Goal: Transaction & Acquisition: Purchase product/service

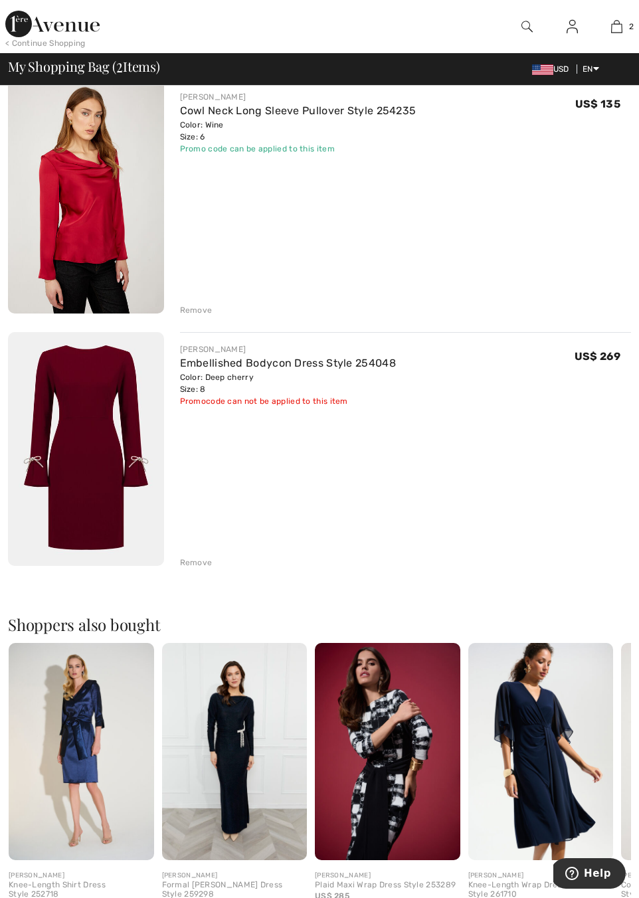
scroll to position [498, 0]
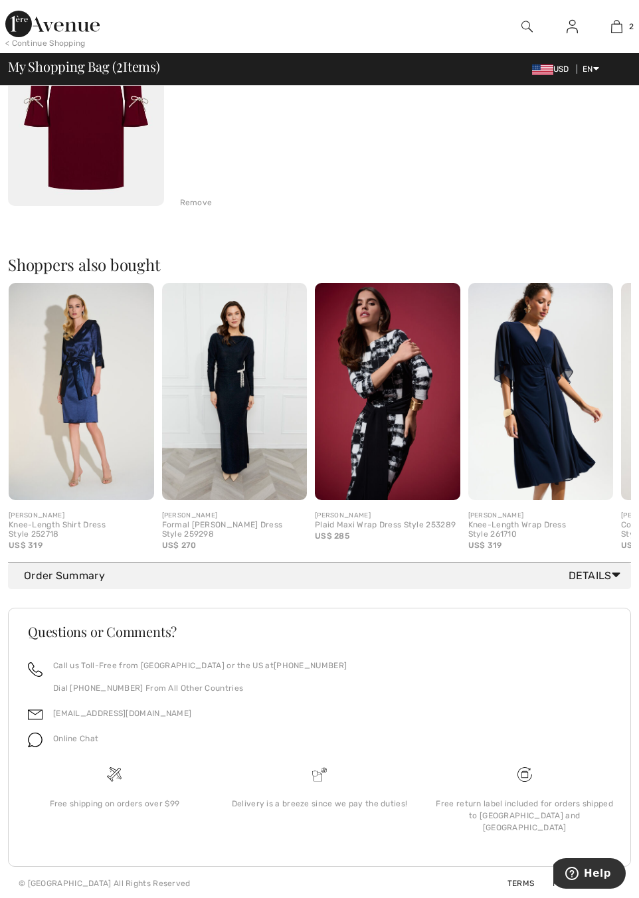
click at [502, 898] on div at bounding box center [319, 900] width 639 height 0
click at [497, 898] on div at bounding box center [319, 900] width 639 height 0
click at [572, 898] on div at bounding box center [319, 900] width 639 height 0
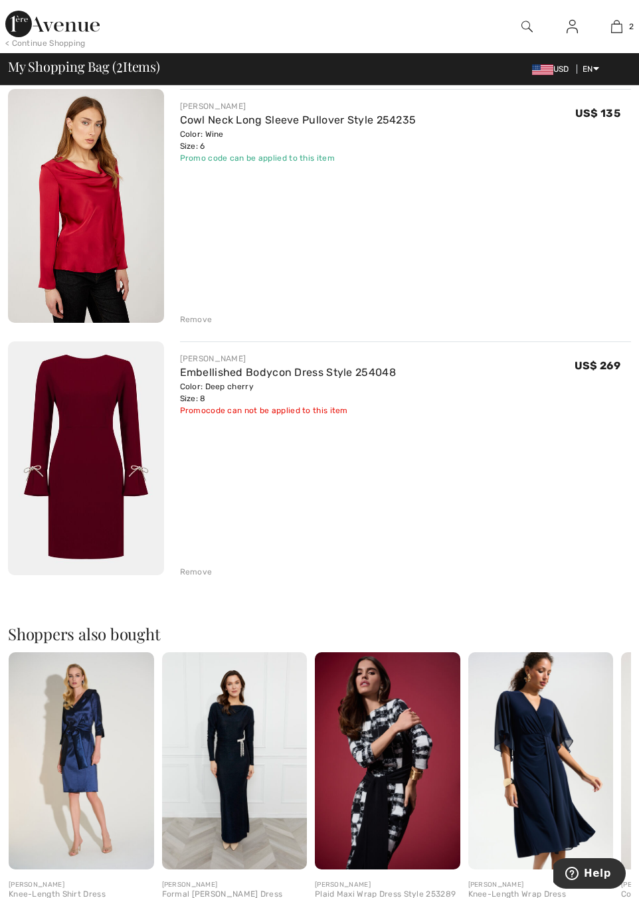
scroll to position [0, 0]
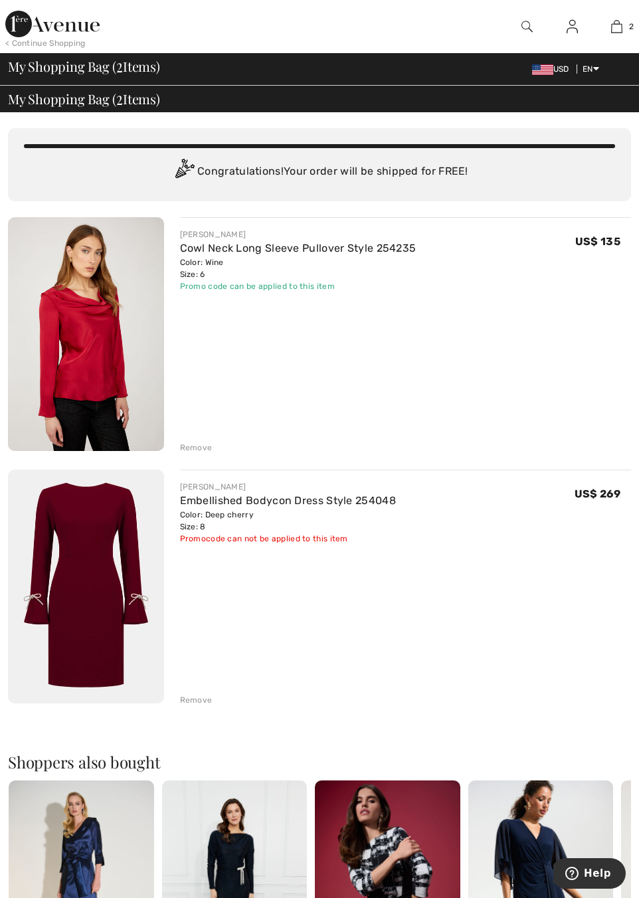
click at [32, 15] on img at bounding box center [52, 24] width 94 height 27
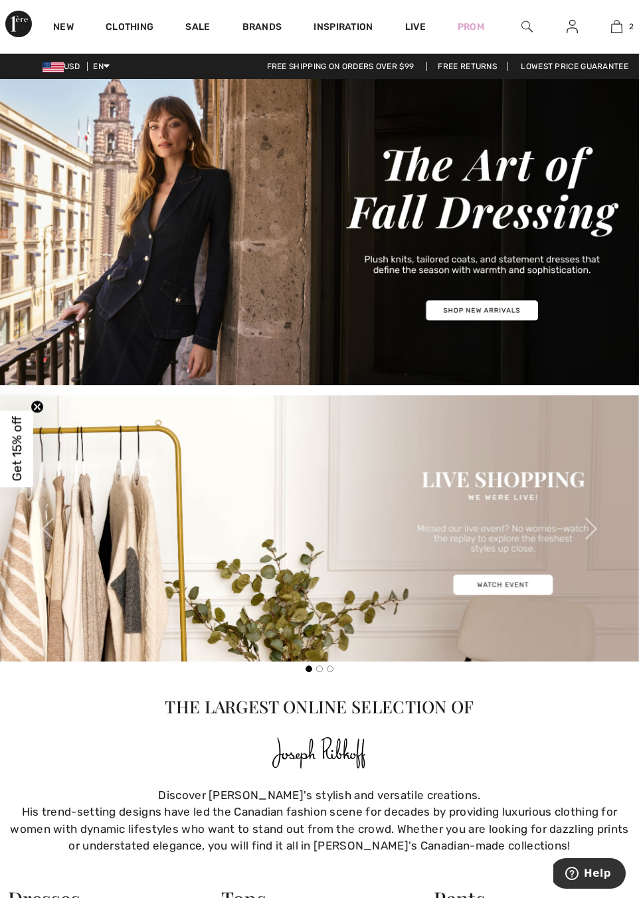
click at [500, 310] on img at bounding box center [319, 232] width 639 height 306
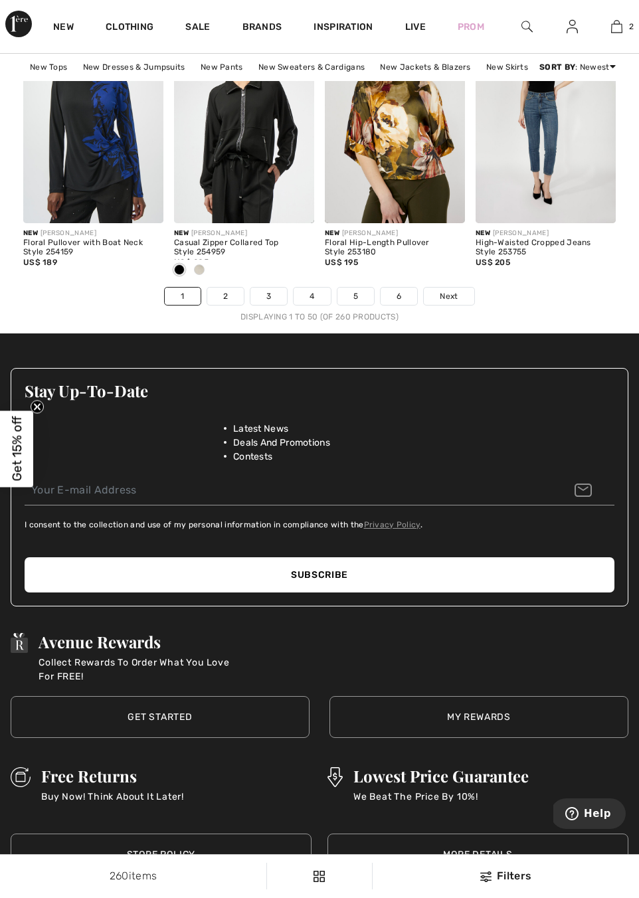
scroll to position [4318, 0]
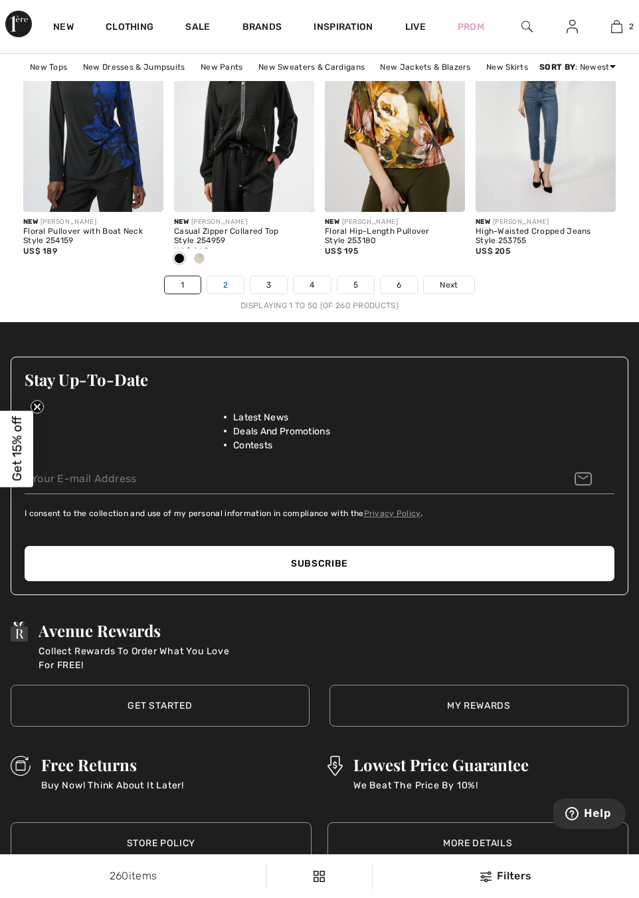
click at [227, 286] on link "2" at bounding box center [225, 284] width 37 height 17
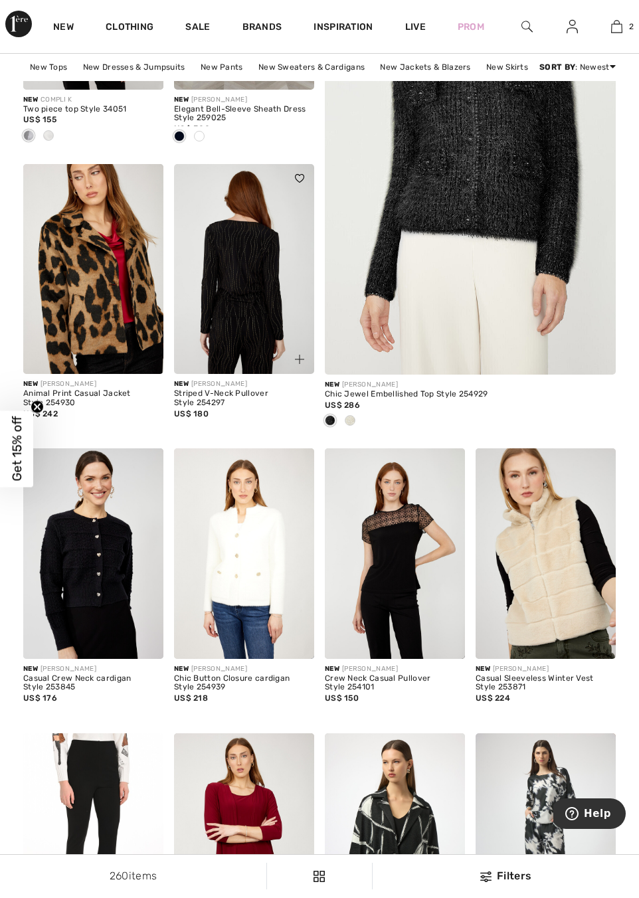
scroll to position [368, 0]
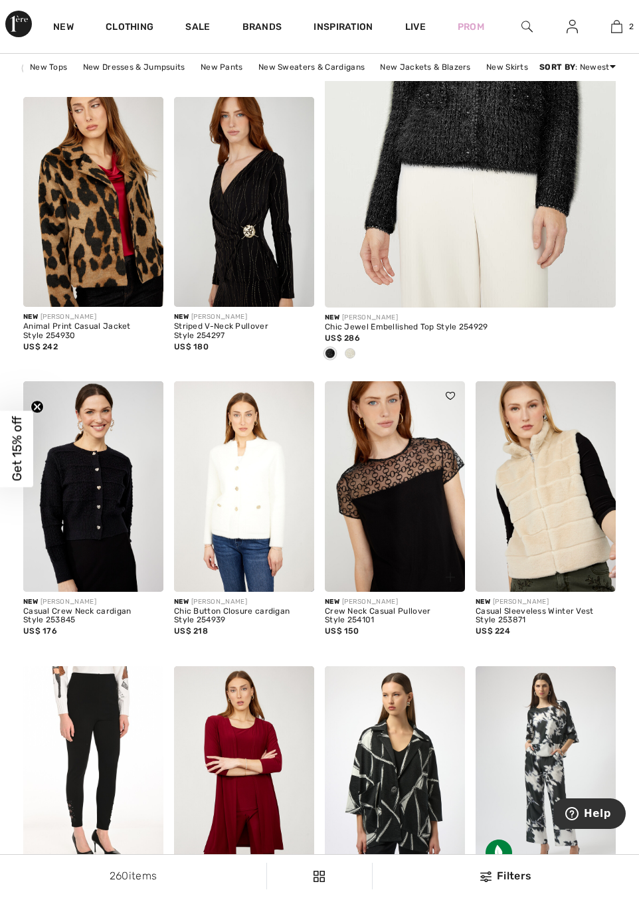
click at [399, 488] on img at bounding box center [395, 486] width 140 height 211
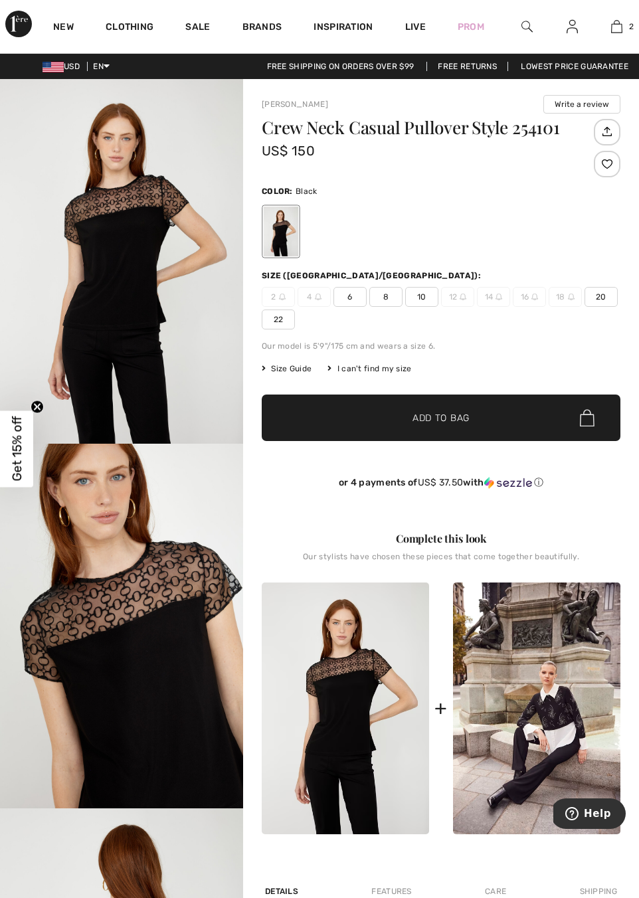
click at [128, 556] on img "2 / 4" at bounding box center [121, 626] width 243 height 365
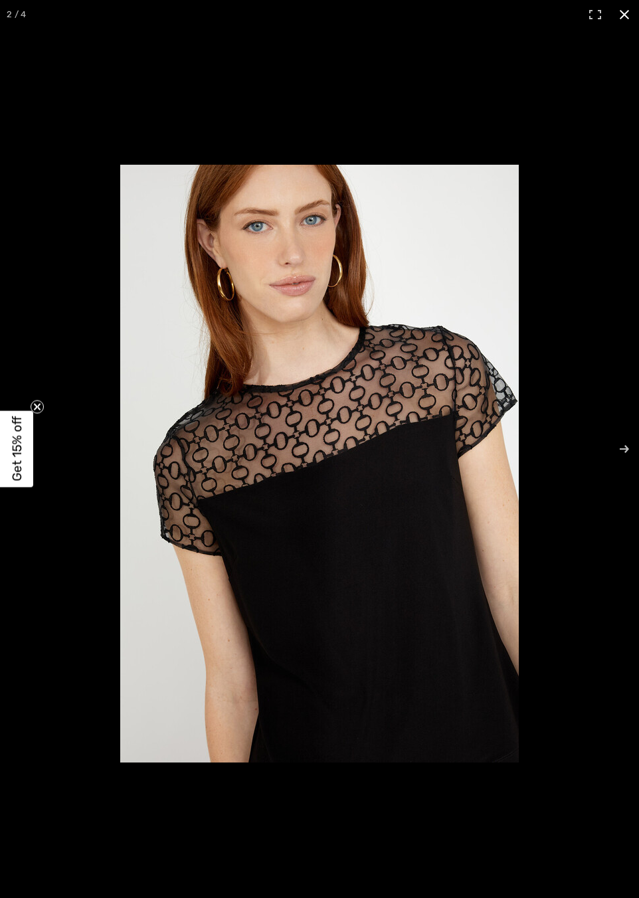
click at [492, 125] on div at bounding box center [319, 449] width 639 height 898
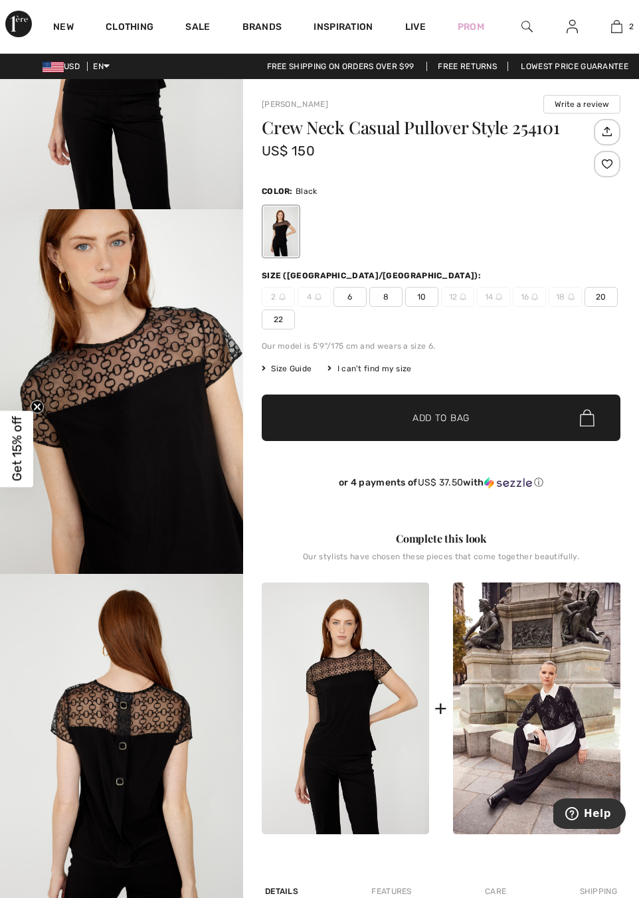
scroll to position [365, 0]
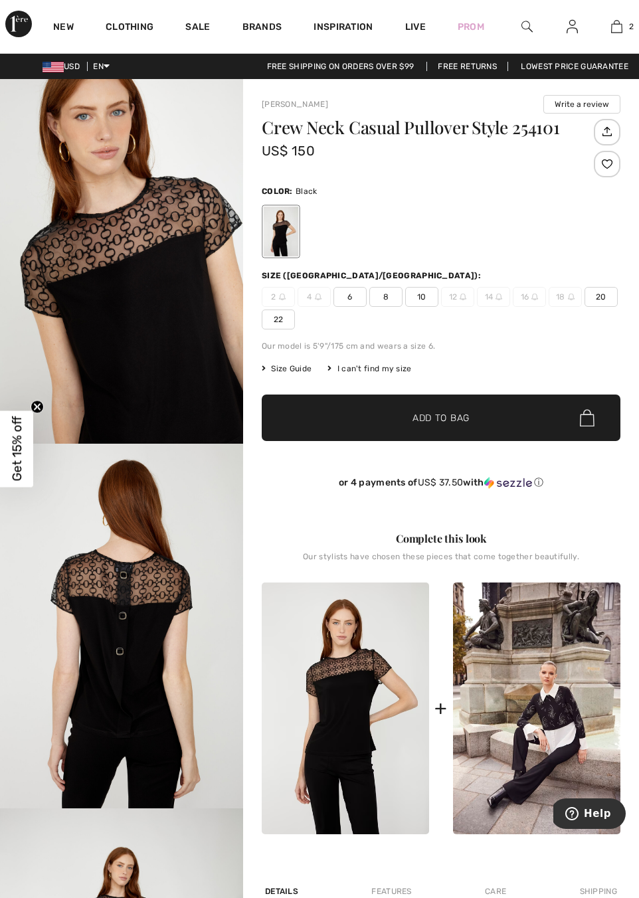
click at [149, 624] on img "3 / 4" at bounding box center [121, 626] width 243 height 365
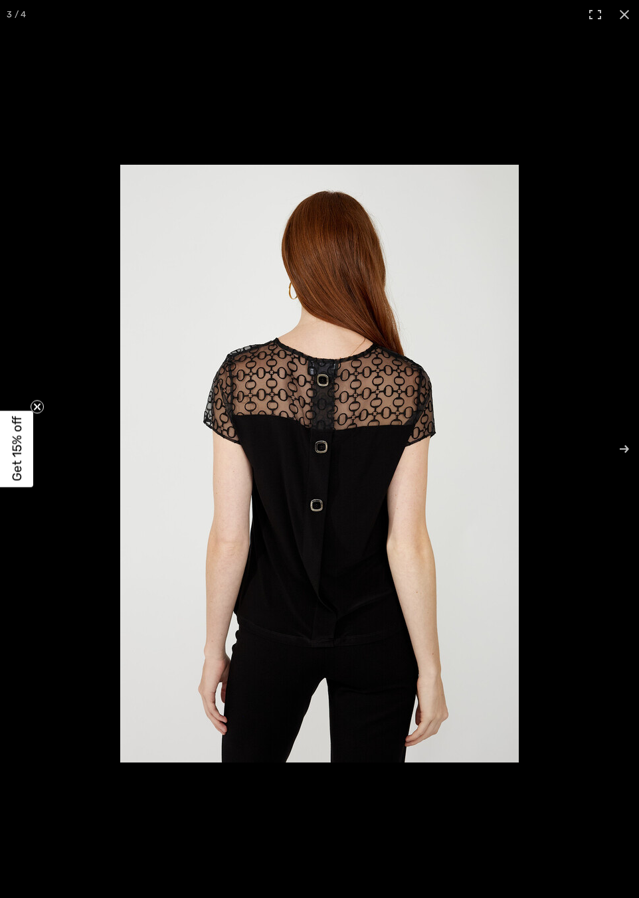
click at [314, 413] on img at bounding box center [319, 464] width 399 height 598
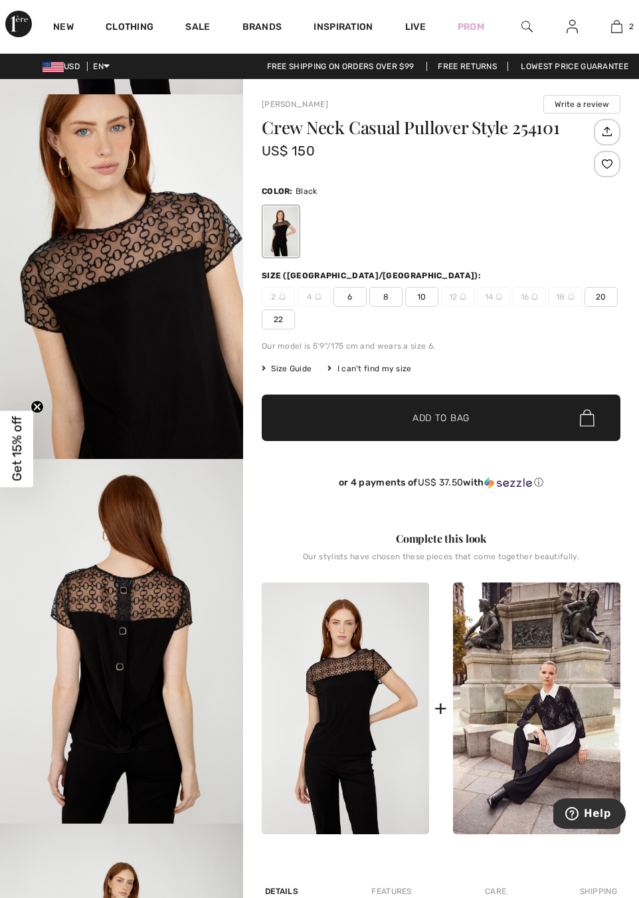
scroll to position [348, 0]
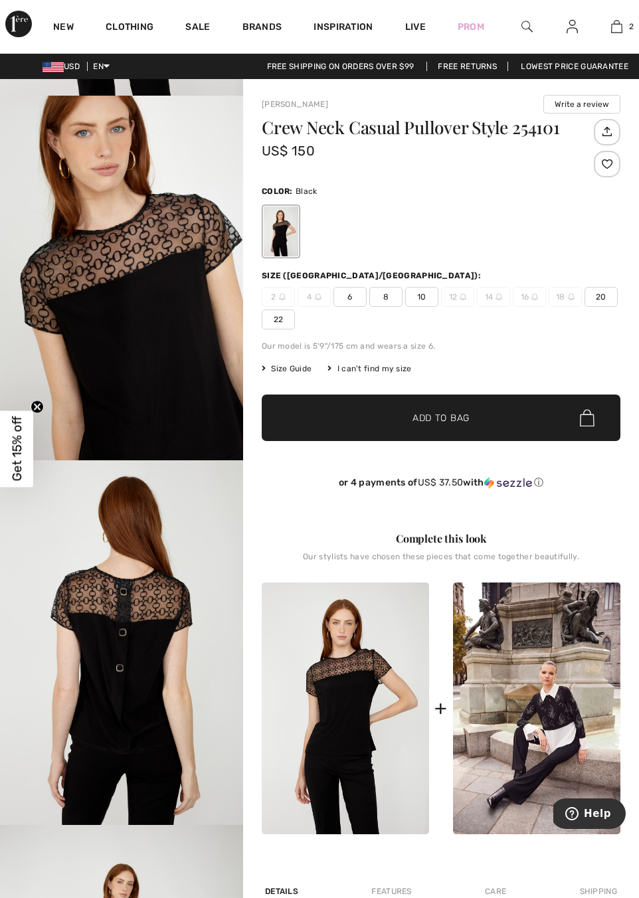
click at [385, 298] on span "8" at bounding box center [385, 297] width 33 height 20
click at [383, 426] on span "✔ Added to Bag Add to Bag" at bounding box center [441, 418] width 359 height 47
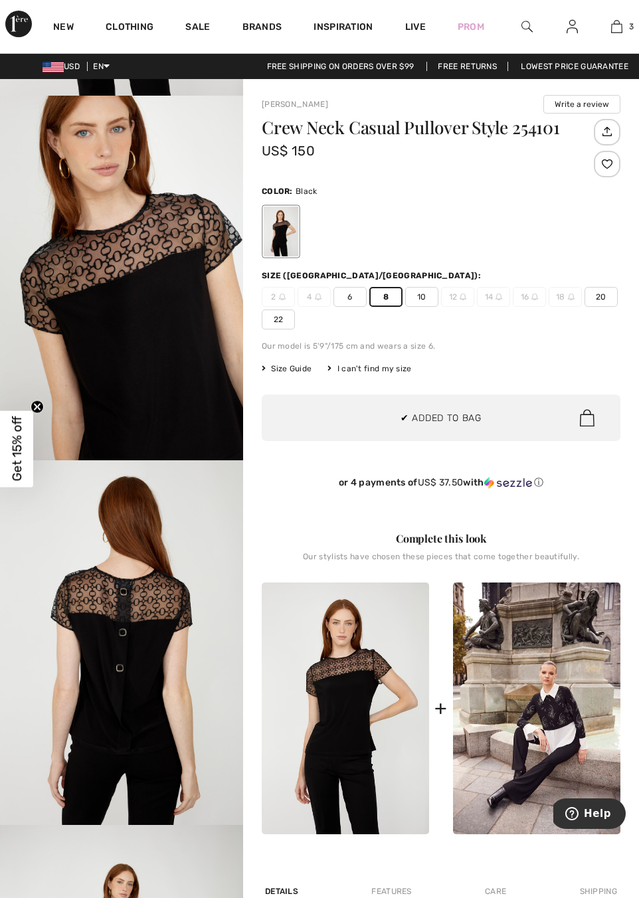
scroll to position [0, 0]
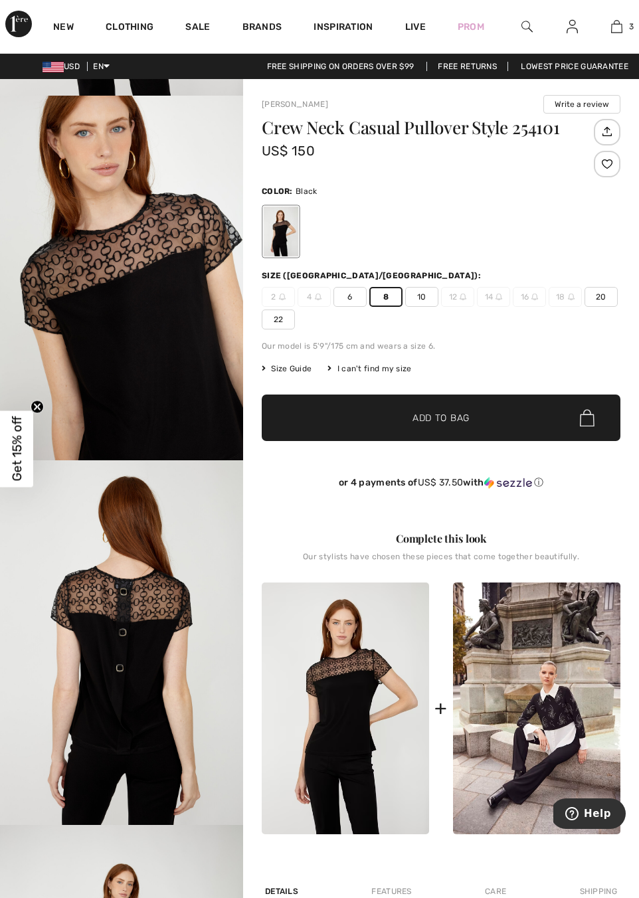
click at [169, 658] on img "3 / 4" at bounding box center [121, 642] width 243 height 365
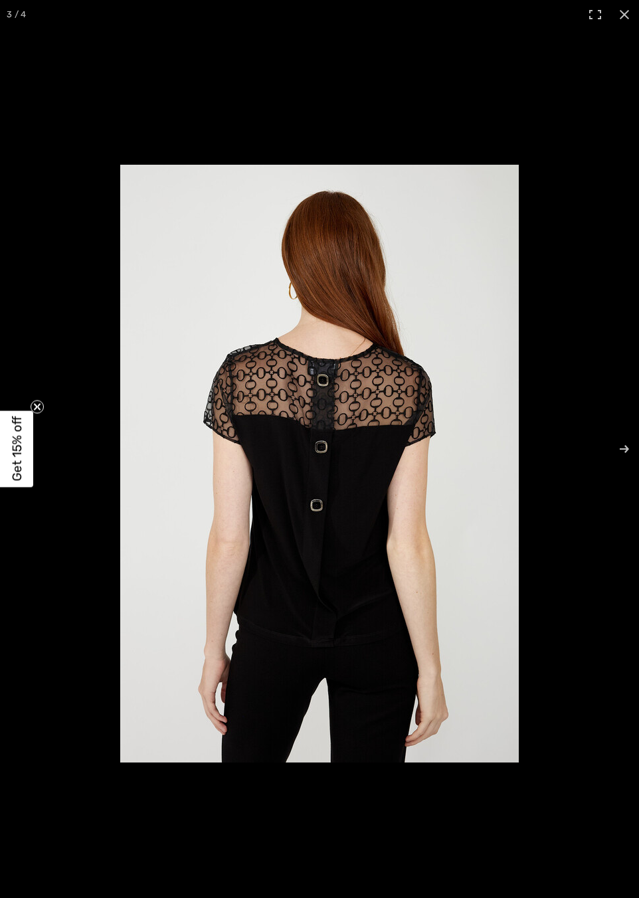
click at [326, 457] on img at bounding box center [319, 464] width 399 height 598
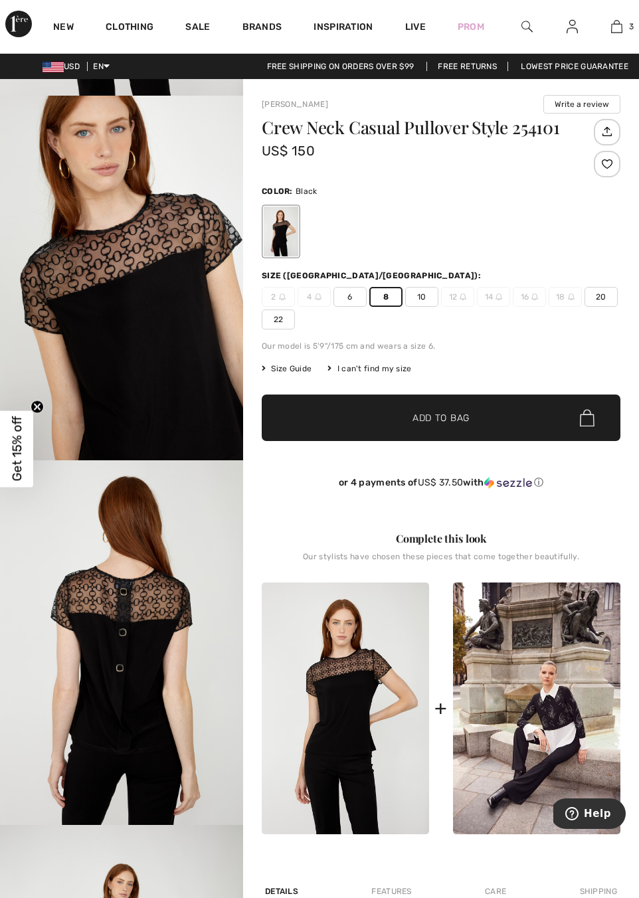
click at [124, 590] on img "3 / 4" at bounding box center [121, 642] width 243 height 365
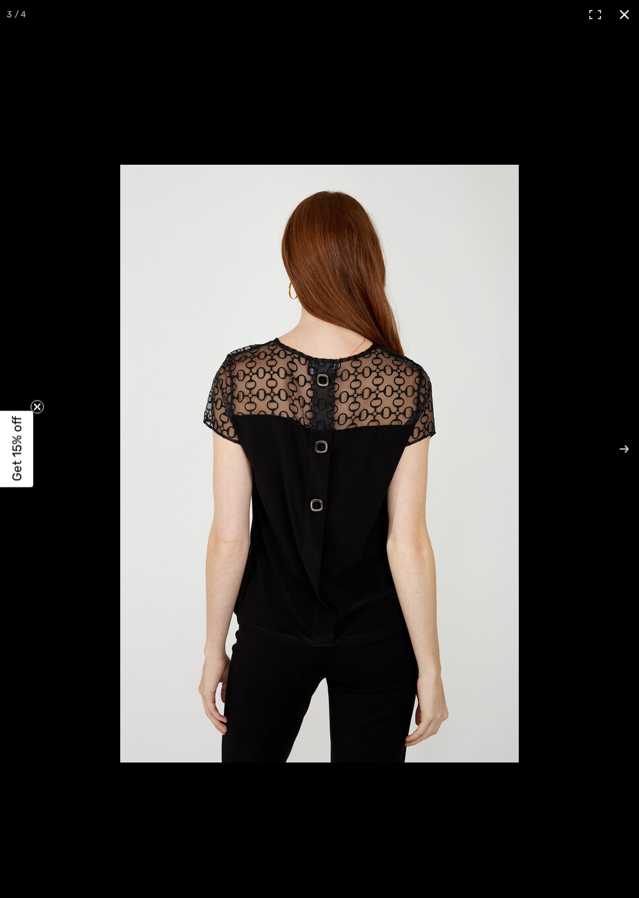
click at [80, 229] on div at bounding box center [319, 449] width 639 height 898
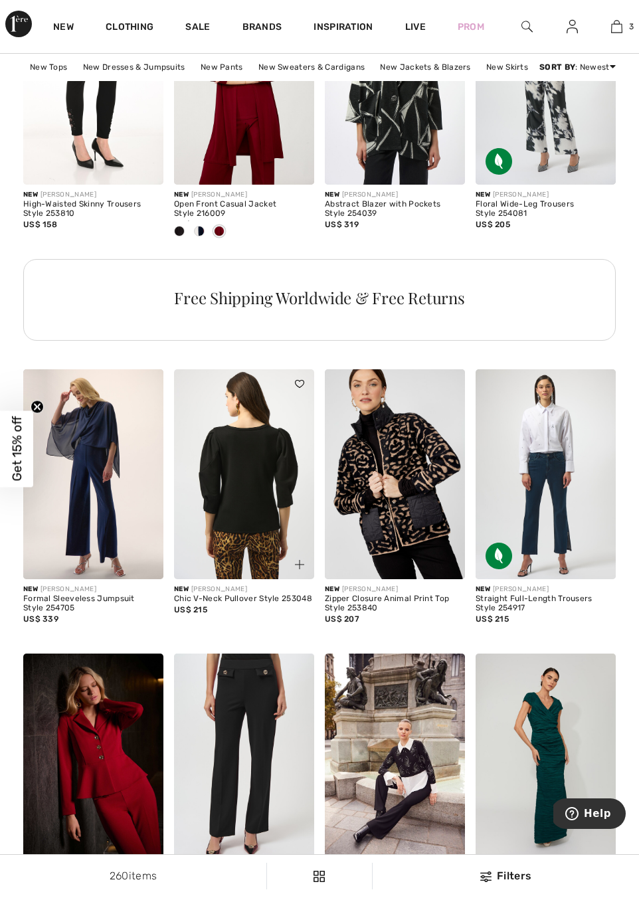
scroll to position [1125, 0]
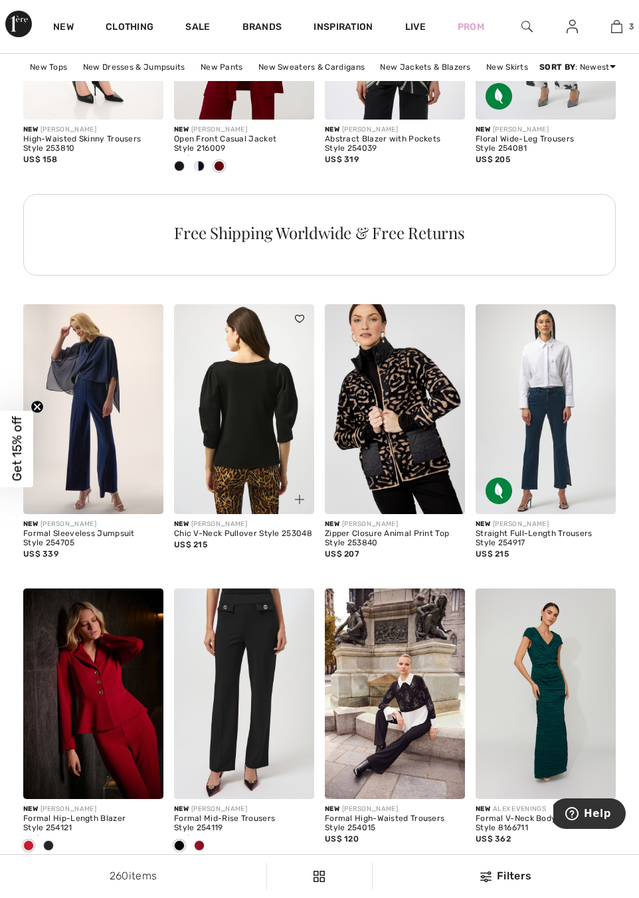
click at [235, 397] on img at bounding box center [244, 409] width 140 height 211
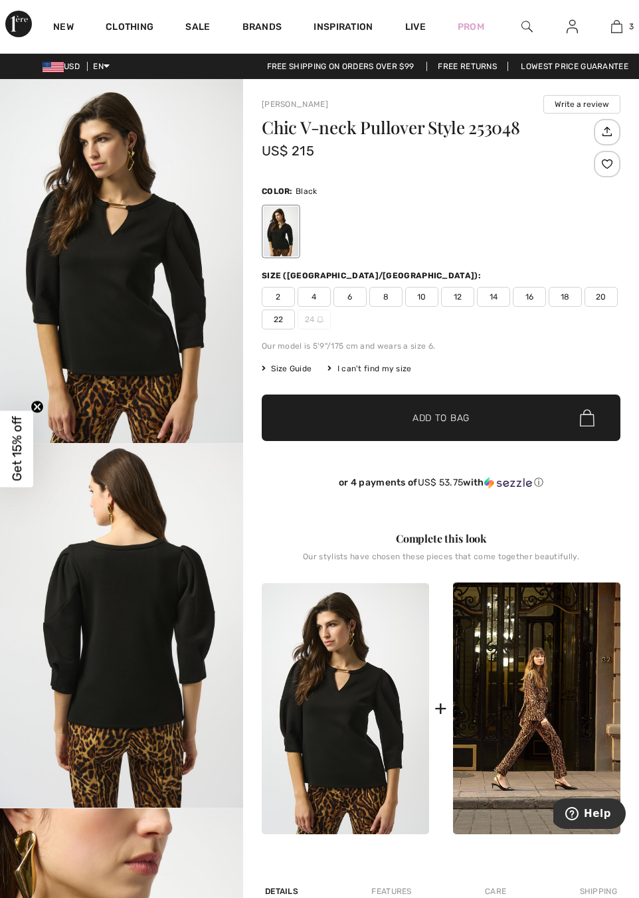
click at [159, 300] on img "1 / 5" at bounding box center [121, 261] width 243 height 364
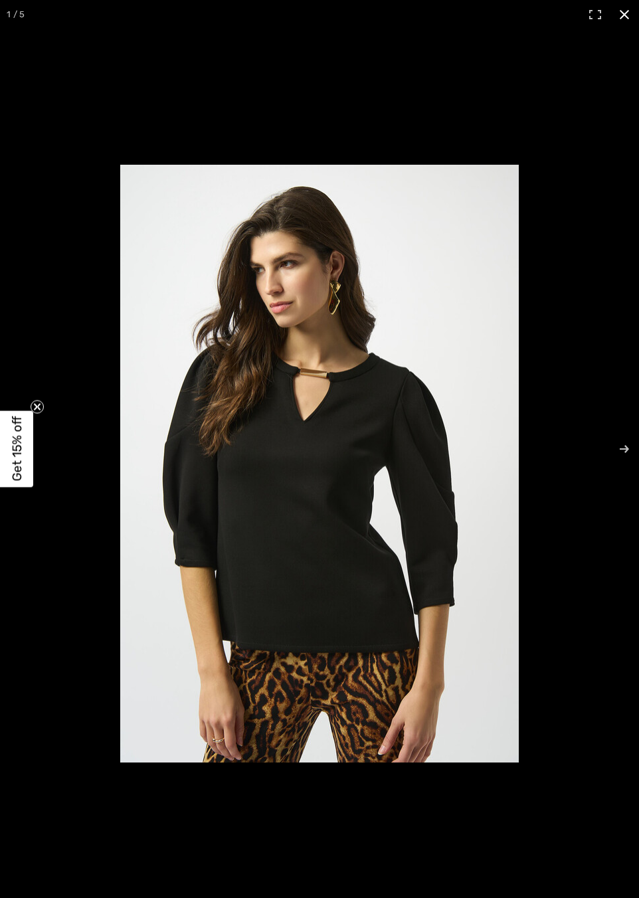
click at [68, 52] on div at bounding box center [319, 449] width 639 height 898
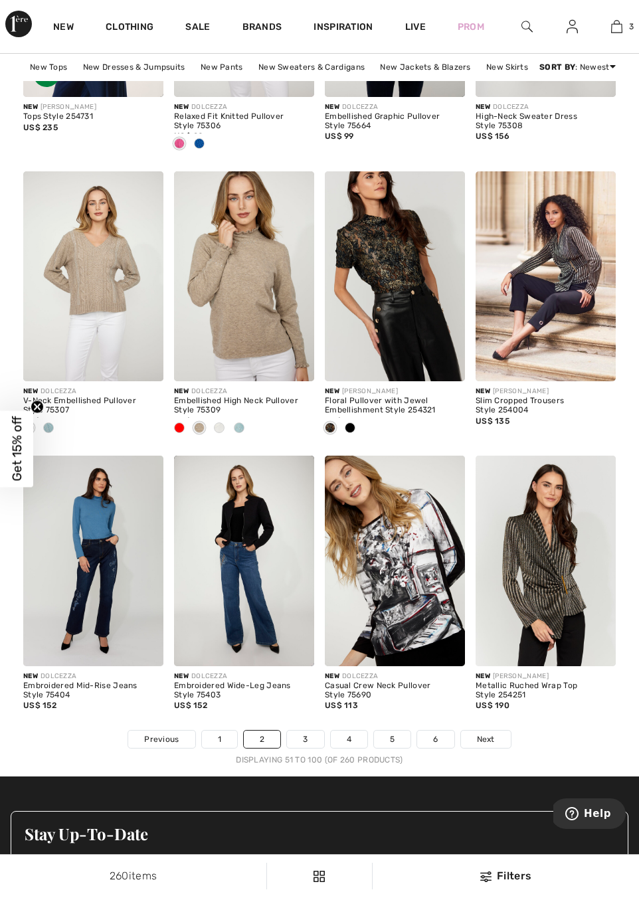
scroll to position [3869, 0]
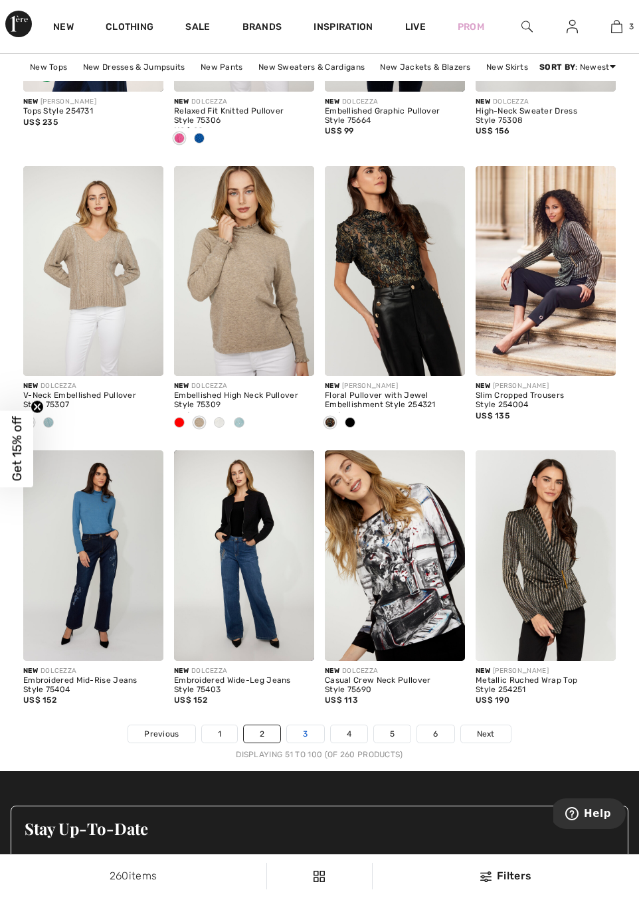
click at [306, 736] on link "3" at bounding box center [305, 733] width 37 height 17
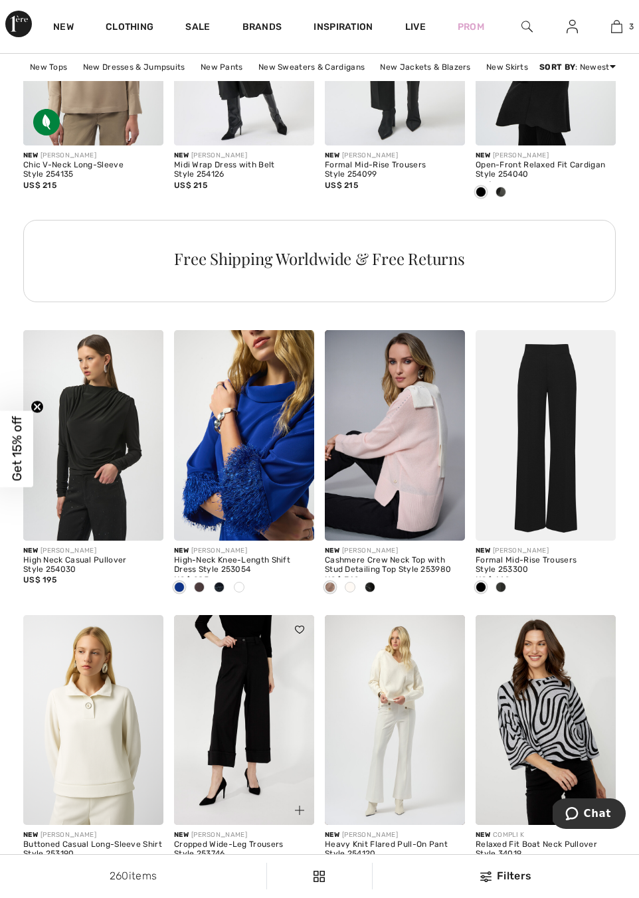
scroll to position [3447, 0]
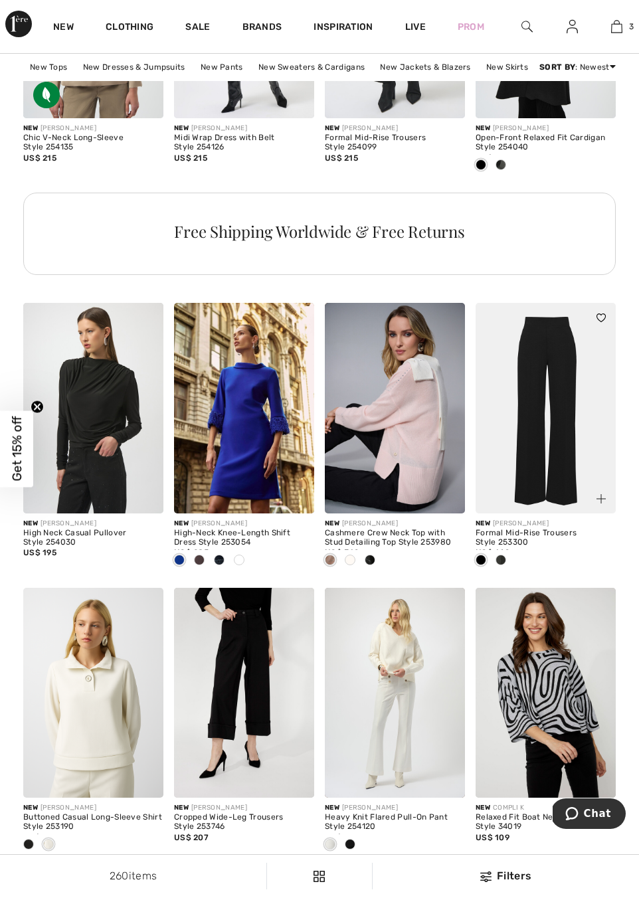
click at [547, 407] on img at bounding box center [546, 408] width 140 height 211
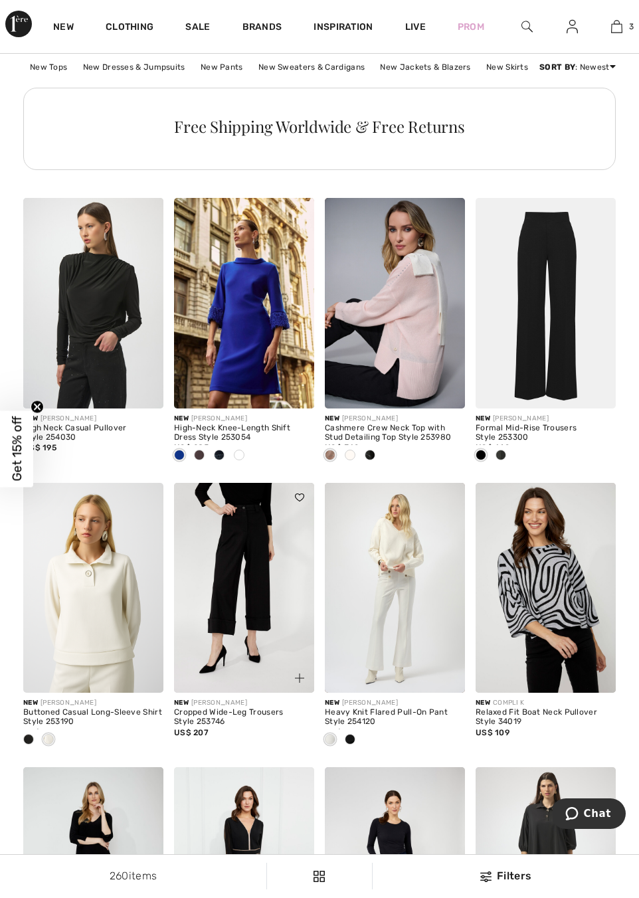
scroll to position [3876, 0]
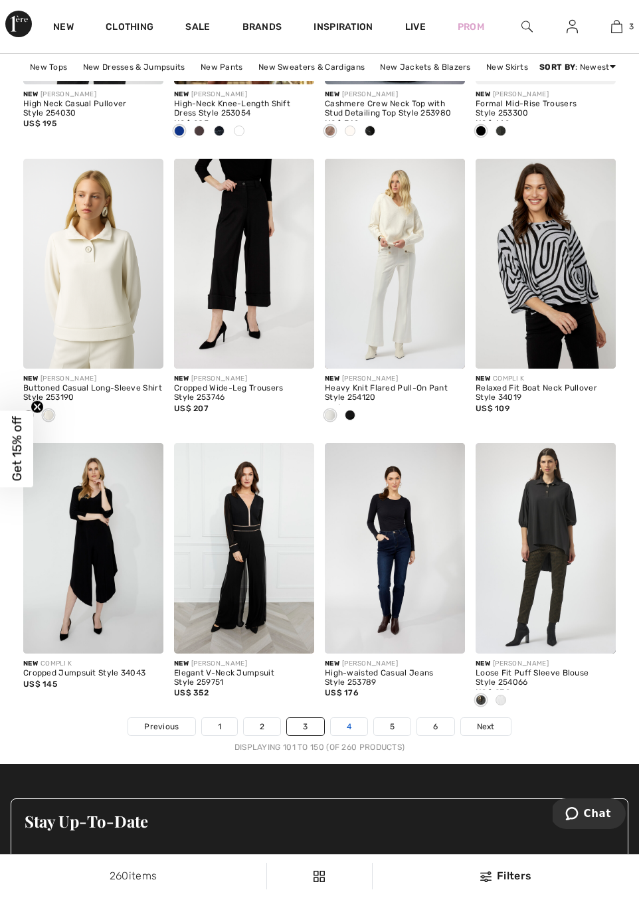
click at [353, 735] on link "4" at bounding box center [349, 726] width 37 height 17
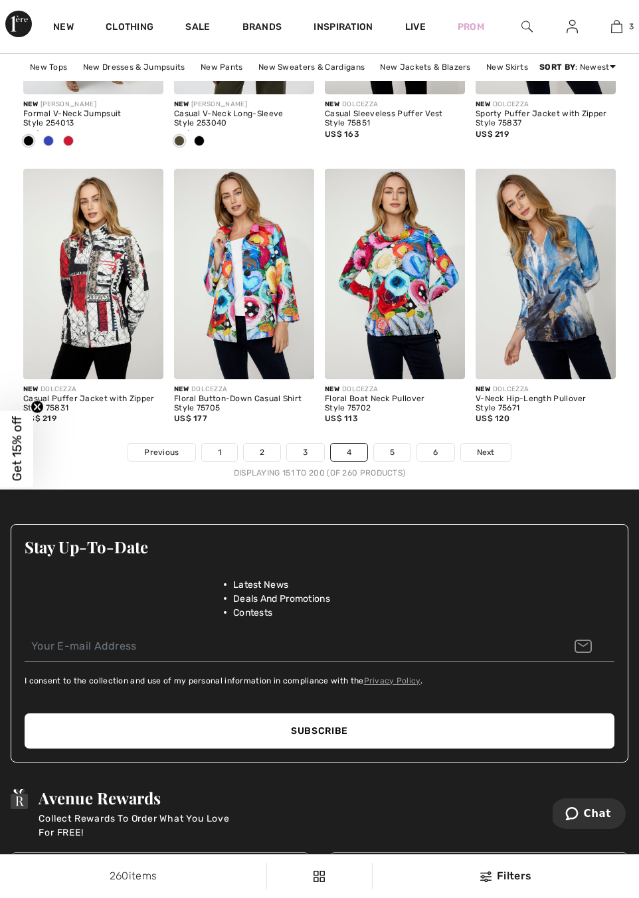
scroll to position [4175, 0]
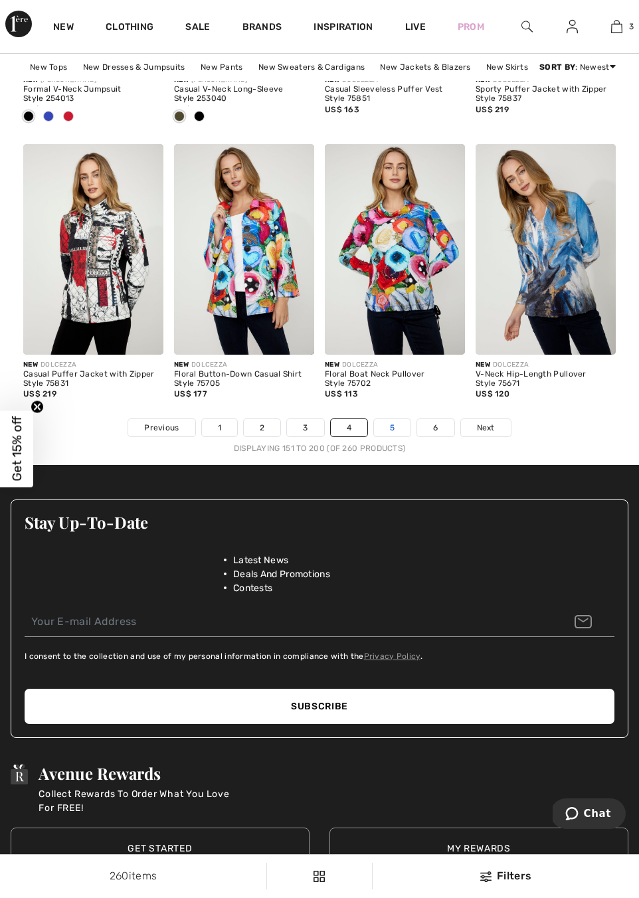
click at [396, 436] on link "5" at bounding box center [392, 427] width 37 height 17
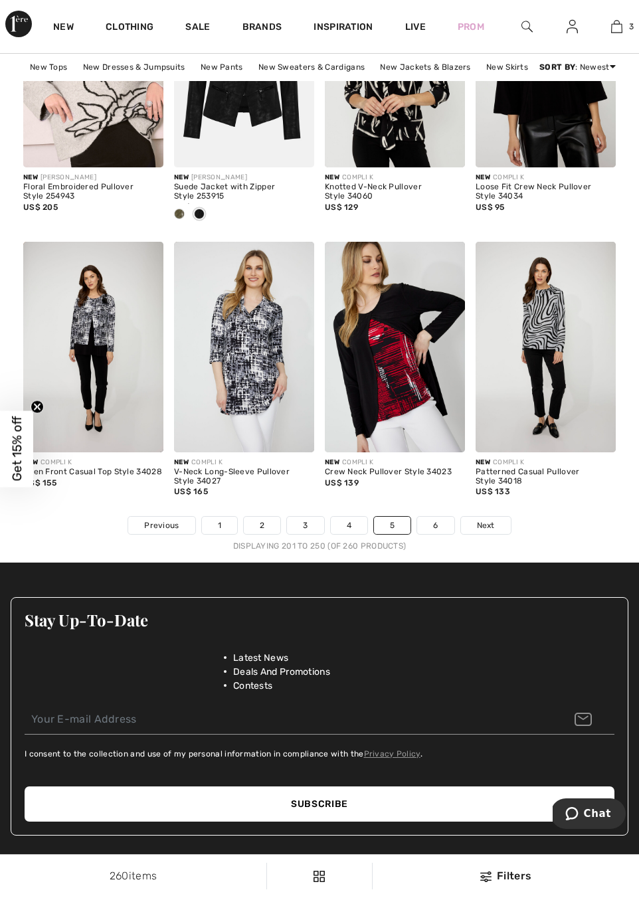
scroll to position [4299, 0]
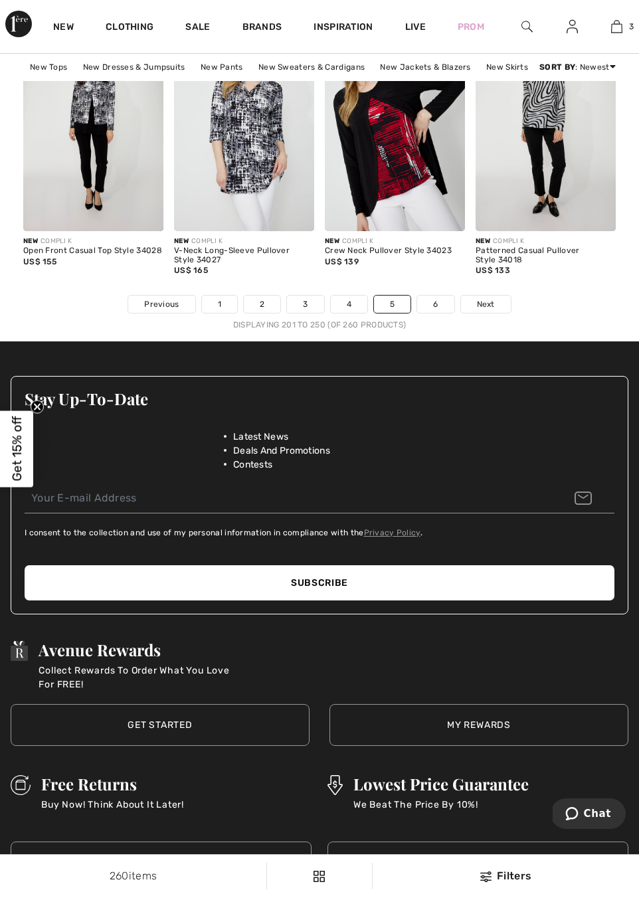
click at [429, 322] on nav "Previous 1 2 3 4 5 6 Next Displaying 201 to 250 (of 260 products)" at bounding box center [319, 313] width 593 height 36
click at [427, 313] on link "6" at bounding box center [435, 304] width 37 height 17
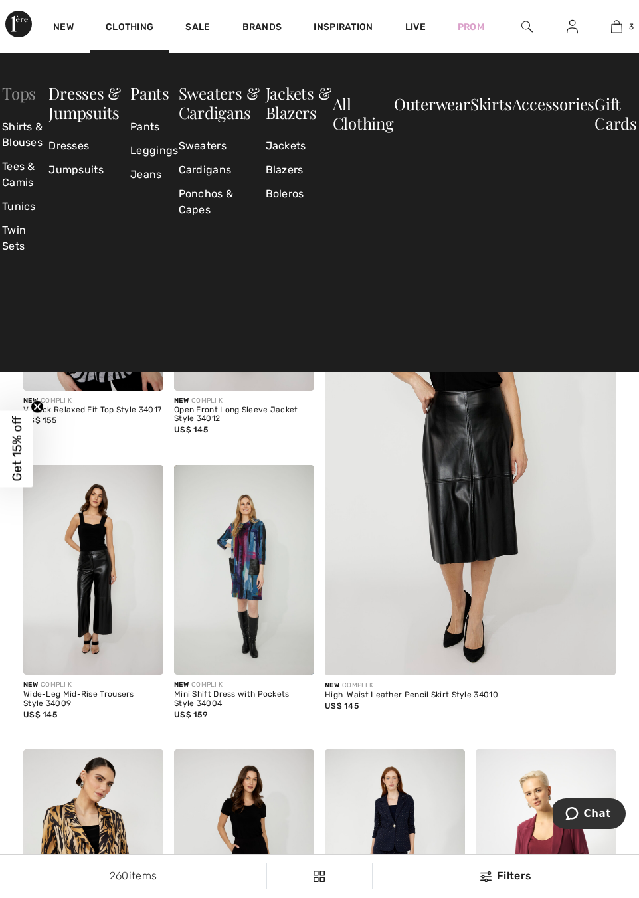
click at [20, 91] on link "Tops" at bounding box center [19, 92] width 34 height 21
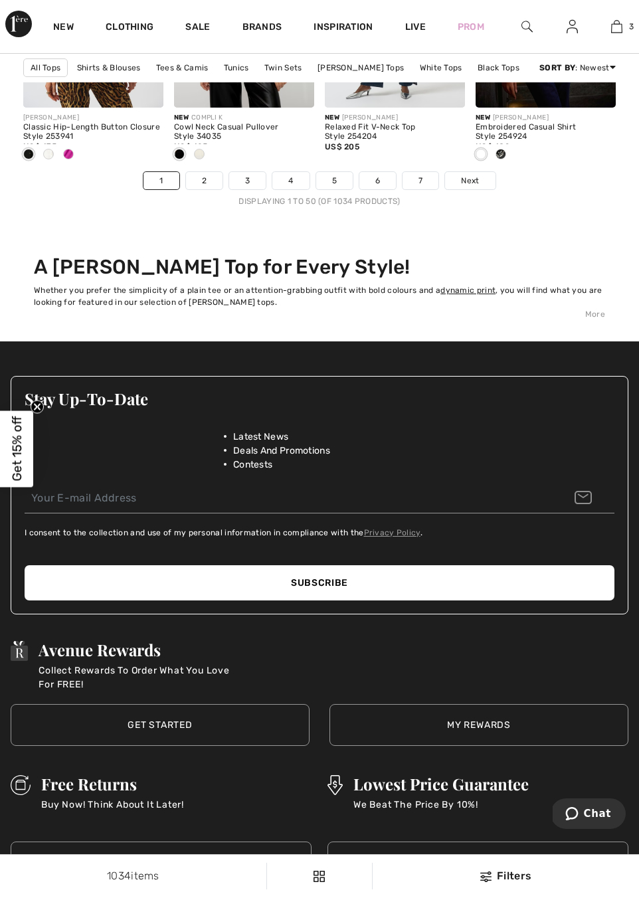
scroll to position [4079, 0]
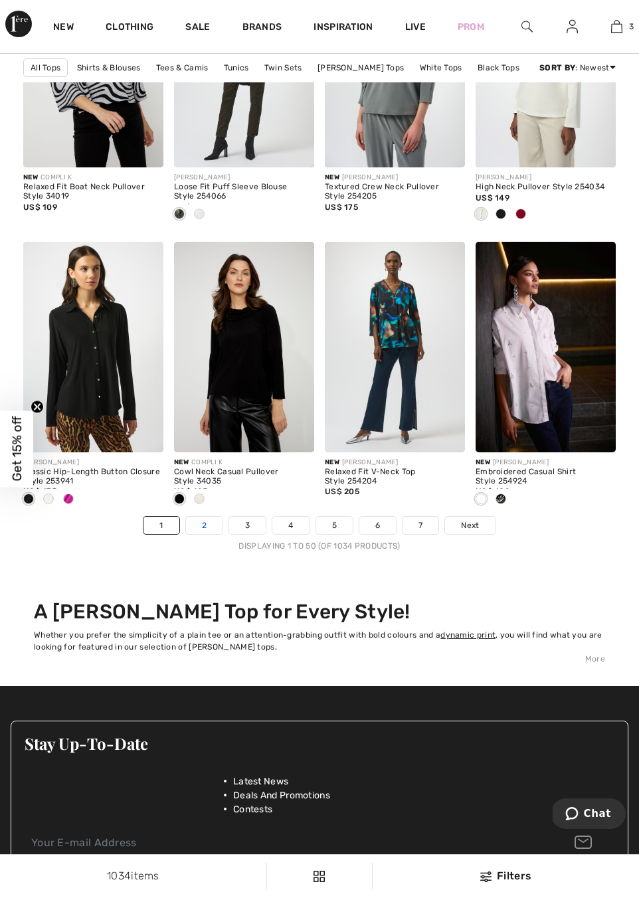
click at [199, 534] on link "2" at bounding box center [204, 525] width 37 height 17
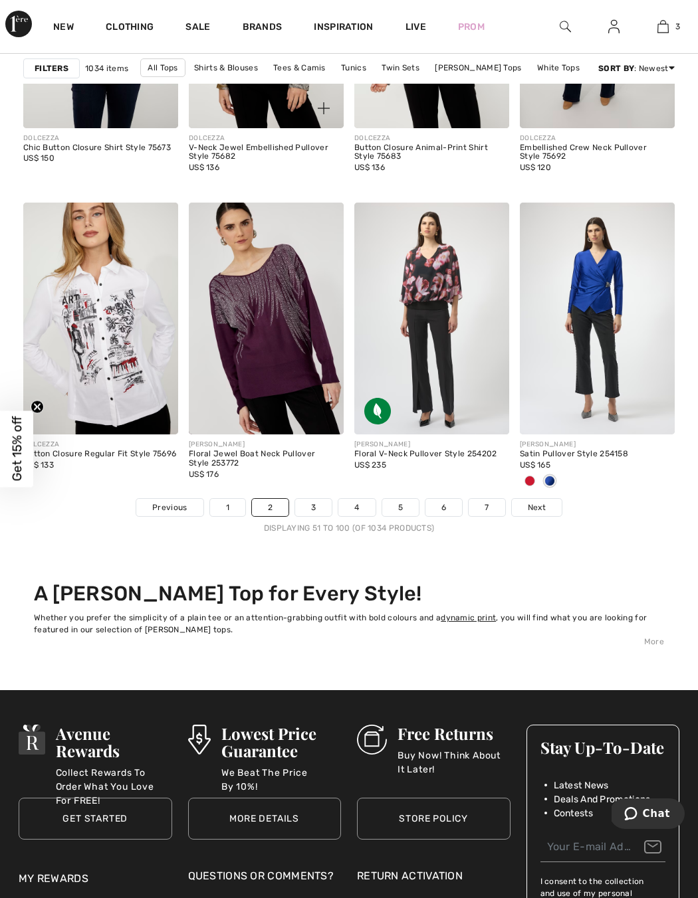
scroll to position [4383, 0]
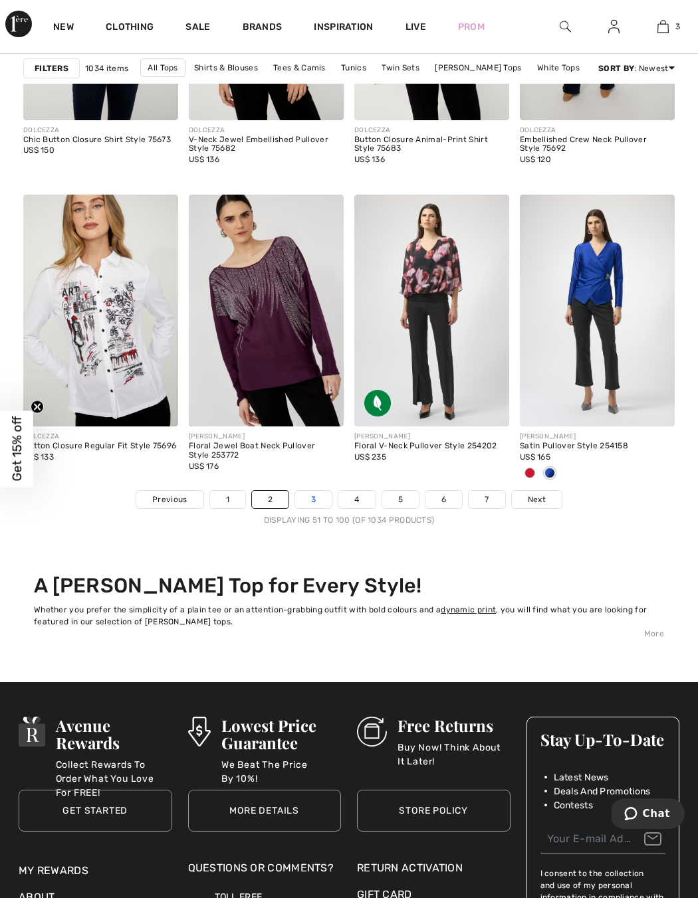
click at [302, 502] on link "3" at bounding box center [313, 499] width 37 height 17
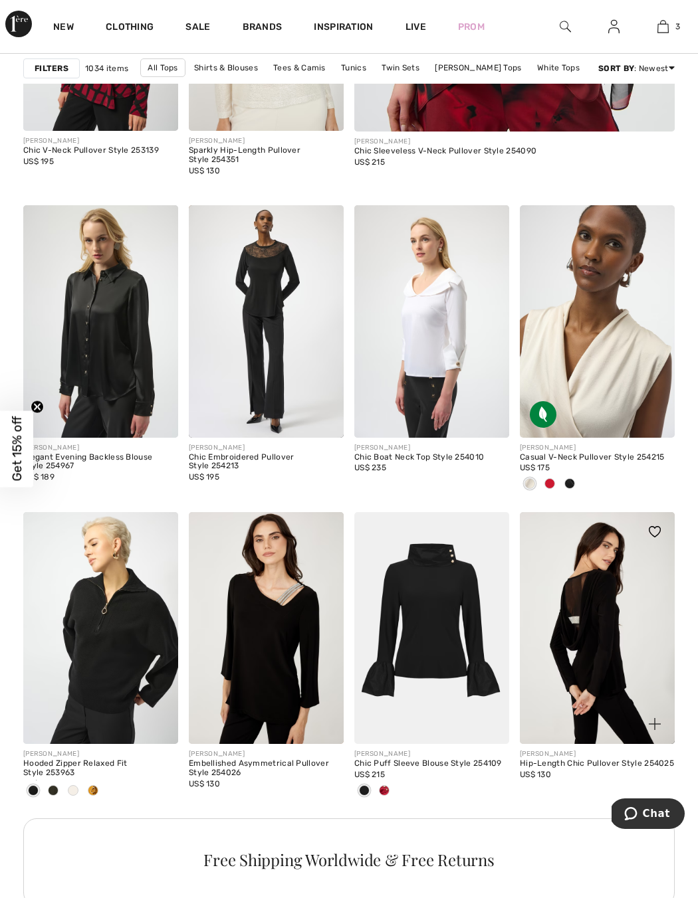
scroll to position [740, 0]
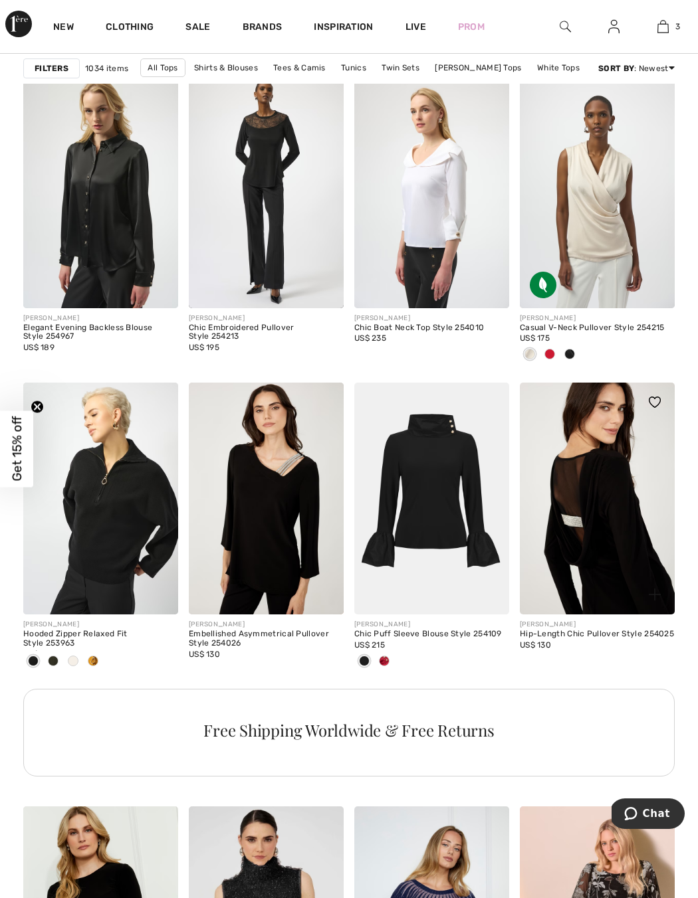
click at [609, 496] on img at bounding box center [597, 499] width 155 height 233
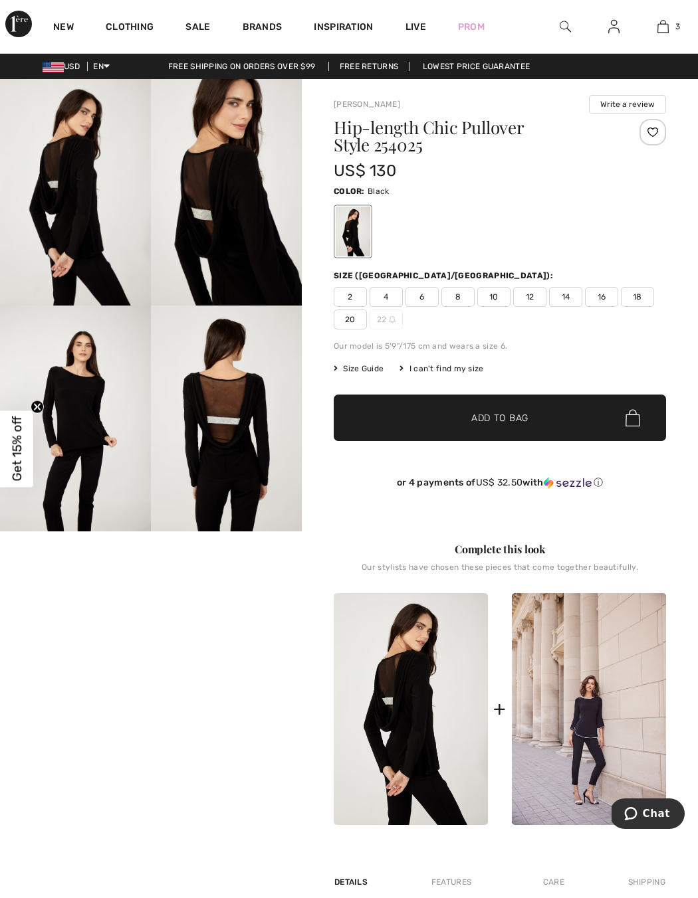
click at [52, 212] on img at bounding box center [75, 192] width 151 height 227
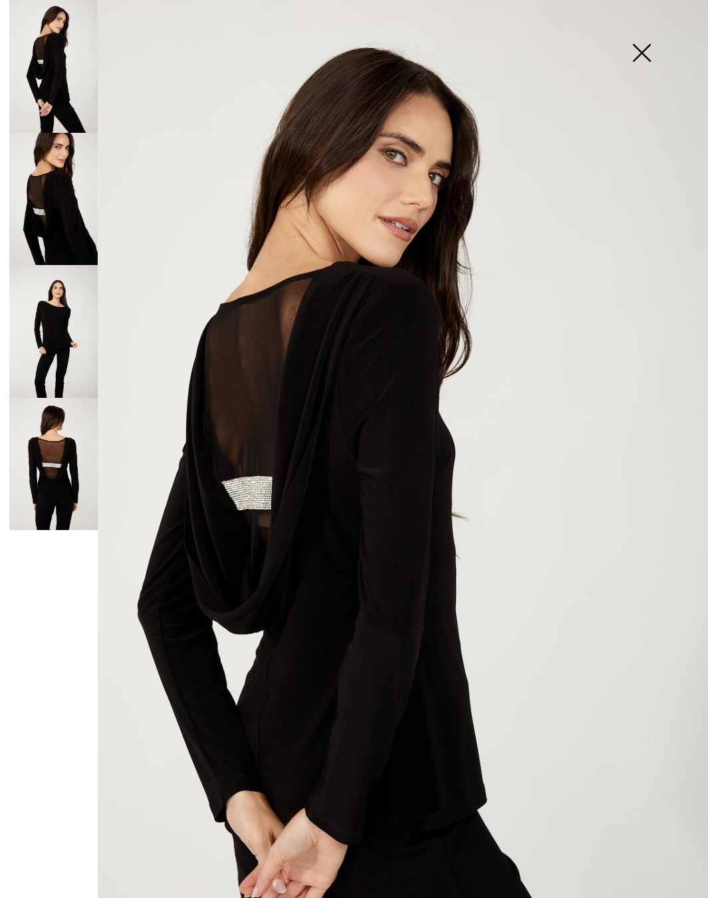
click at [60, 183] on img at bounding box center [53, 199] width 88 height 133
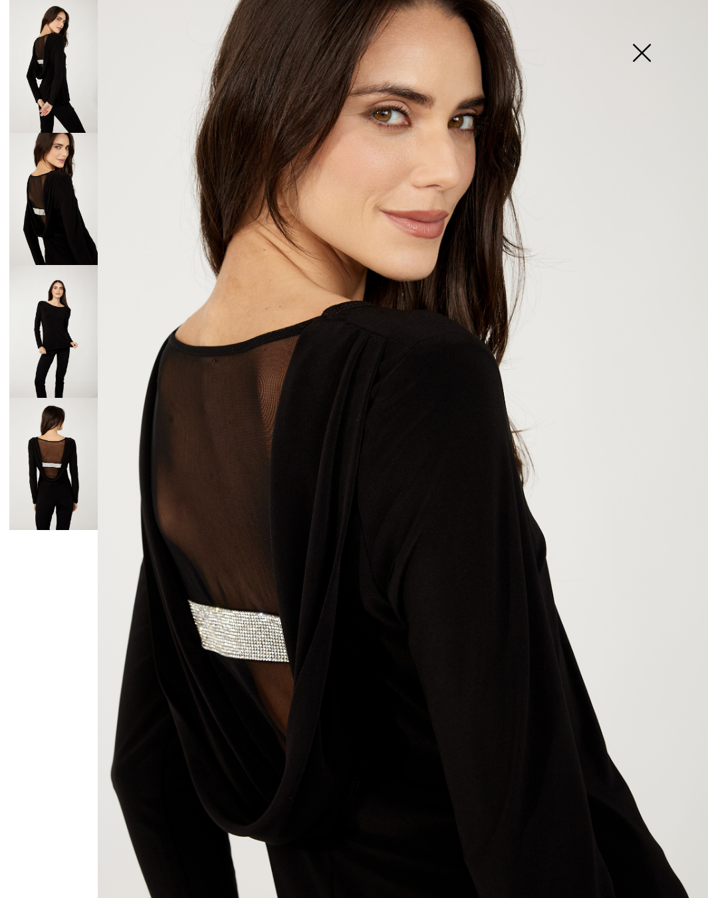
click at [58, 314] on img at bounding box center [53, 331] width 88 height 133
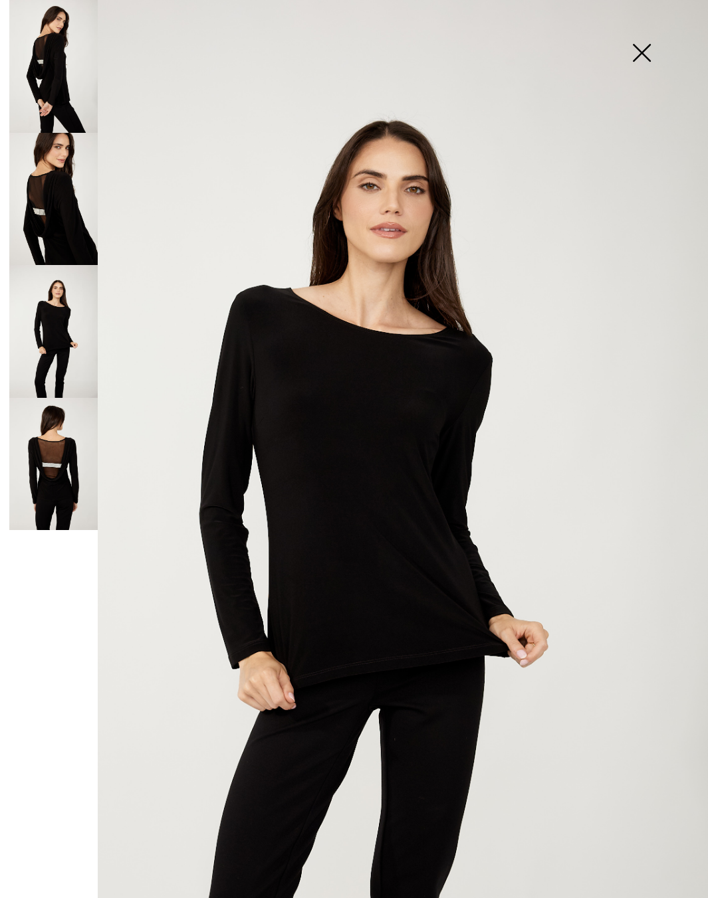
click at [49, 423] on img at bounding box center [53, 464] width 88 height 133
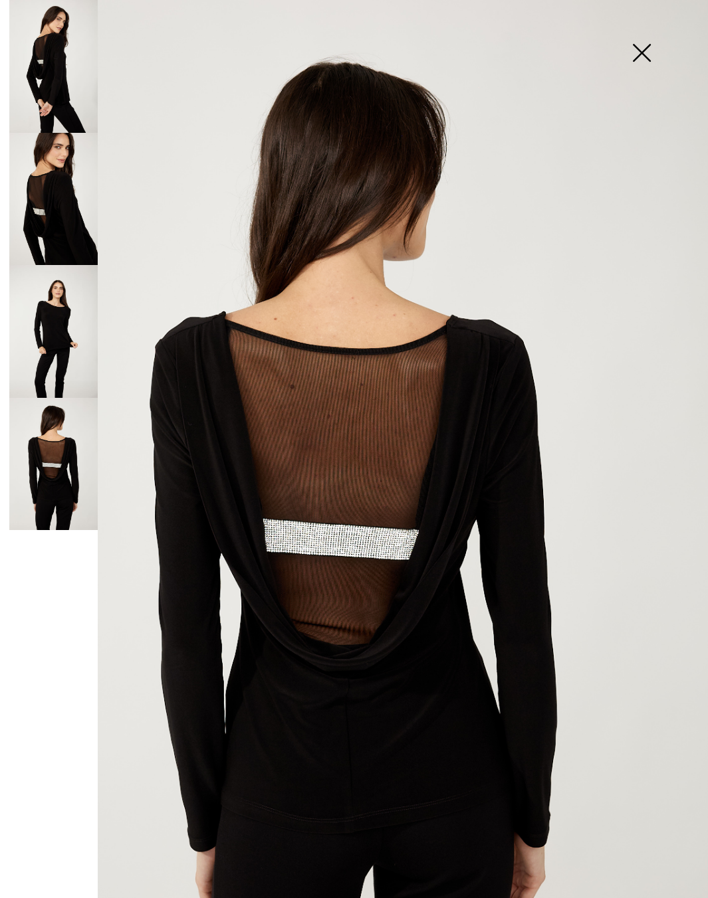
click at [637, 60] on img at bounding box center [641, 54] width 66 height 68
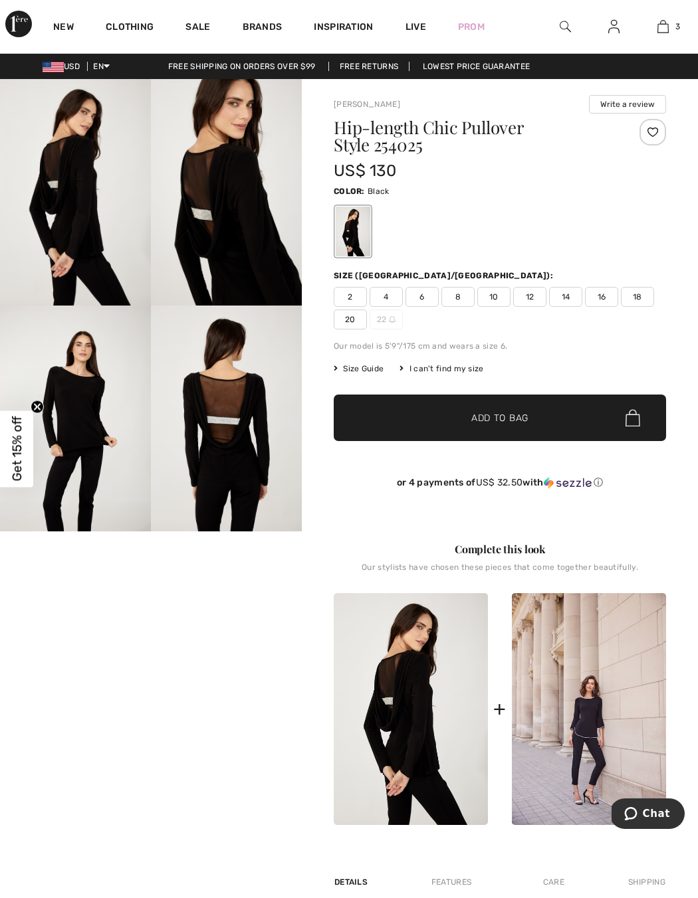
click at [428, 292] on span "6" at bounding box center [421, 297] width 33 height 20
click at [494, 427] on span "✔ Added to Bag Add to Bag" at bounding box center [500, 418] width 332 height 47
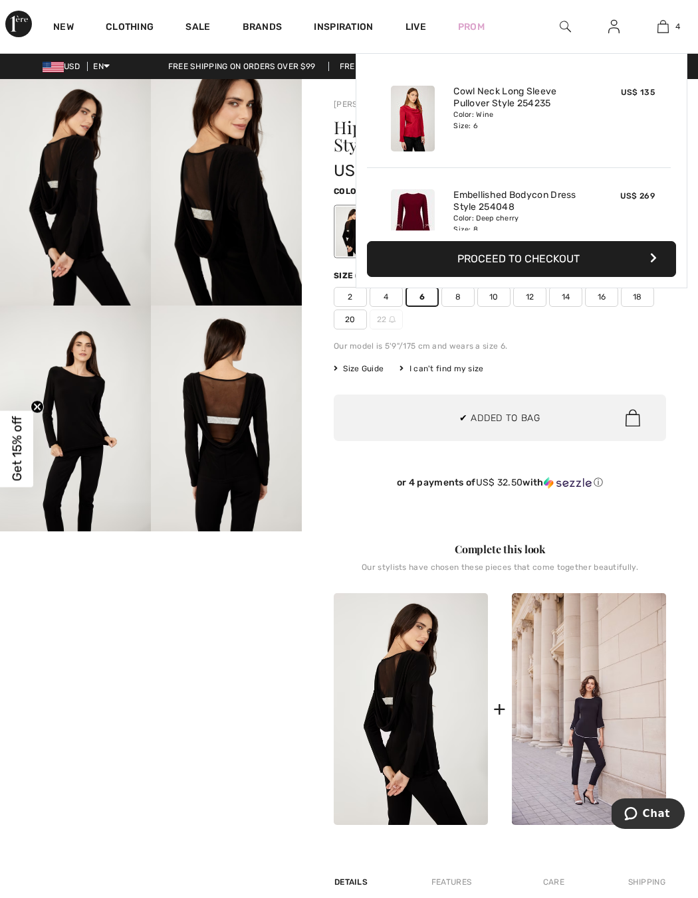
scroll to position [248, 0]
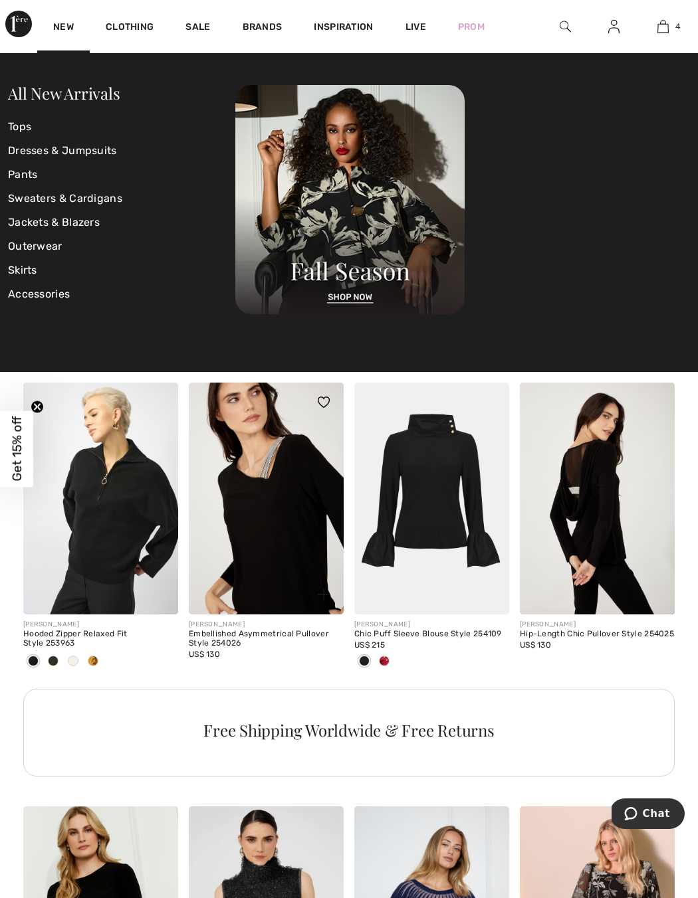
click at [298, 507] on img at bounding box center [266, 499] width 155 height 233
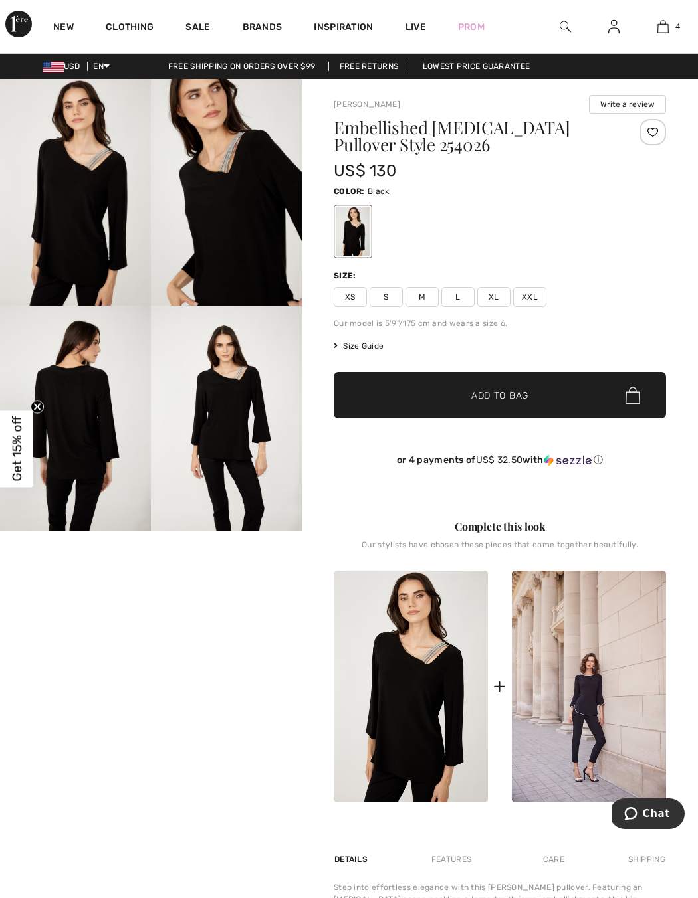
click at [82, 244] on img at bounding box center [75, 192] width 151 height 227
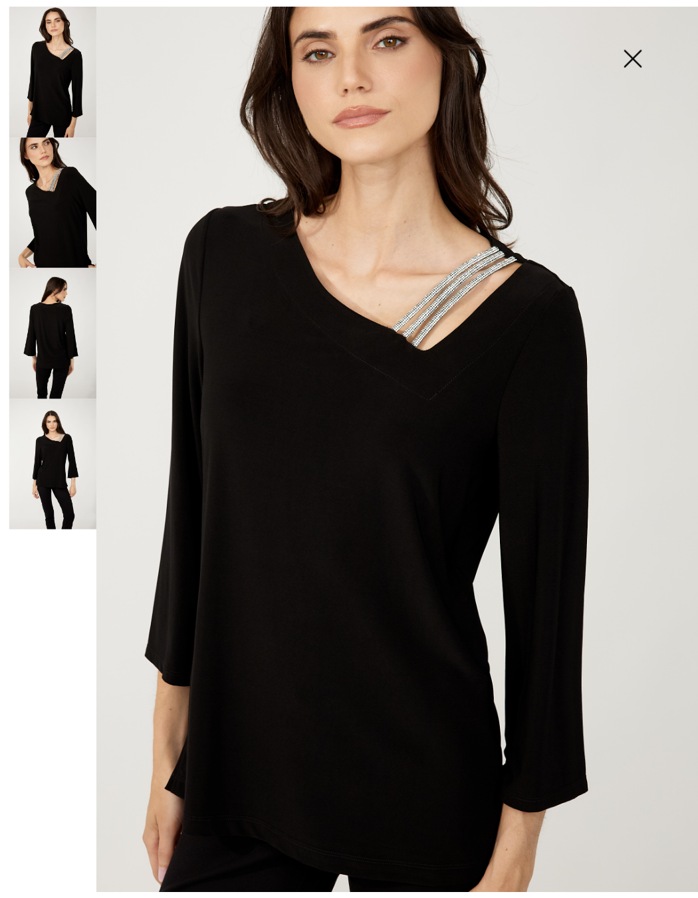
scroll to position [148, 0]
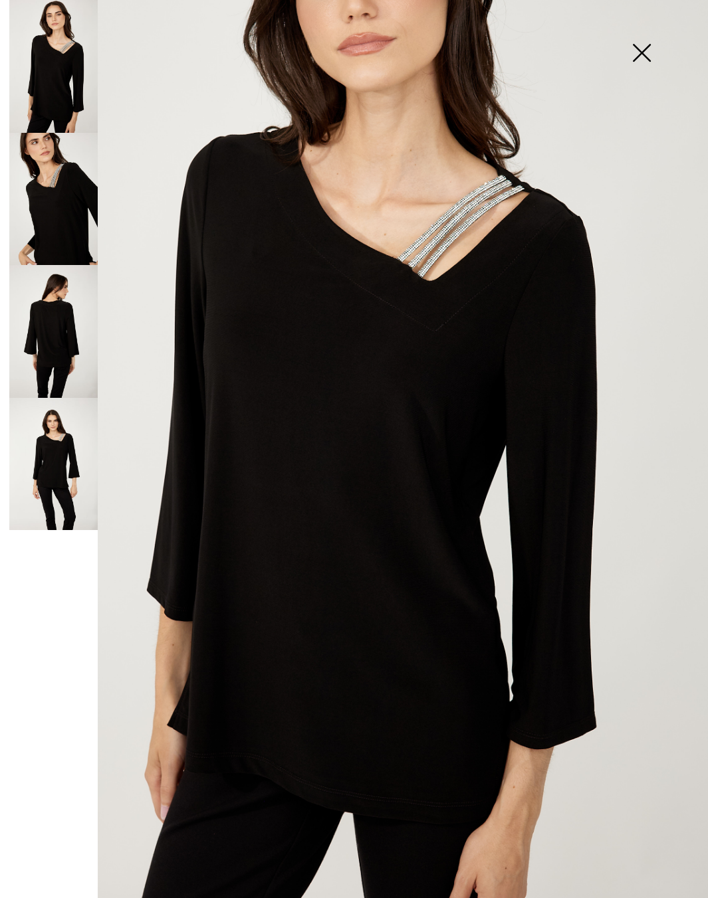
click at [87, 210] on img at bounding box center [53, 199] width 88 height 133
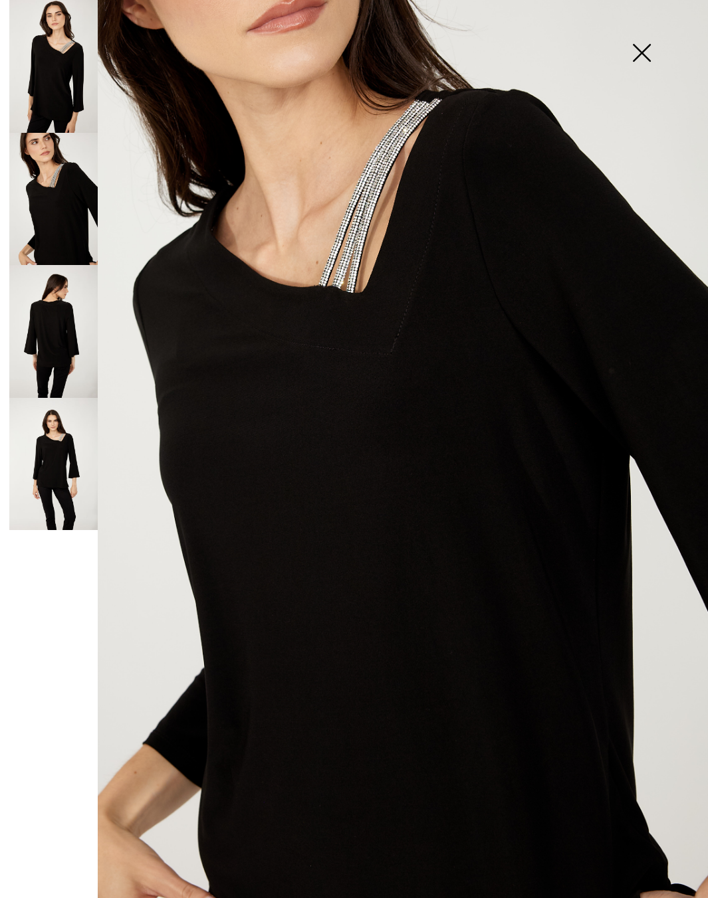
click at [62, 357] on img at bounding box center [53, 331] width 88 height 133
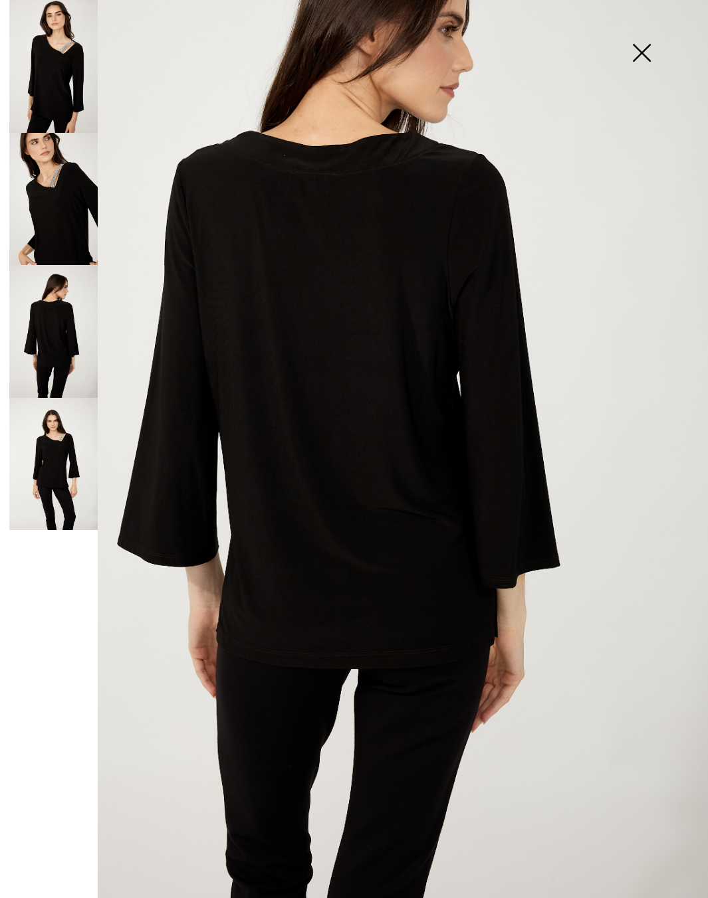
click at [42, 442] on img at bounding box center [53, 464] width 88 height 133
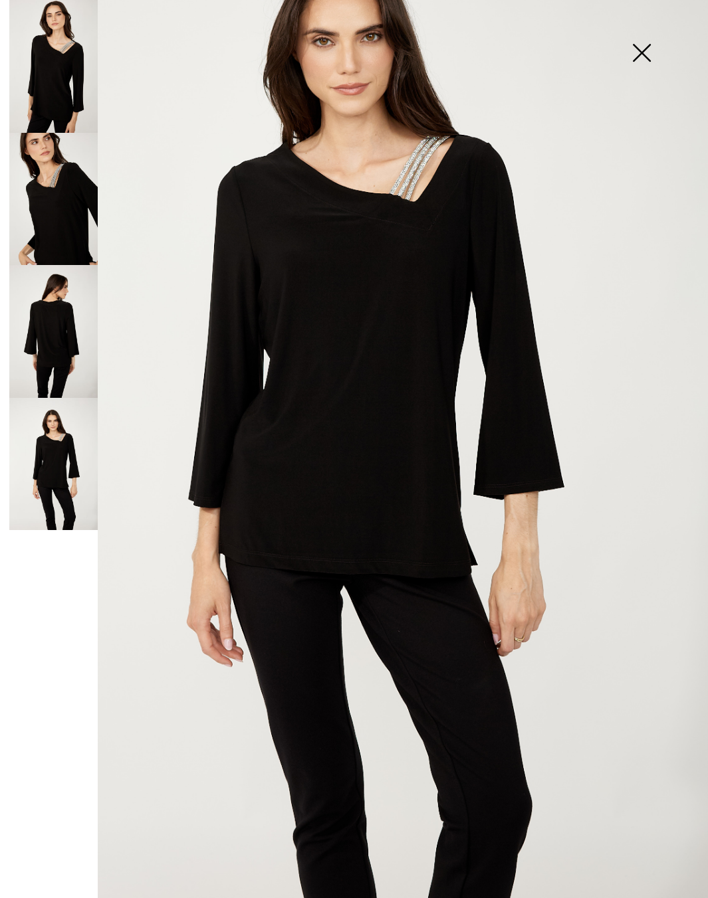
click at [645, 53] on img at bounding box center [641, 54] width 66 height 68
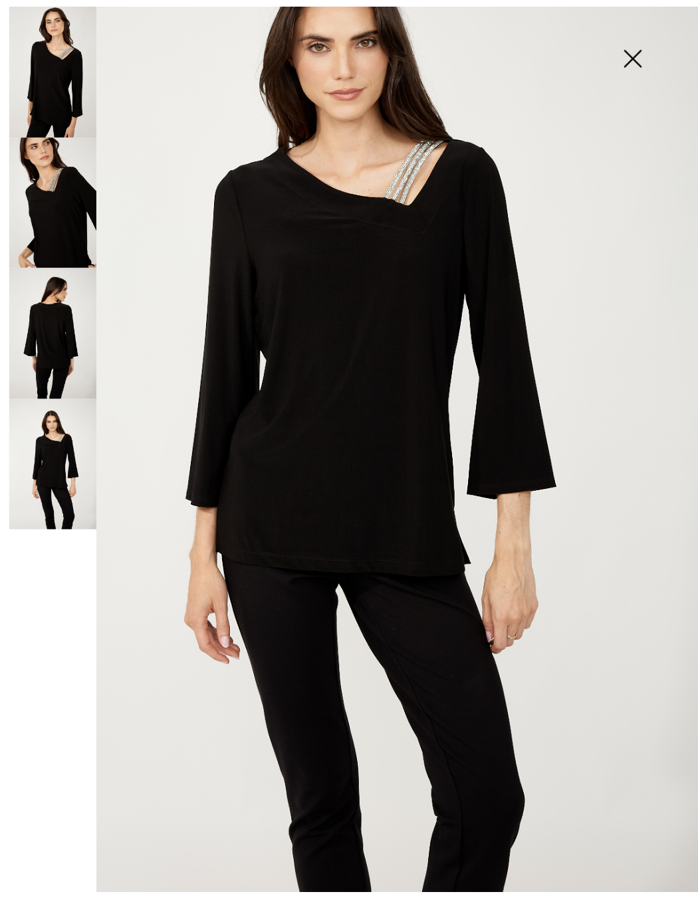
scroll to position [134, 0]
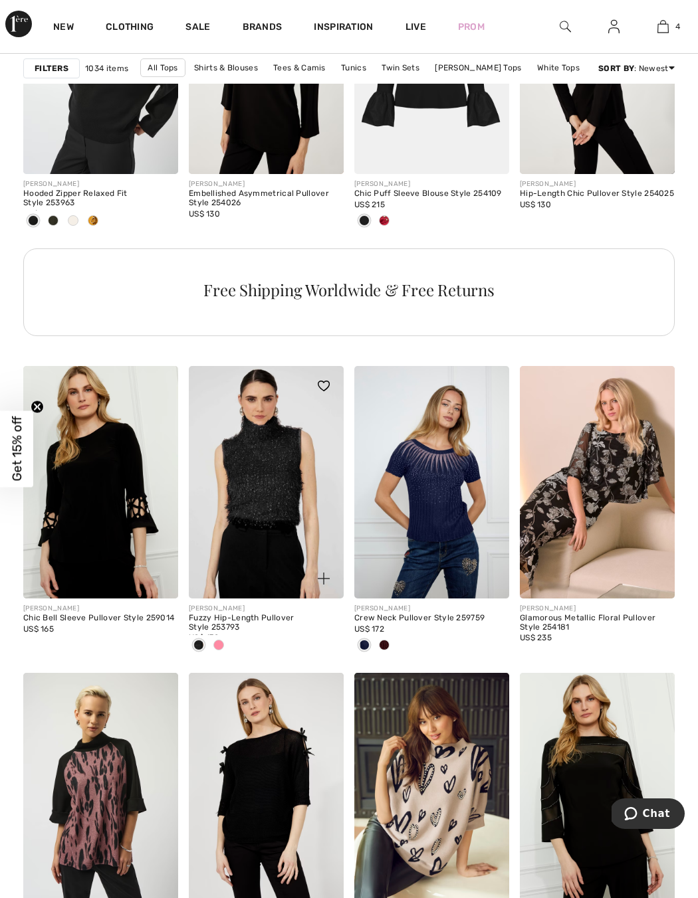
scroll to position [1380, 0]
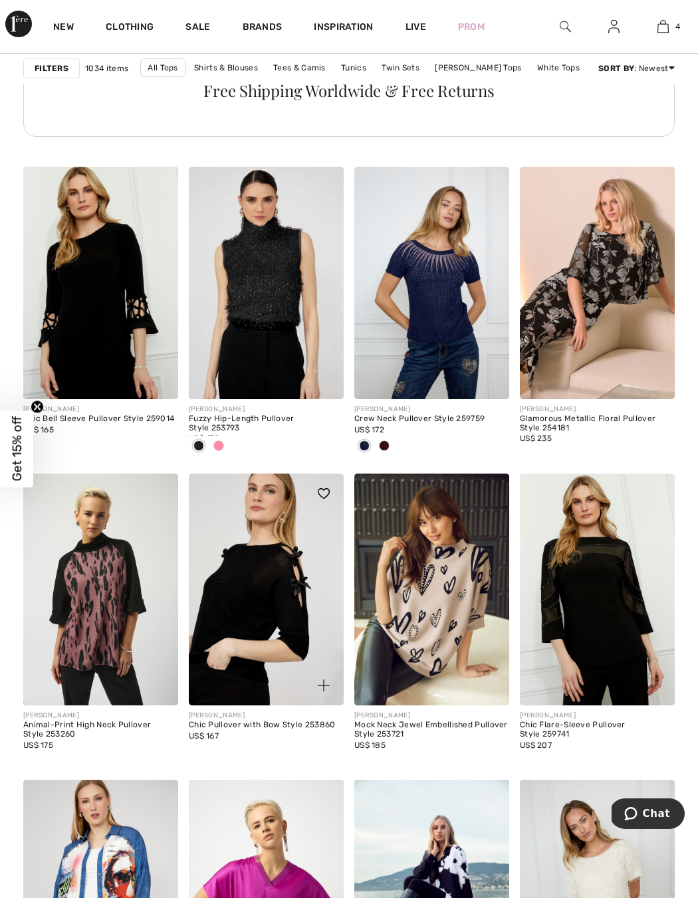
click at [250, 553] on img at bounding box center [266, 590] width 155 height 233
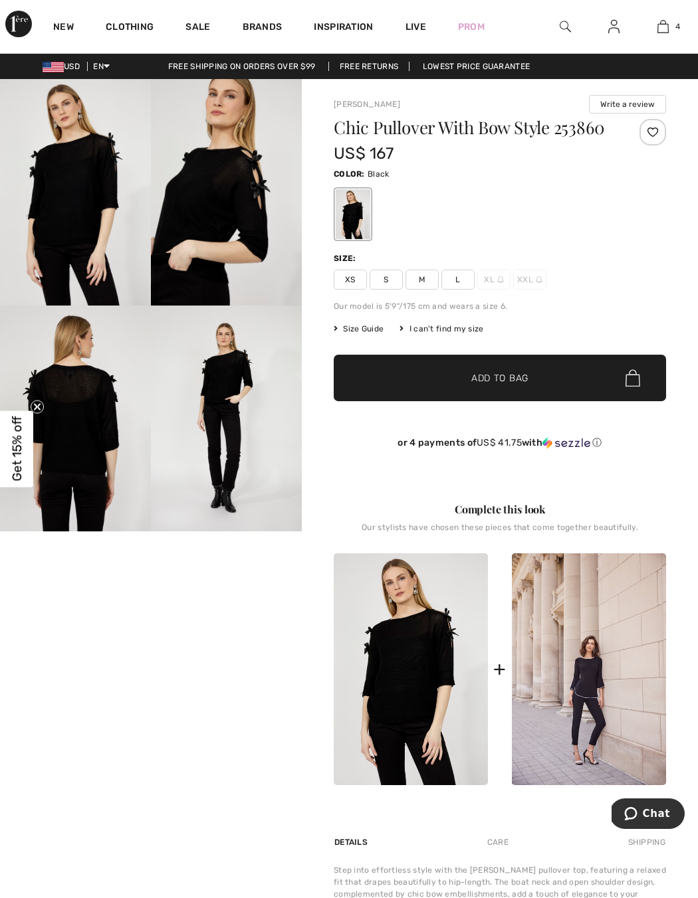
click at [82, 248] on img at bounding box center [75, 192] width 151 height 227
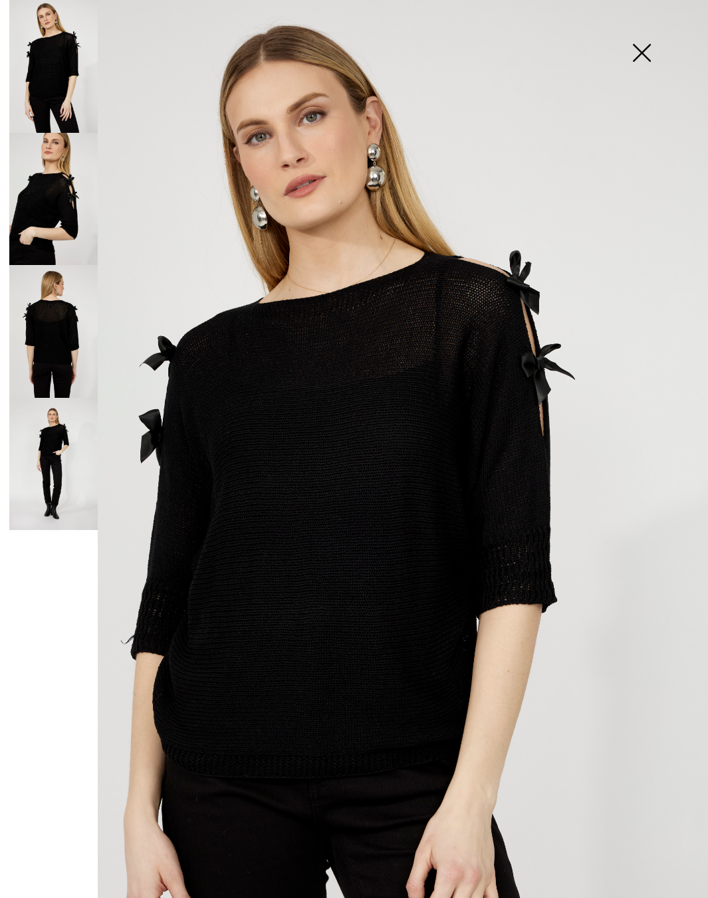
click at [62, 196] on img at bounding box center [53, 199] width 88 height 133
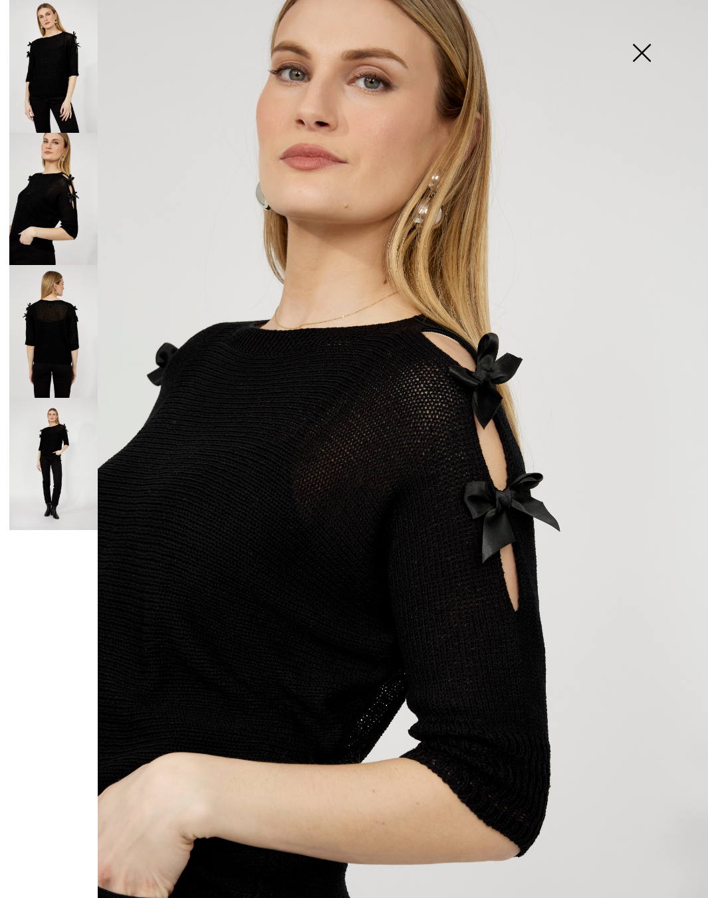
click at [45, 345] on img at bounding box center [53, 331] width 88 height 133
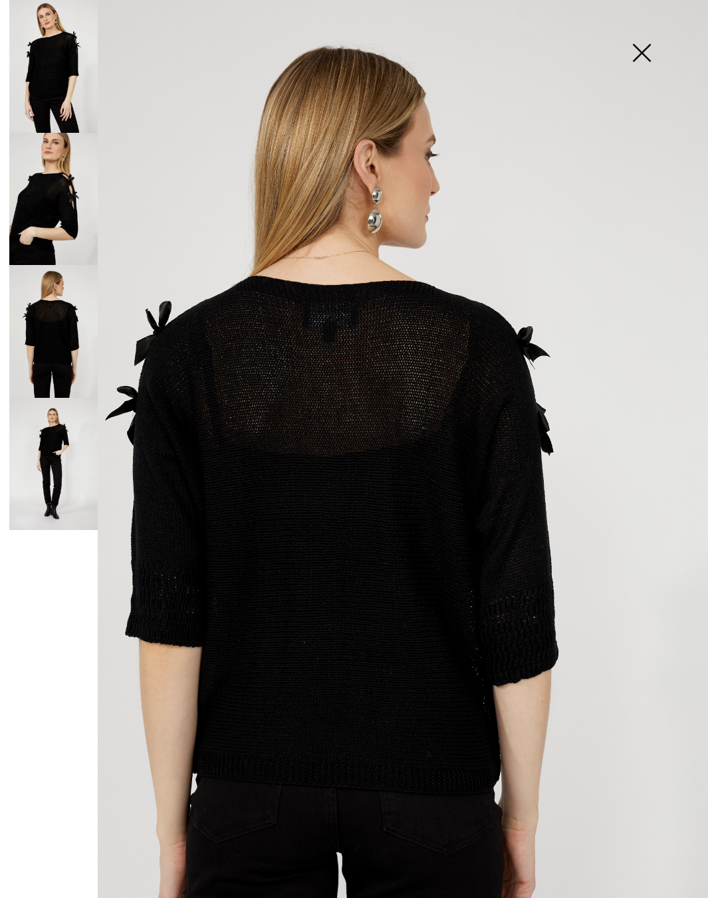
click at [626, 55] on img at bounding box center [641, 54] width 66 height 68
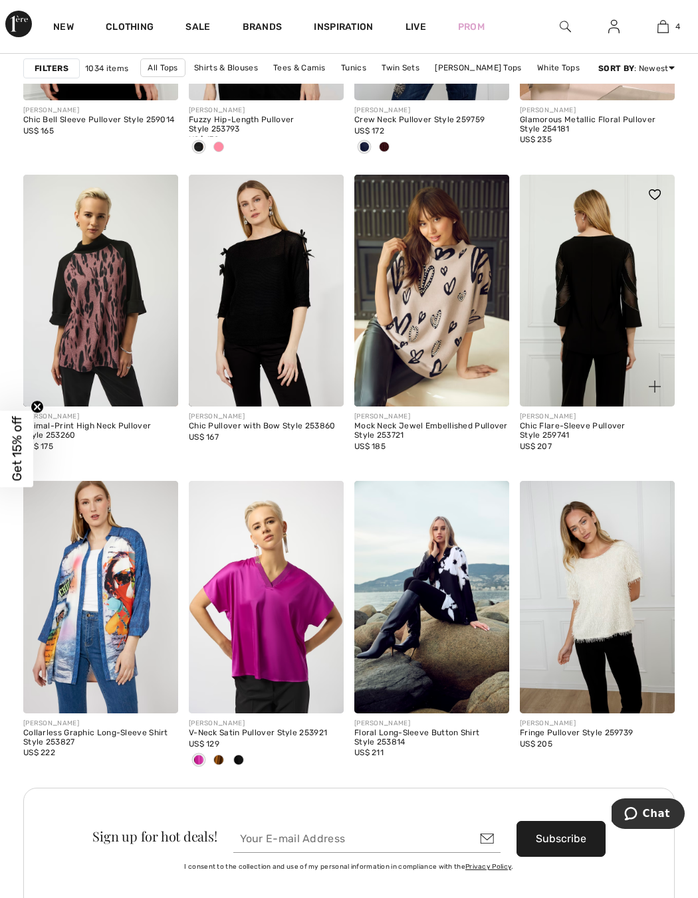
click at [612, 289] on img at bounding box center [597, 291] width 155 height 233
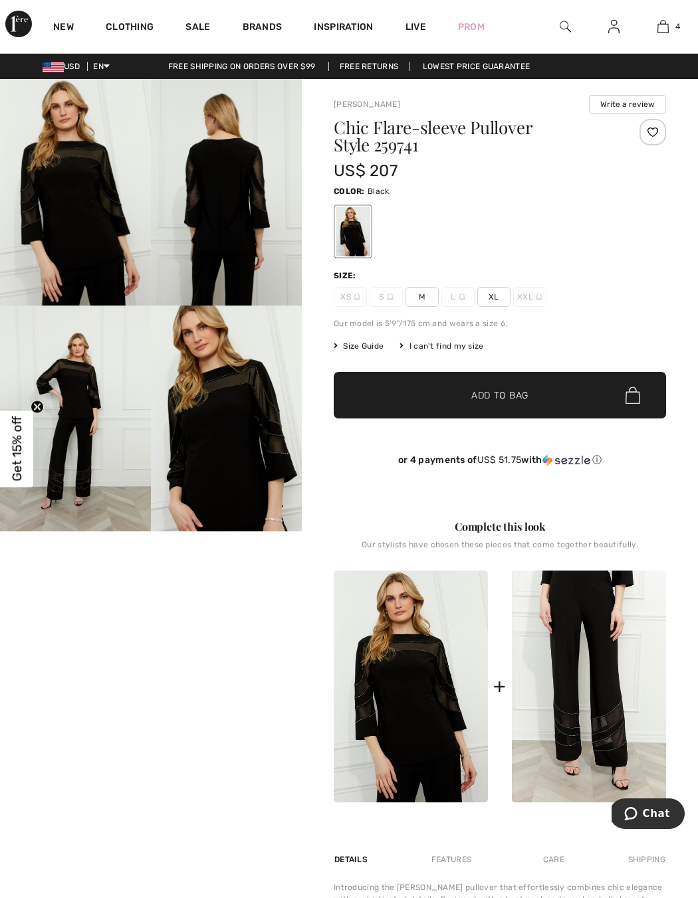
click at [86, 193] on img at bounding box center [75, 192] width 151 height 227
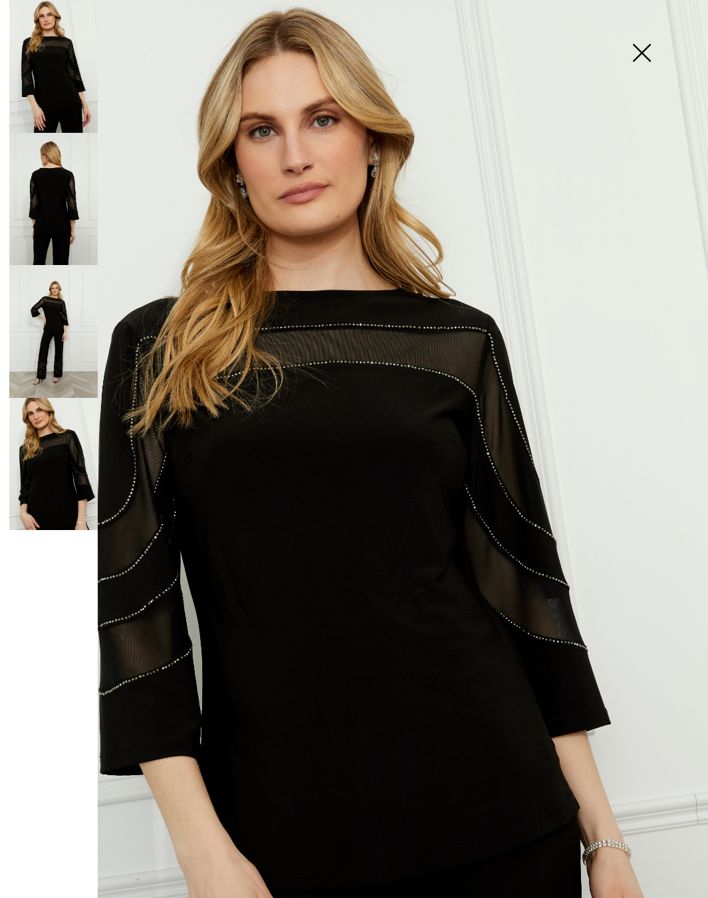
click at [52, 193] on img at bounding box center [53, 199] width 88 height 133
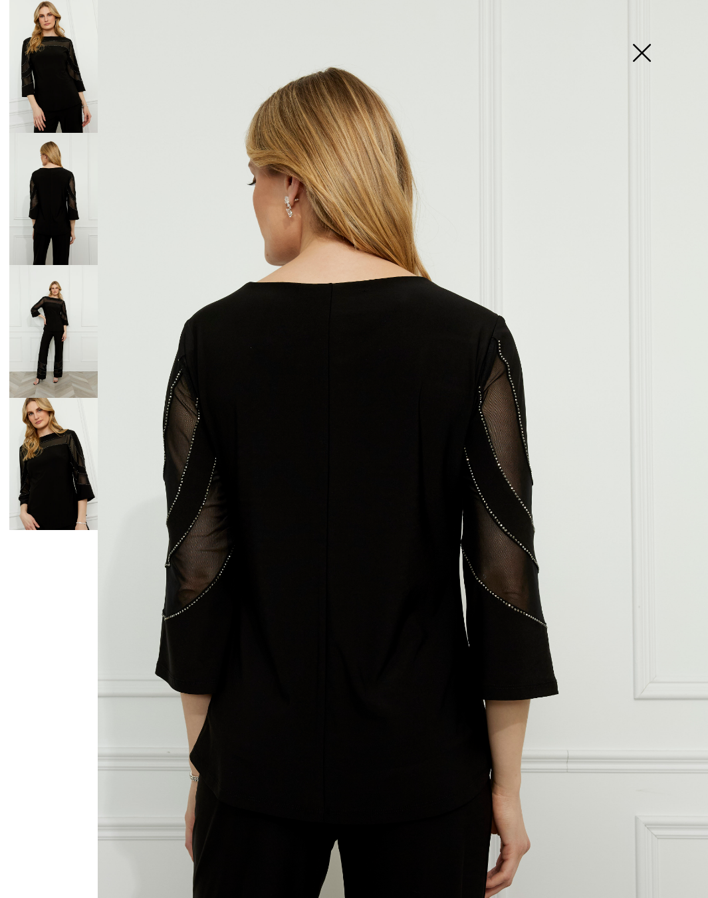
click at [40, 345] on img at bounding box center [53, 331] width 88 height 133
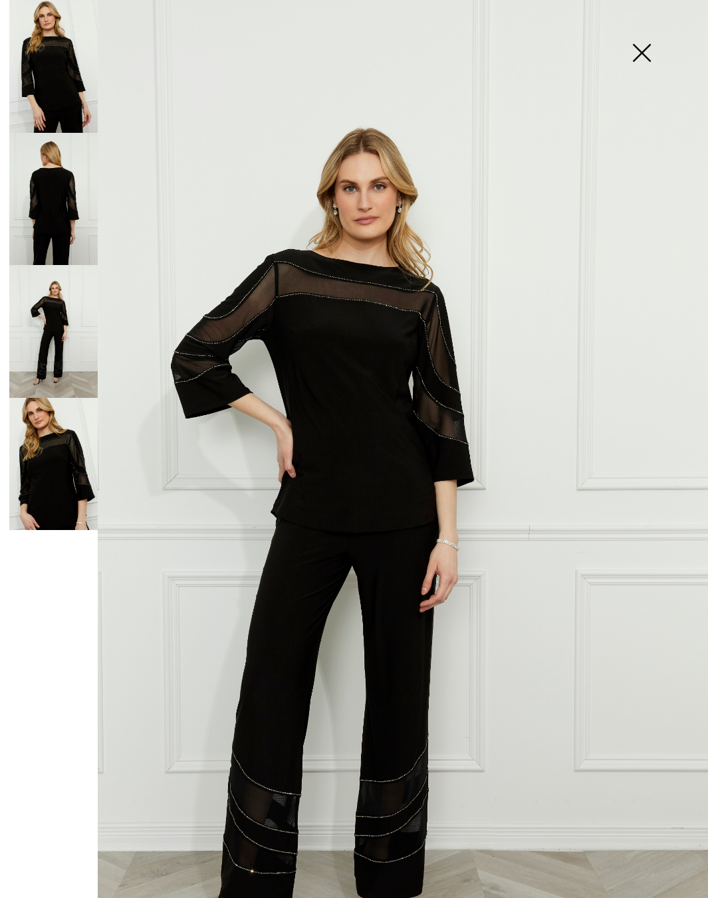
click at [47, 466] on img at bounding box center [53, 464] width 88 height 133
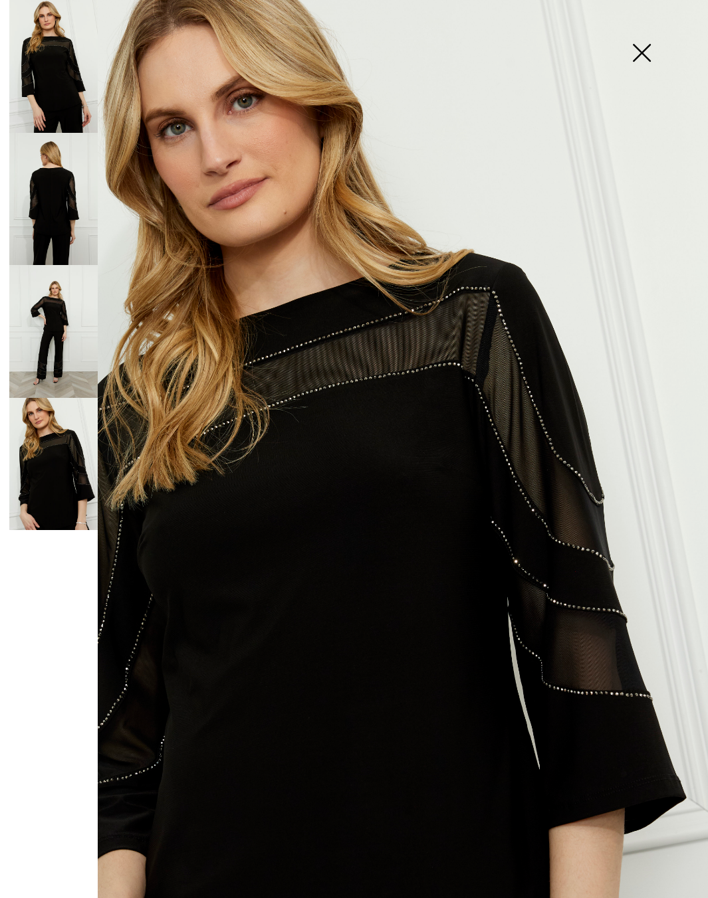
click at [641, 49] on img at bounding box center [641, 54] width 66 height 68
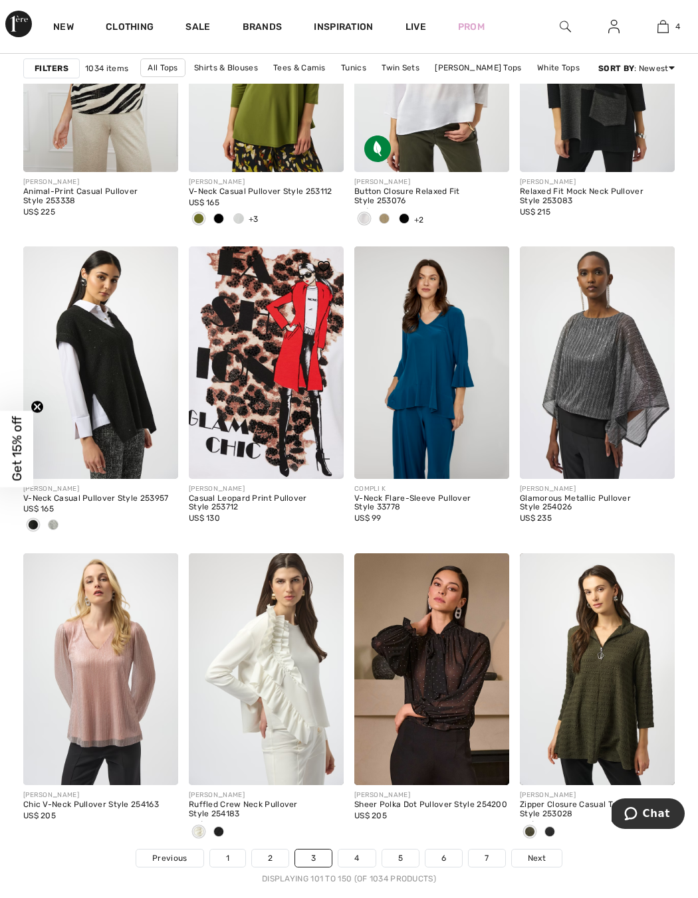
scroll to position [4213, 0]
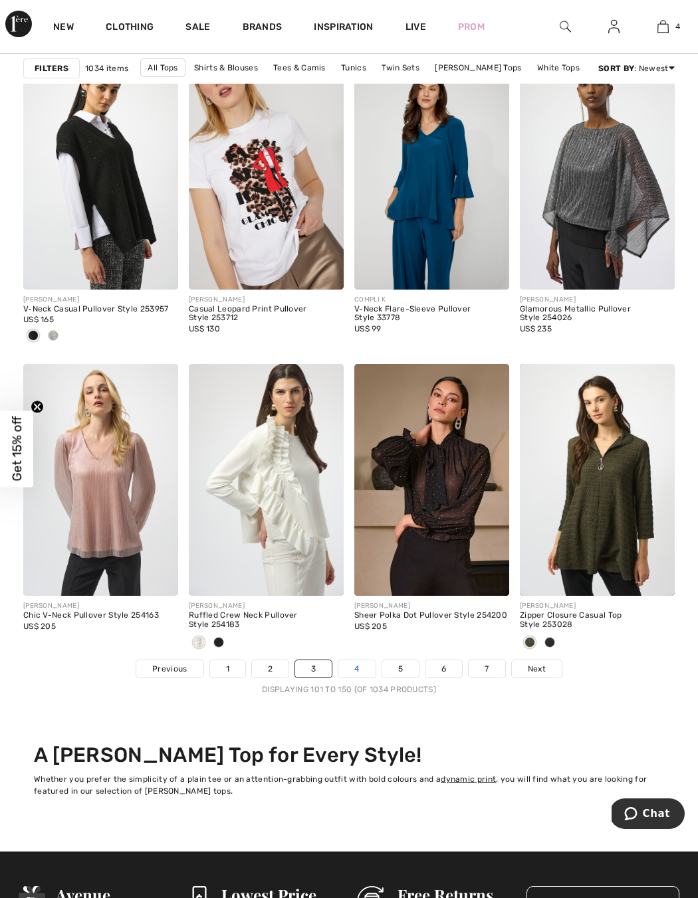
click at [359, 666] on link "4" at bounding box center [356, 668] width 37 height 17
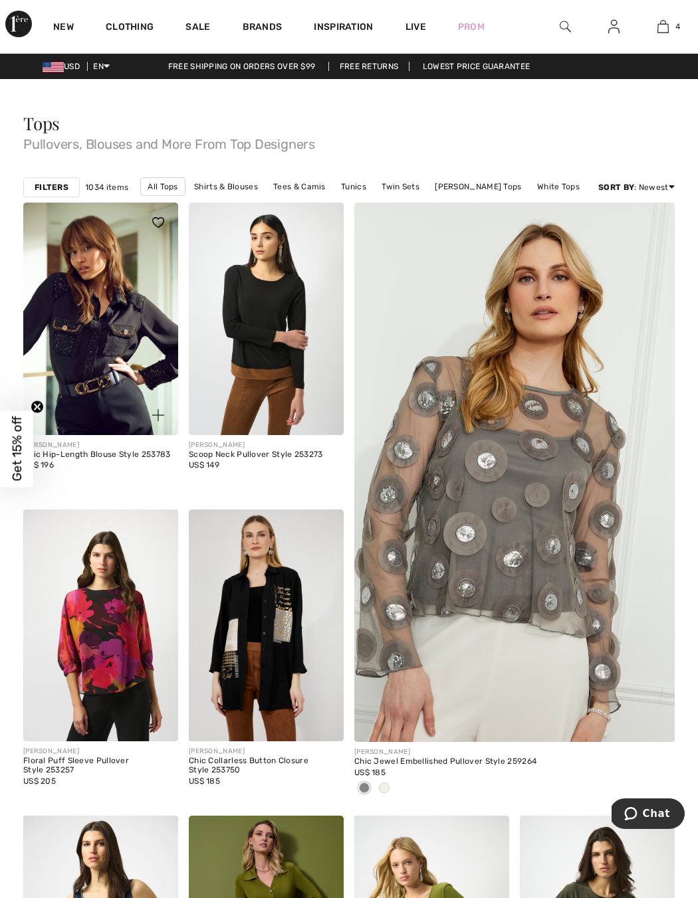
click at [138, 319] on img at bounding box center [100, 319] width 155 height 233
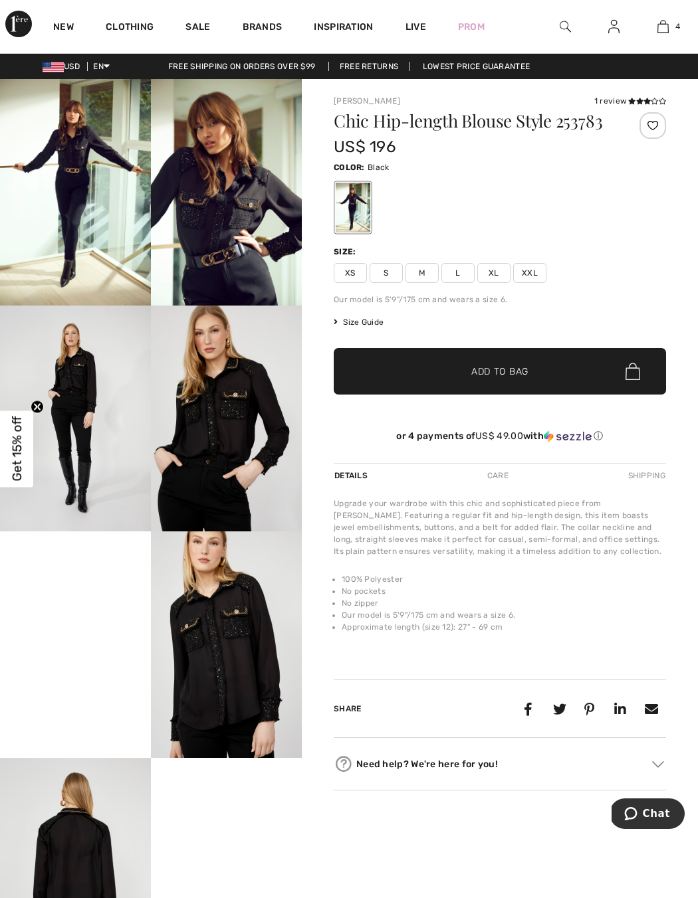
click at [118, 252] on img at bounding box center [75, 192] width 151 height 227
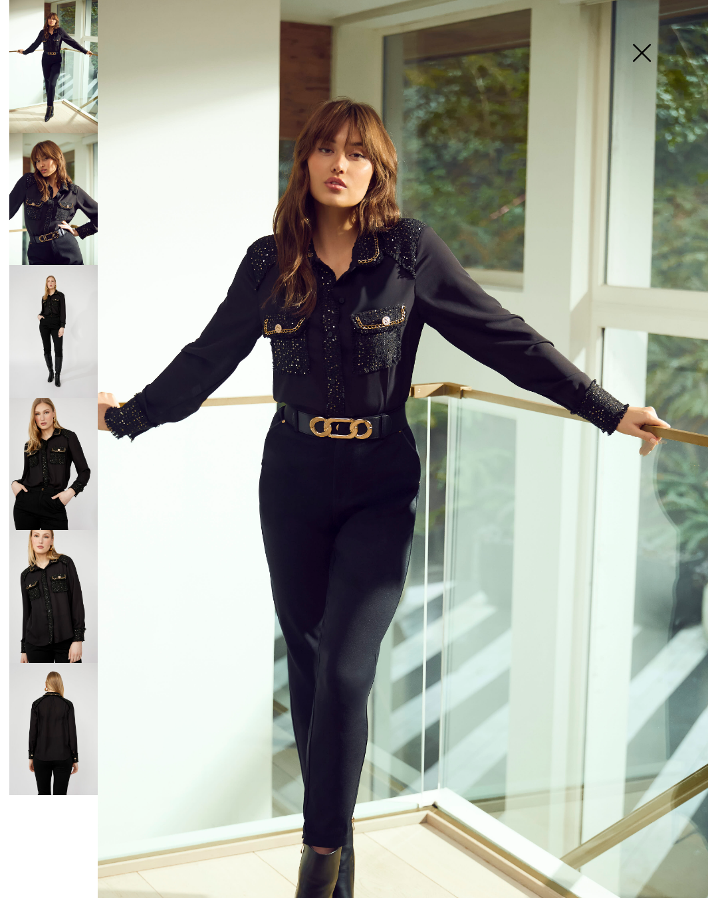
click at [70, 171] on img at bounding box center [53, 199] width 88 height 133
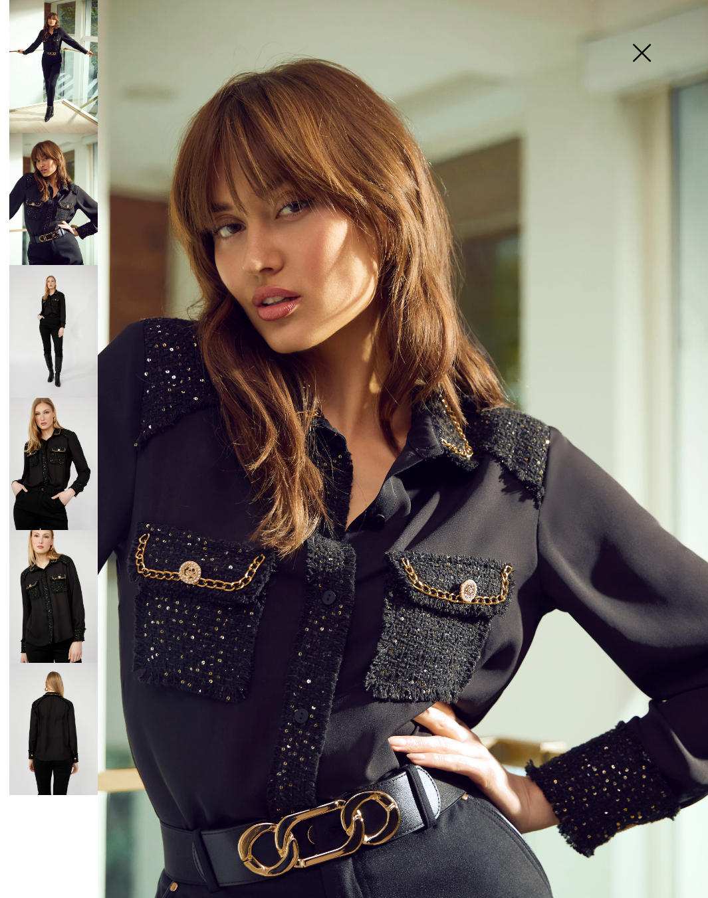
click at [48, 328] on img at bounding box center [53, 331] width 88 height 133
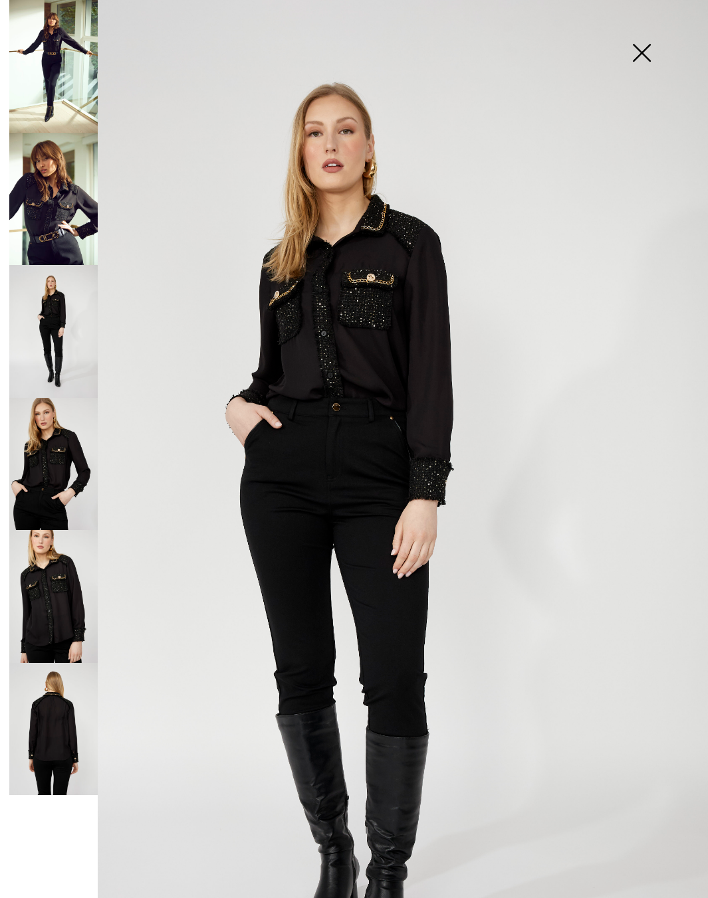
click at [42, 459] on img at bounding box center [53, 464] width 88 height 133
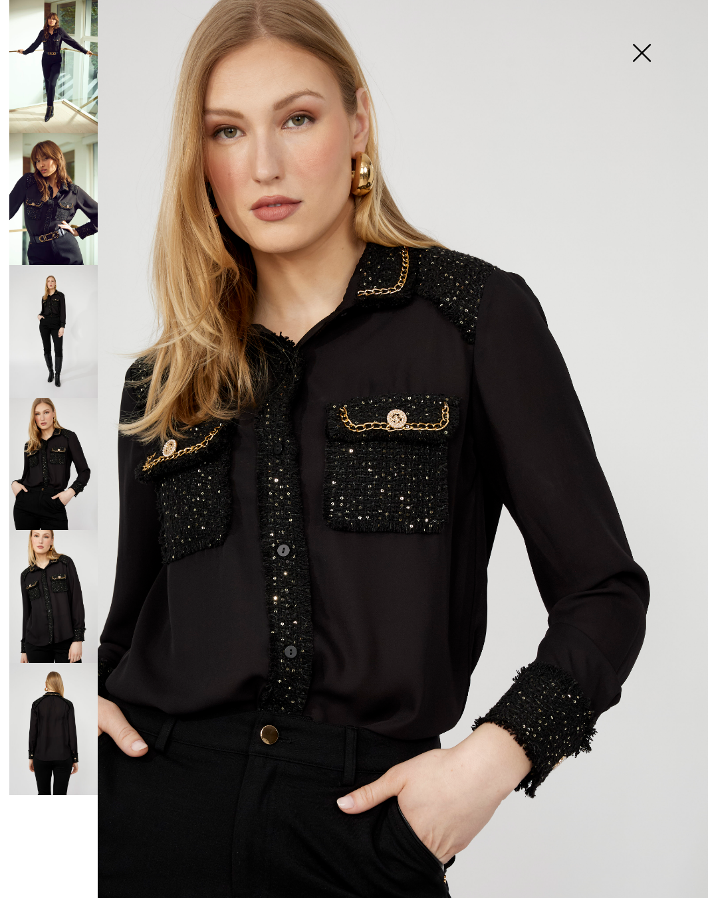
click at [54, 458] on img at bounding box center [53, 464] width 88 height 133
click at [75, 583] on img at bounding box center [53, 596] width 88 height 133
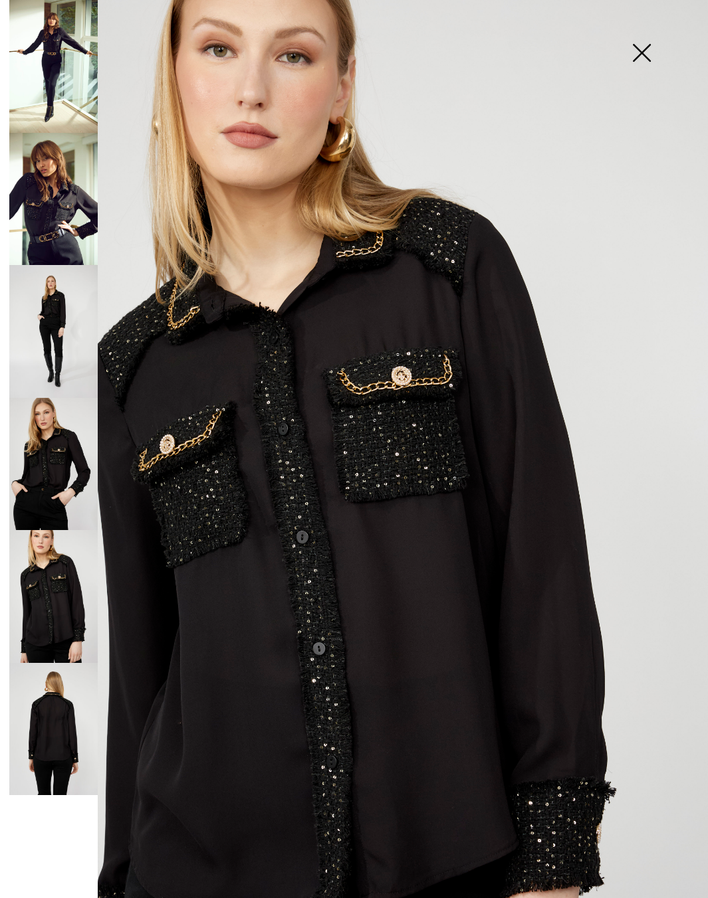
click at [632, 51] on img at bounding box center [641, 54] width 66 height 68
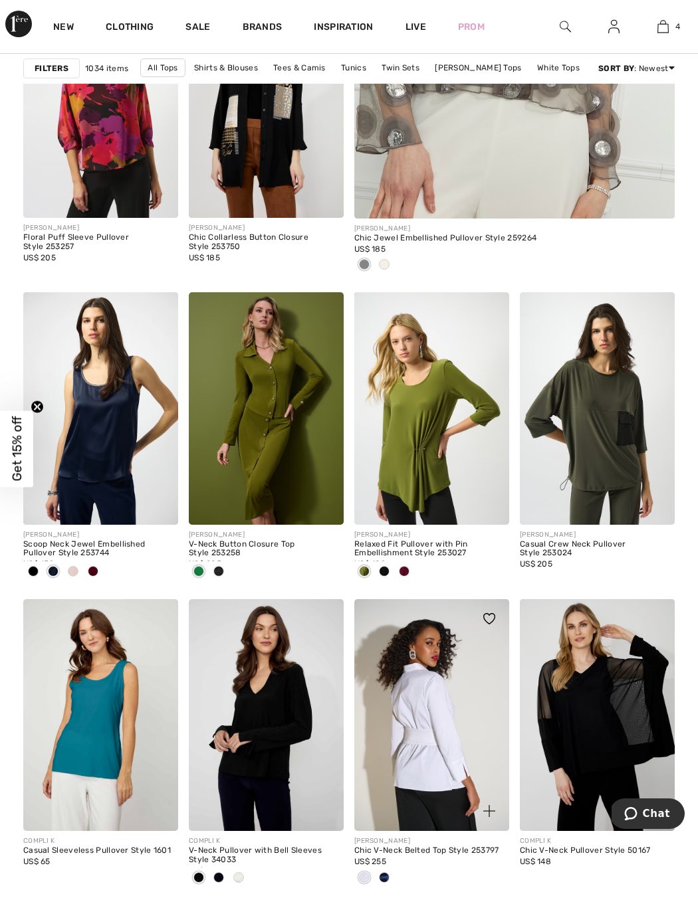
scroll to position [524, 0]
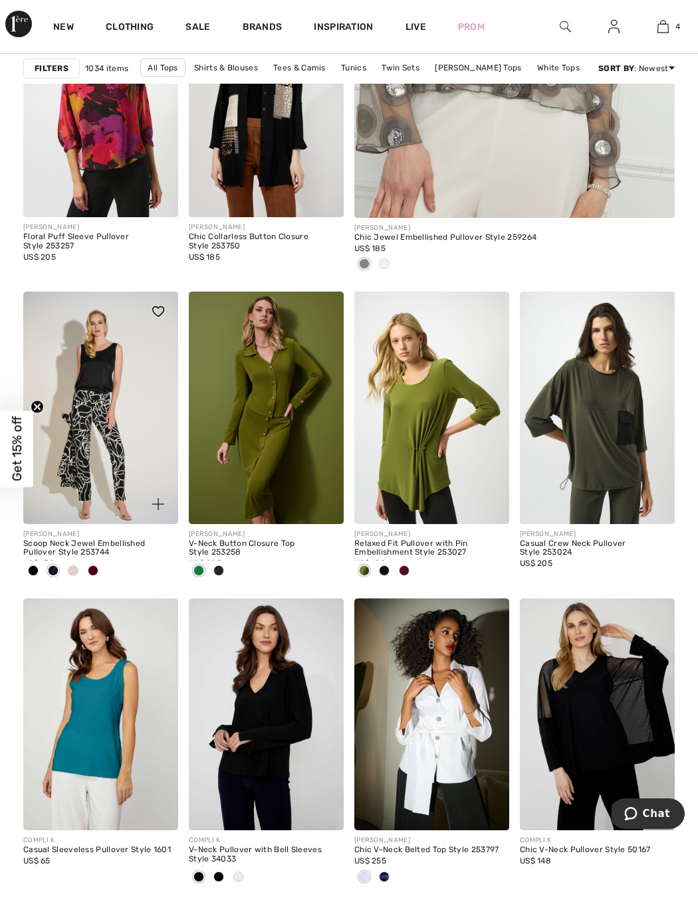
click at [126, 443] on img at bounding box center [100, 408] width 155 height 233
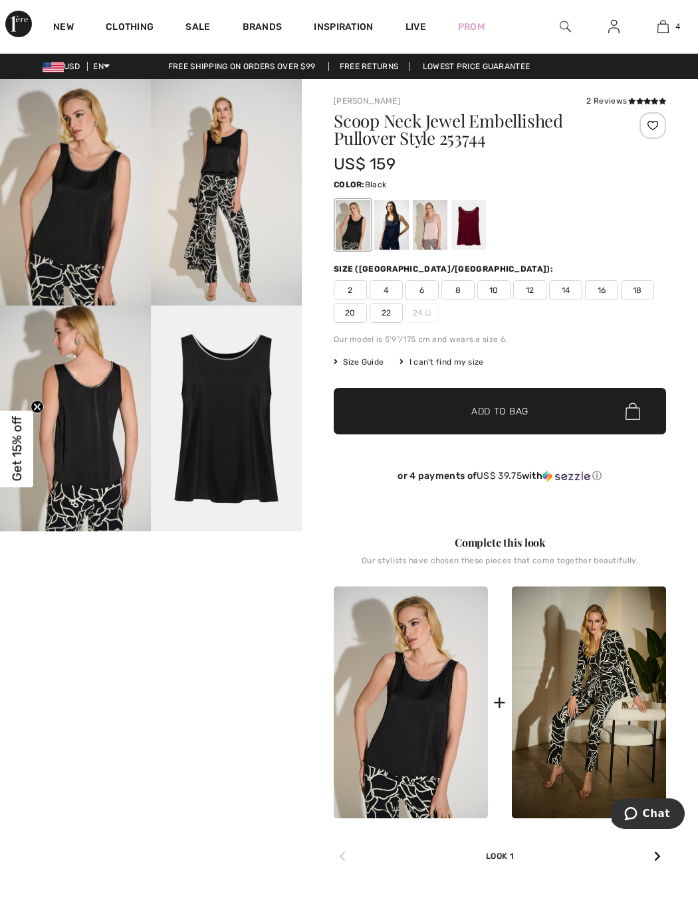
click at [95, 167] on img at bounding box center [75, 192] width 151 height 227
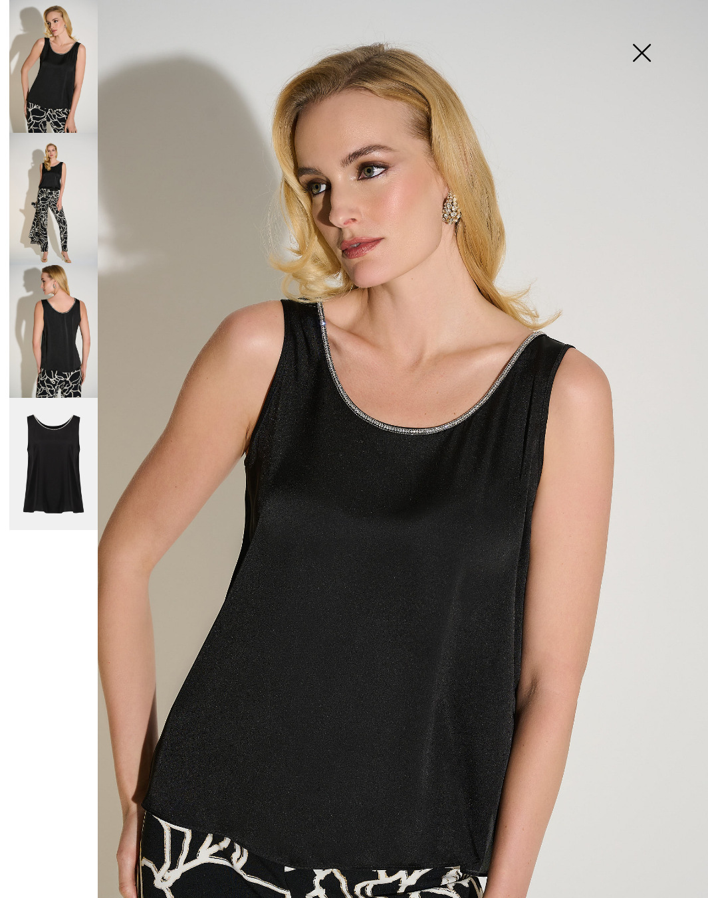
click at [77, 262] on img at bounding box center [53, 199] width 88 height 133
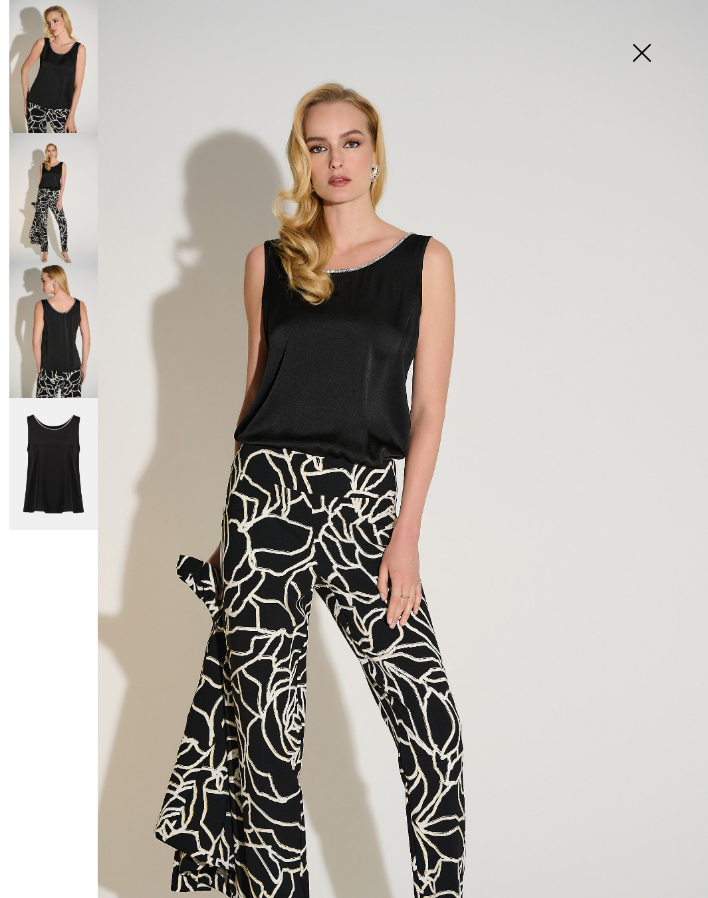
click at [86, 347] on img at bounding box center [53, 331] width 88 height 133
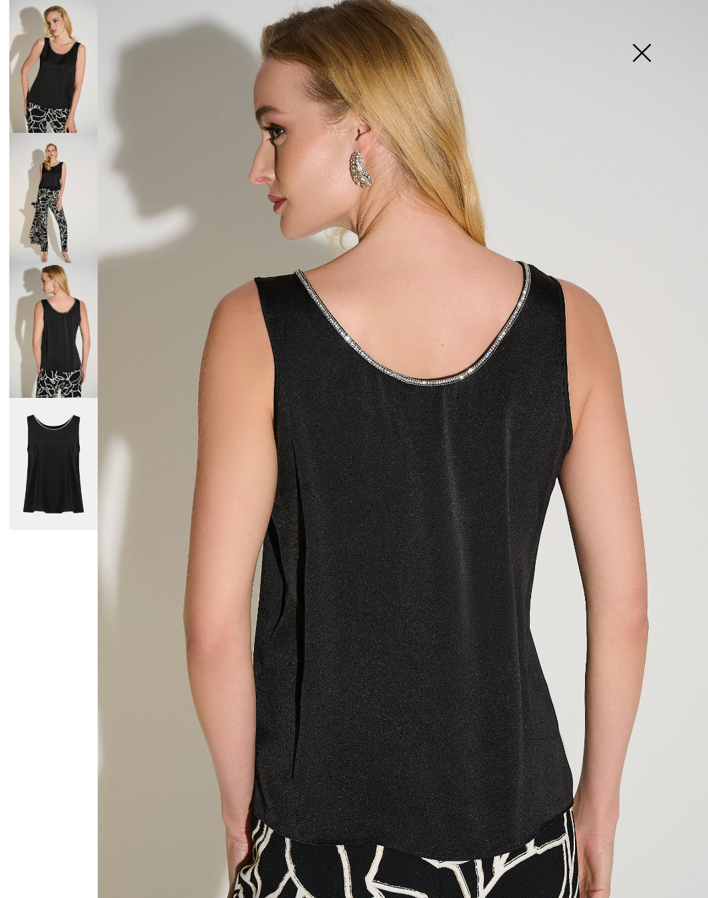
click at [48, 460] on img at bounding box center [53, 464] width 88 height 132
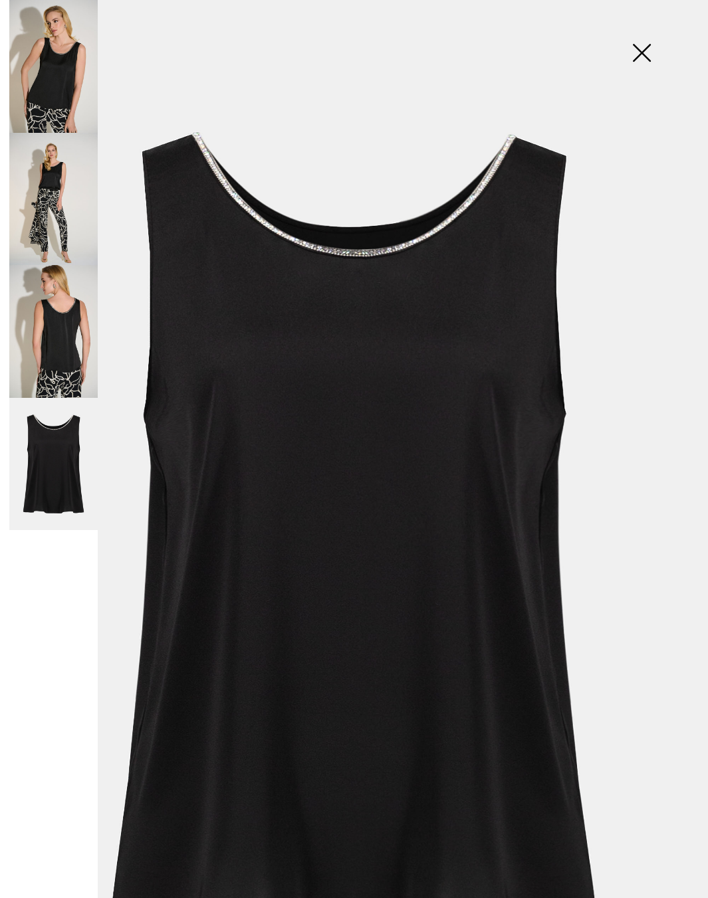
click at [647, 53] on img at bounding box center [641, 54] width 66 height 68
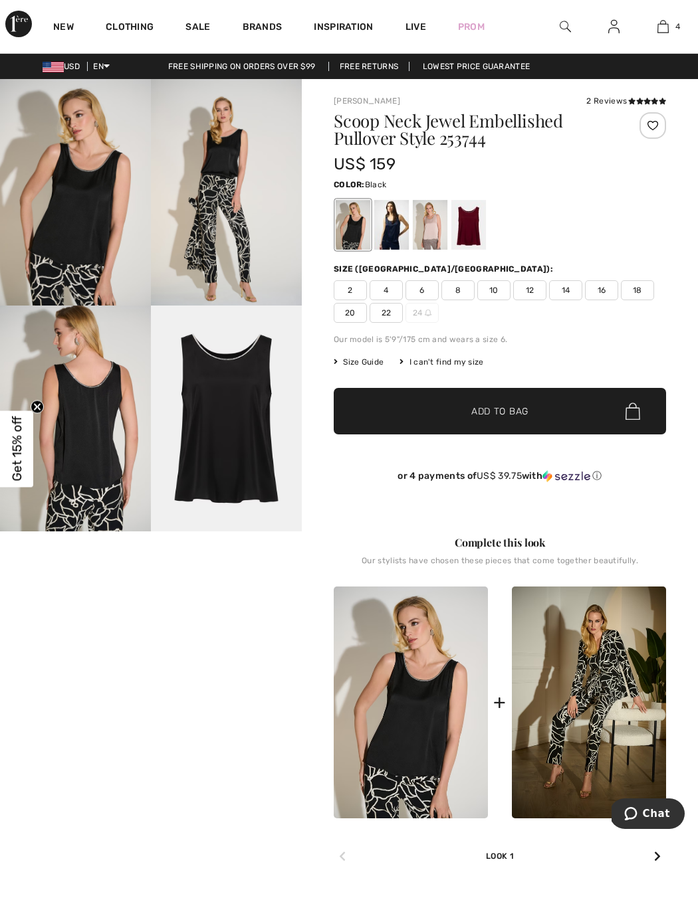
click at [490, 237] on div at bounding box center [500, 224] width 332 height 55
click at [464, 234] on div at bounding box center [468, 225] width 35 height 50
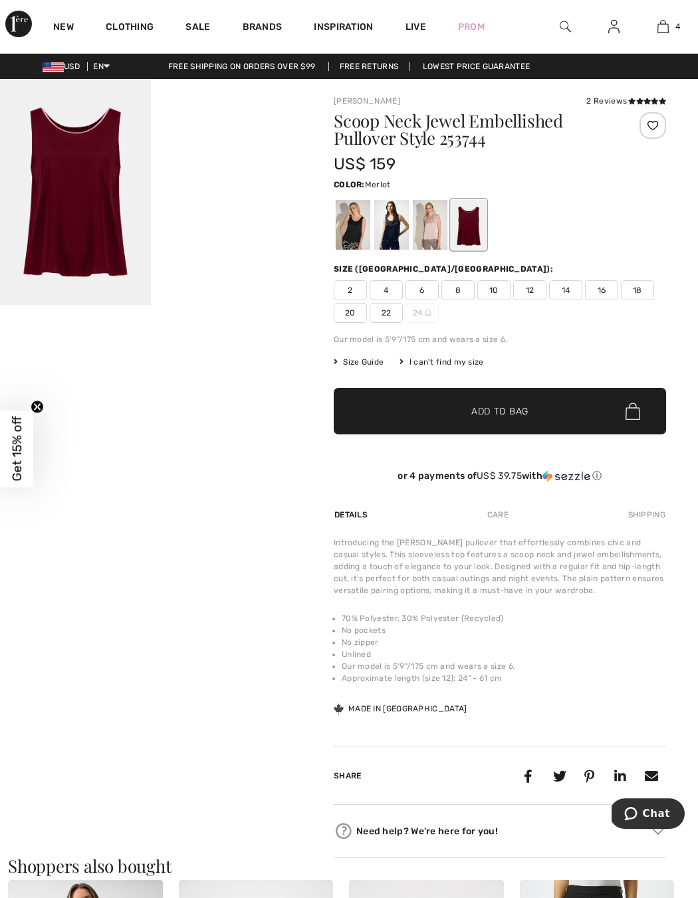
click at [90, 205] on img at bounding box center [75, 192] width 151 height 226
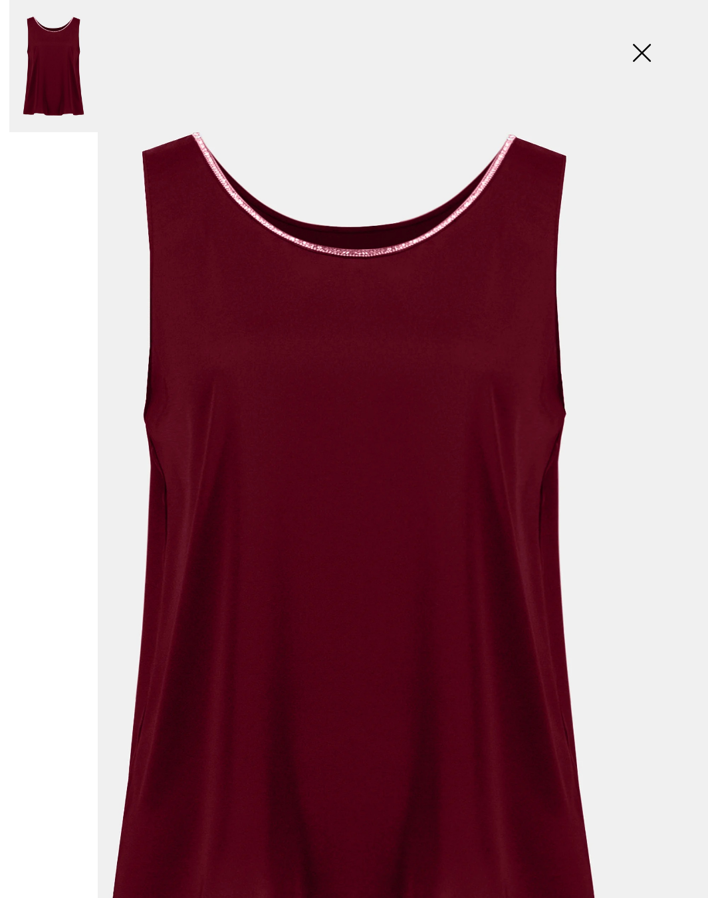
click at [651, 58] on img at bounding box center [641, 54] width 66 height 68
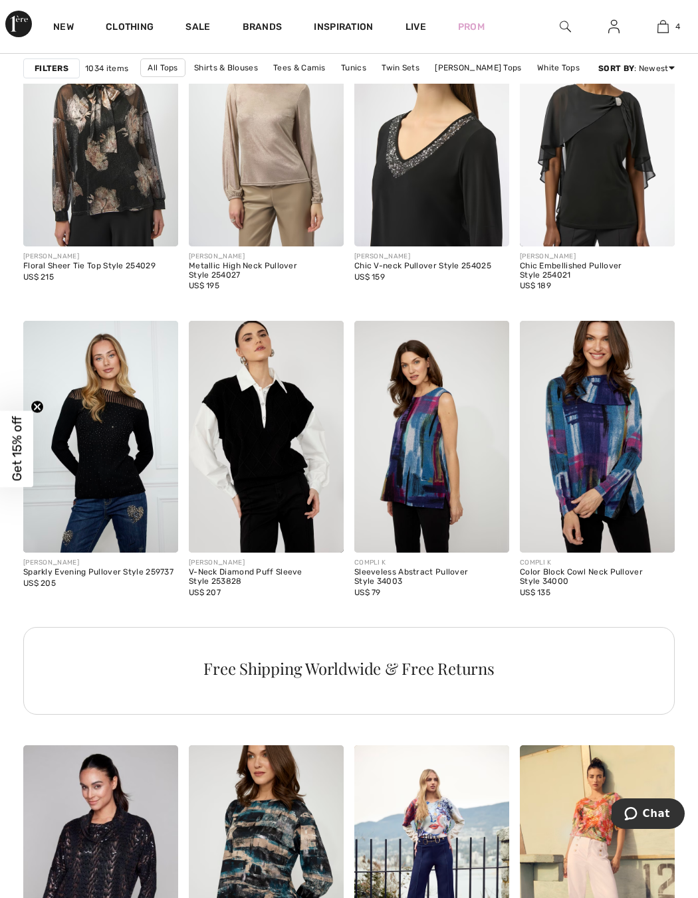
scroll to position [3362, 0]
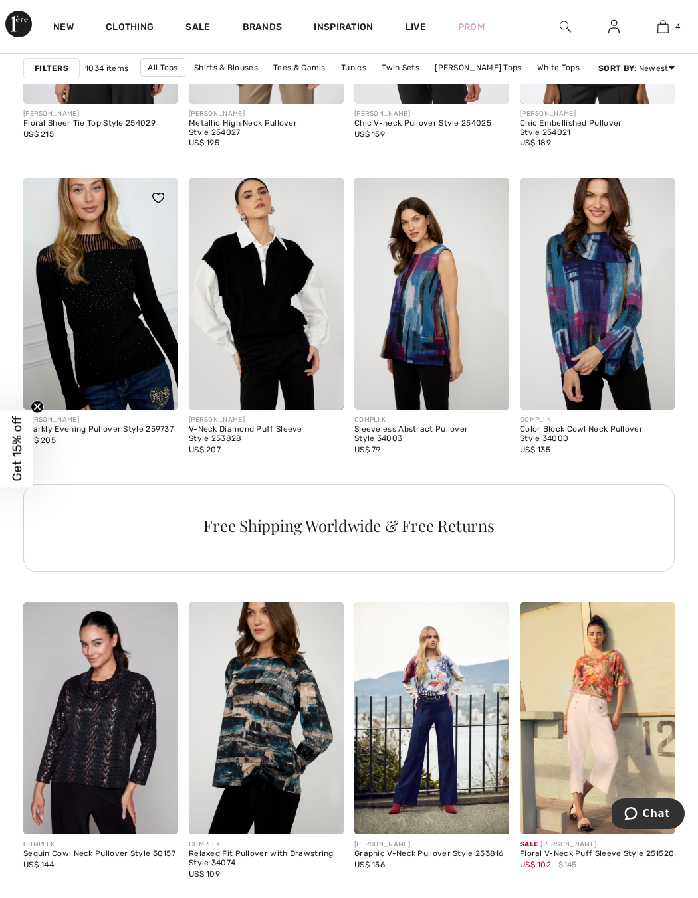
click at [82, 333] on img at bounding box center [100, 294] width 155 height 233
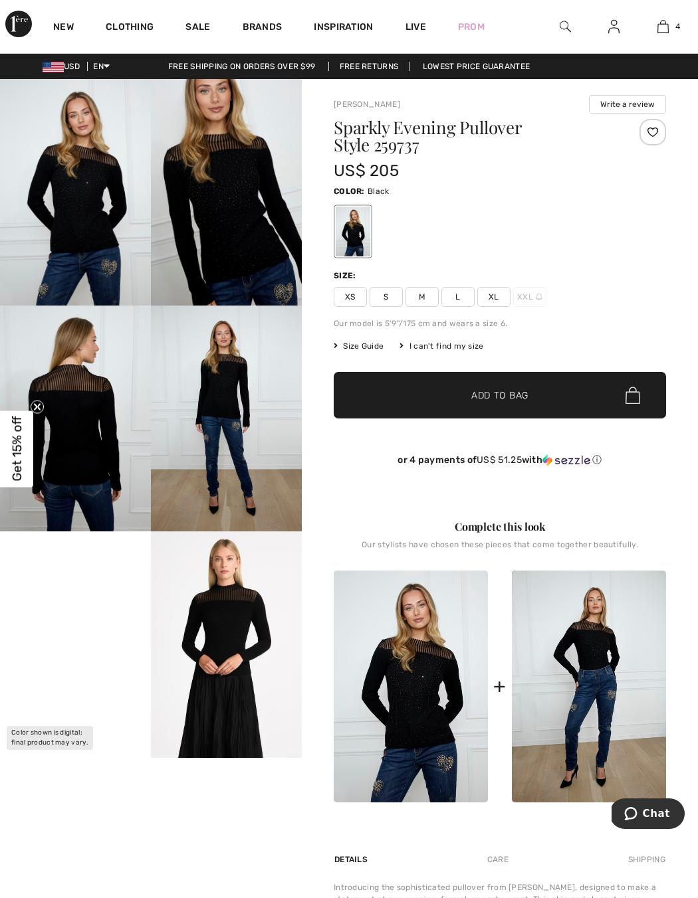
click at [99, 210] on img at bounding box center [75, 192] width 151 height 227
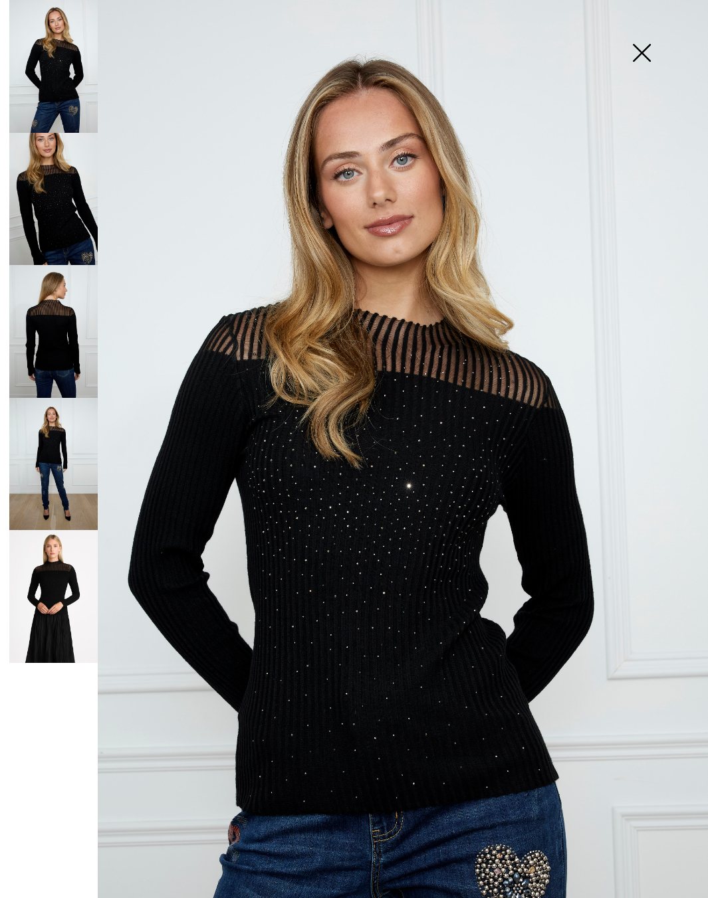
click at [54, 207] on img at bounding box center [53, 199] width 88 height 133
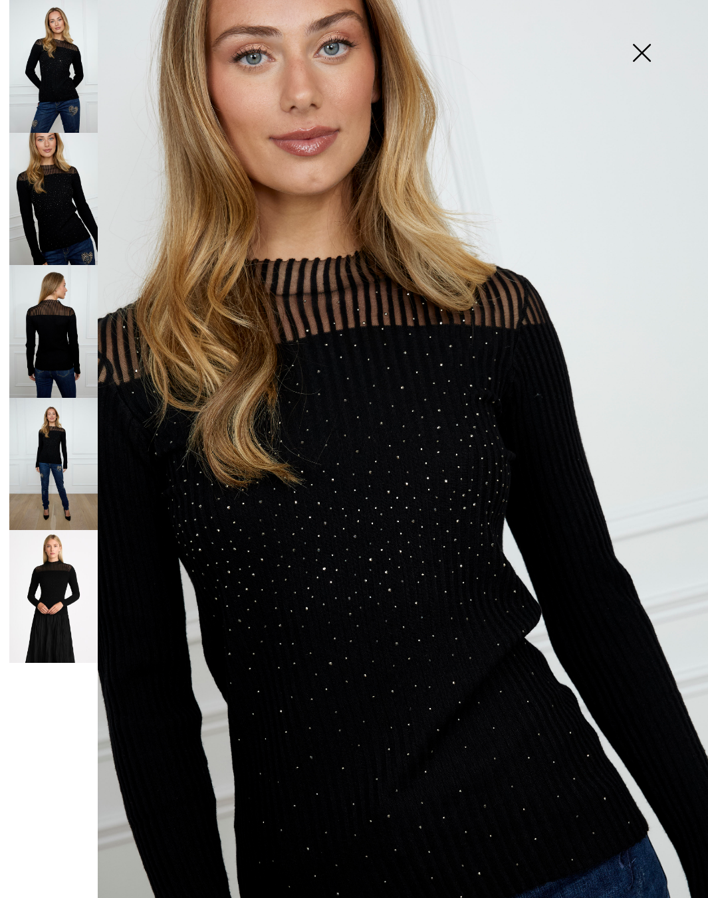
click at [54, 353] on img at bounding box center [53, 331] width 88 height 133
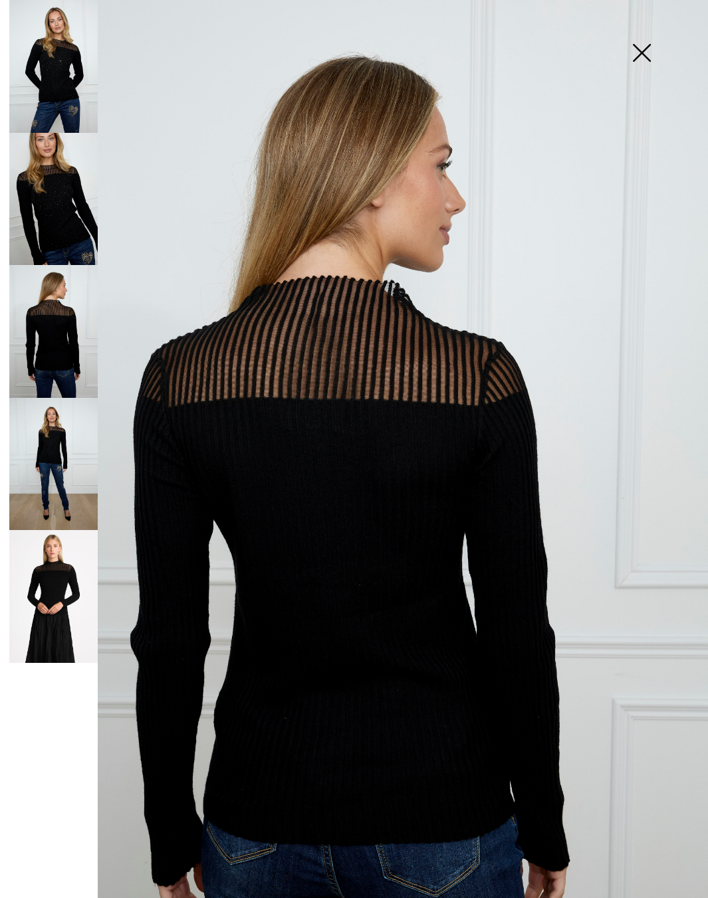
click at [81, 488] on img at bounding box center [53, 464] width 88 height 133
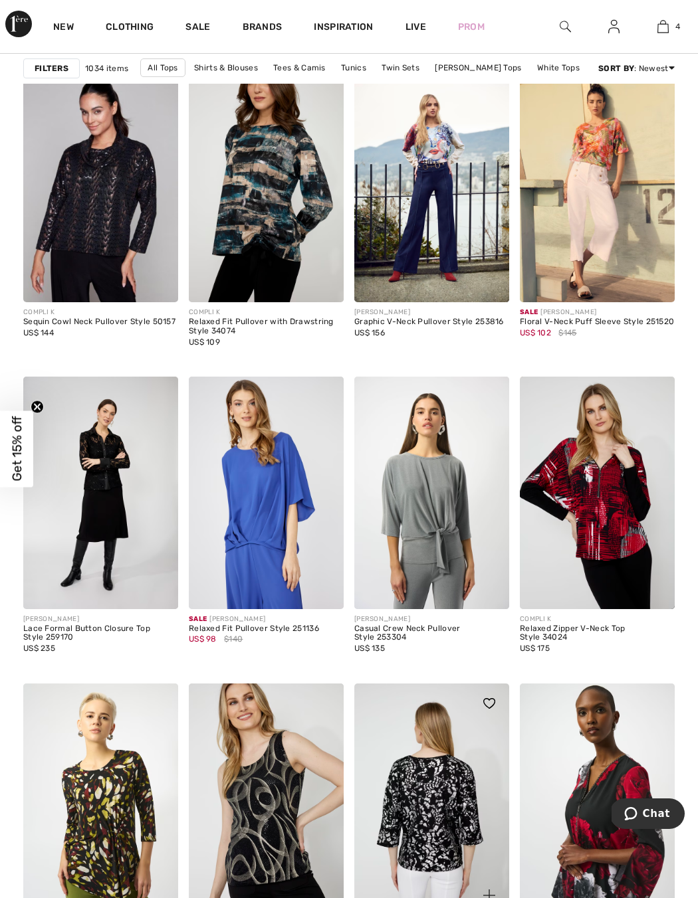
scroll to position [4439, 0]
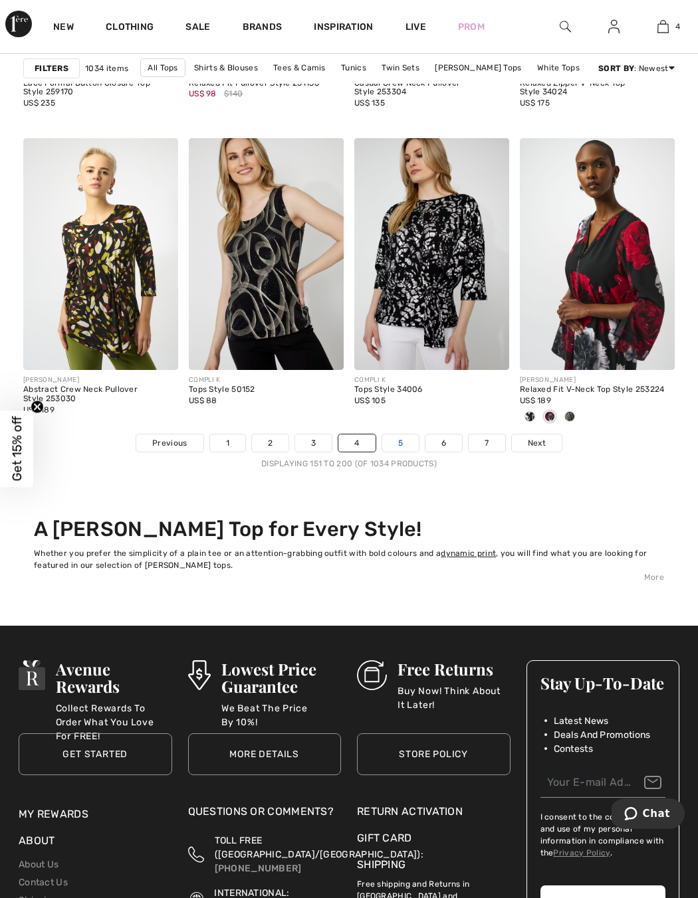
click at [394, 446] on link "5" at bounding box center [400, 442] width 37 height 17
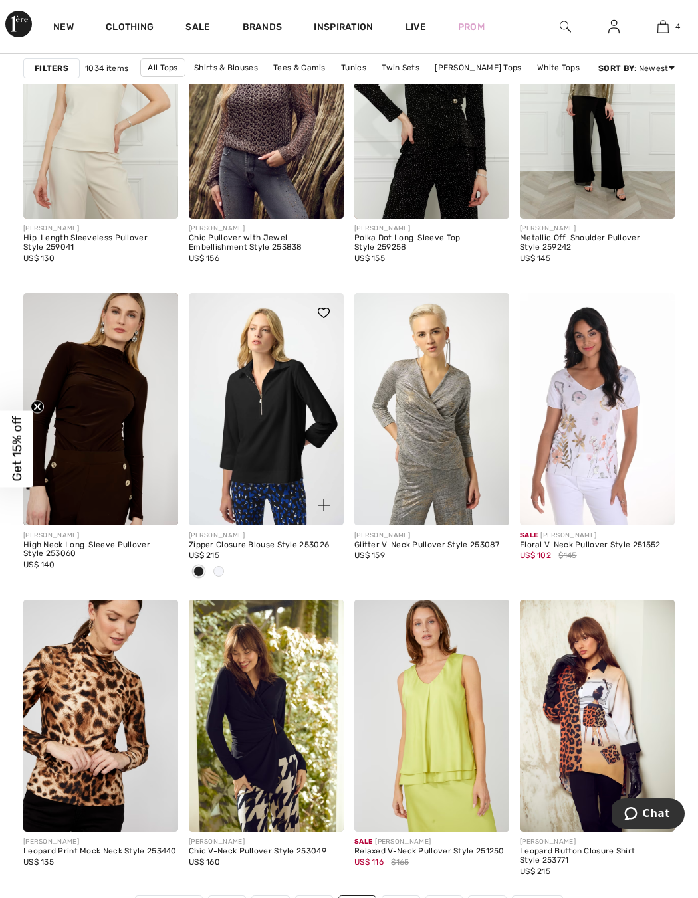
scroll to position [4224, 0]
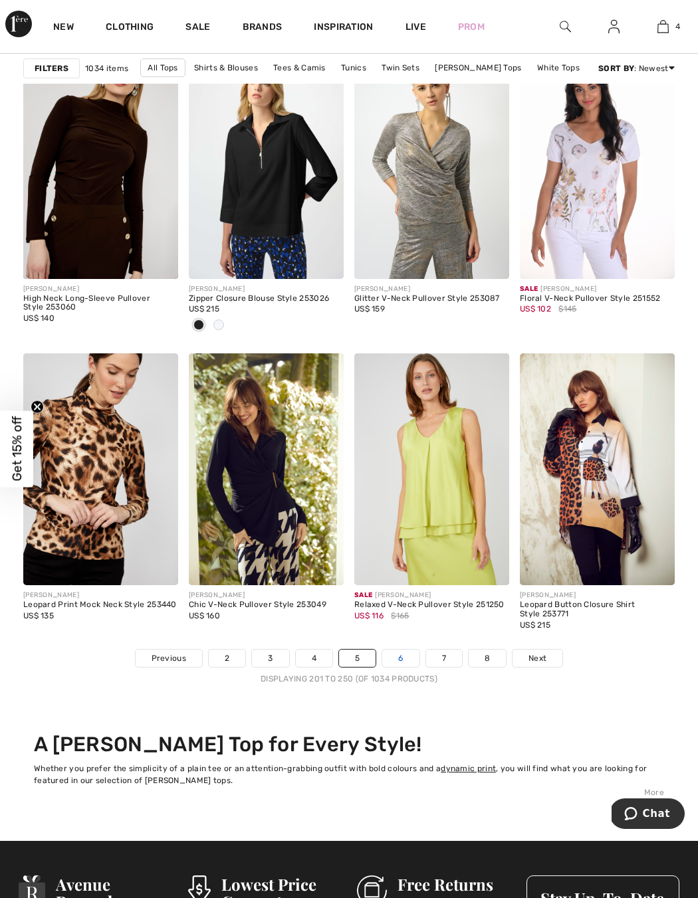
click at [405, 659] on link "6" at bounding box center [400, 658] width 37 height 17
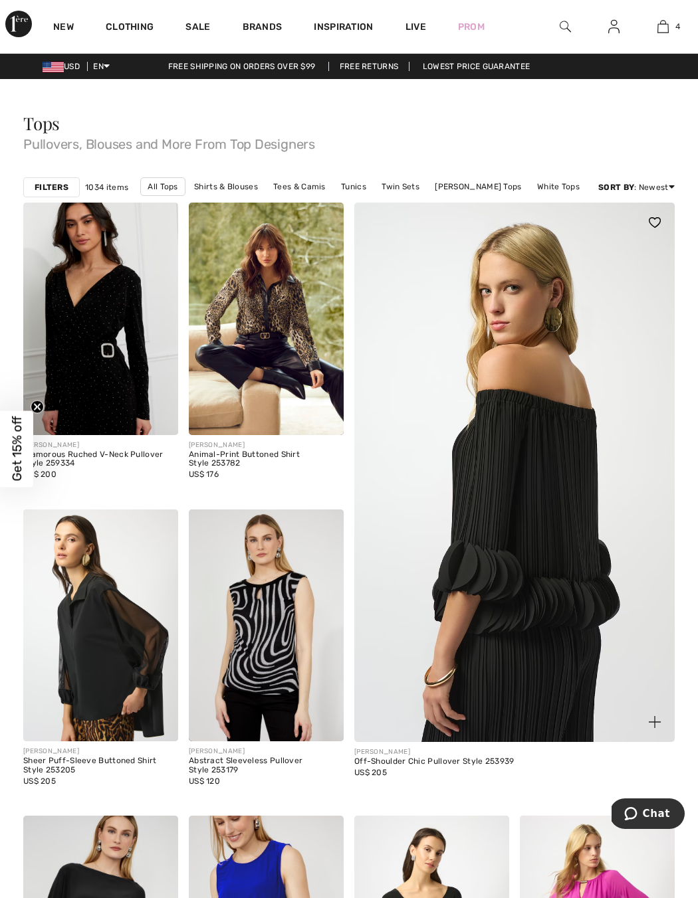
click at [544, 575] on img at bounding box center [514, 491] width 384 height 577
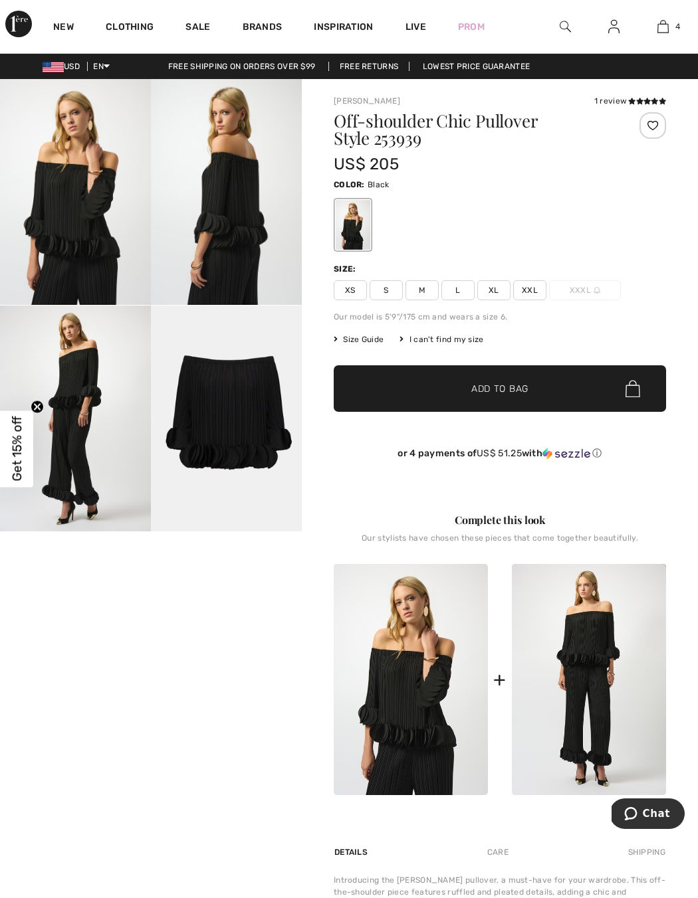
click at [241, 480] on img at bounding box center [226, 419] width 151 height 227
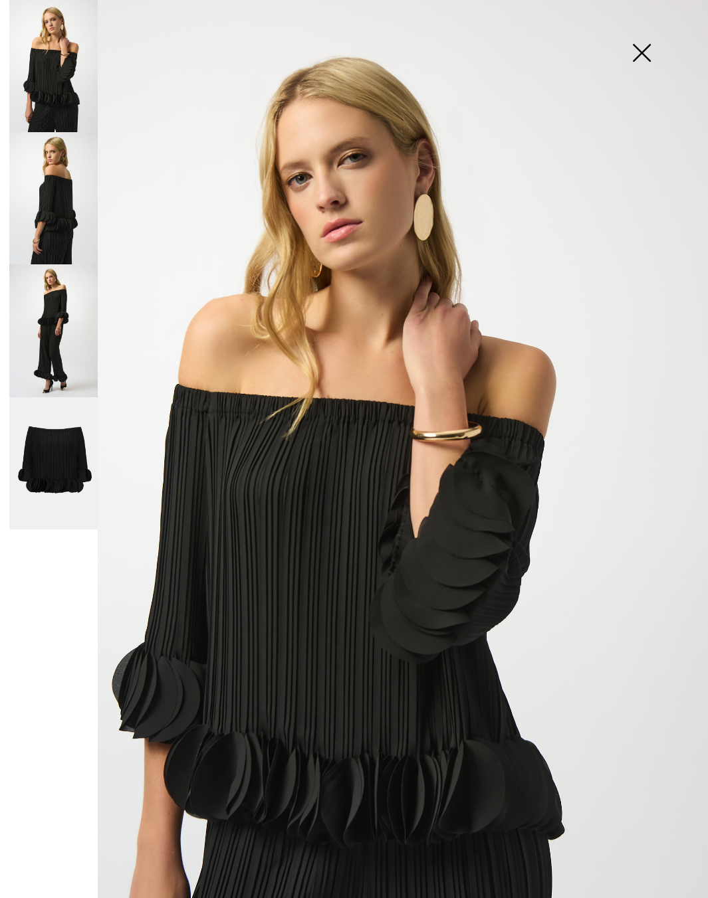
click at [47, 323] on img at bounding box center [53, 330] width 88 height 132
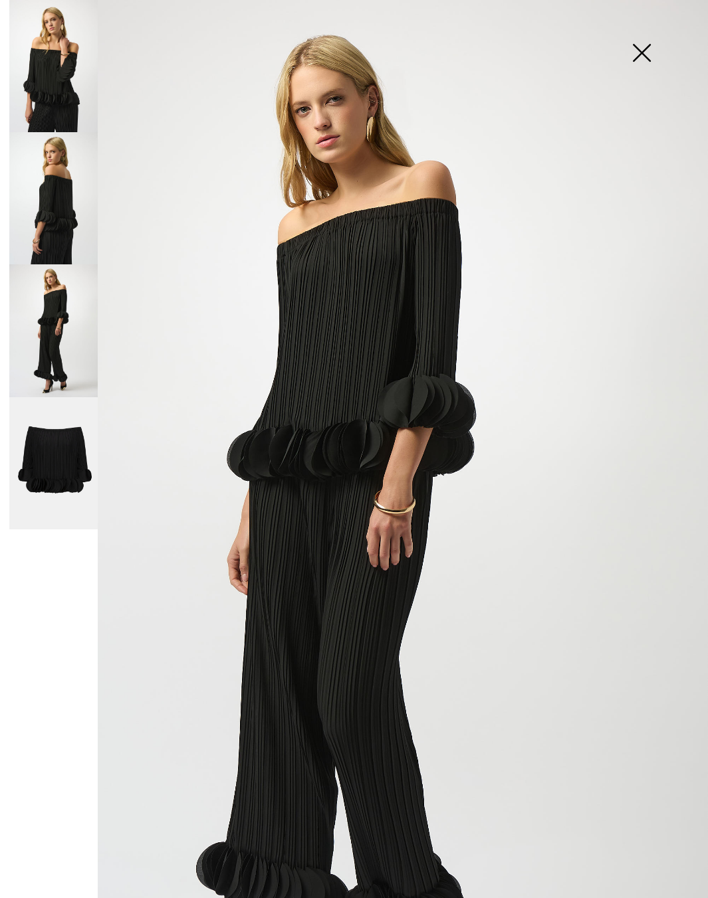
click at [629, 50] on img at bounding box center [641, 54] width 66 height 68
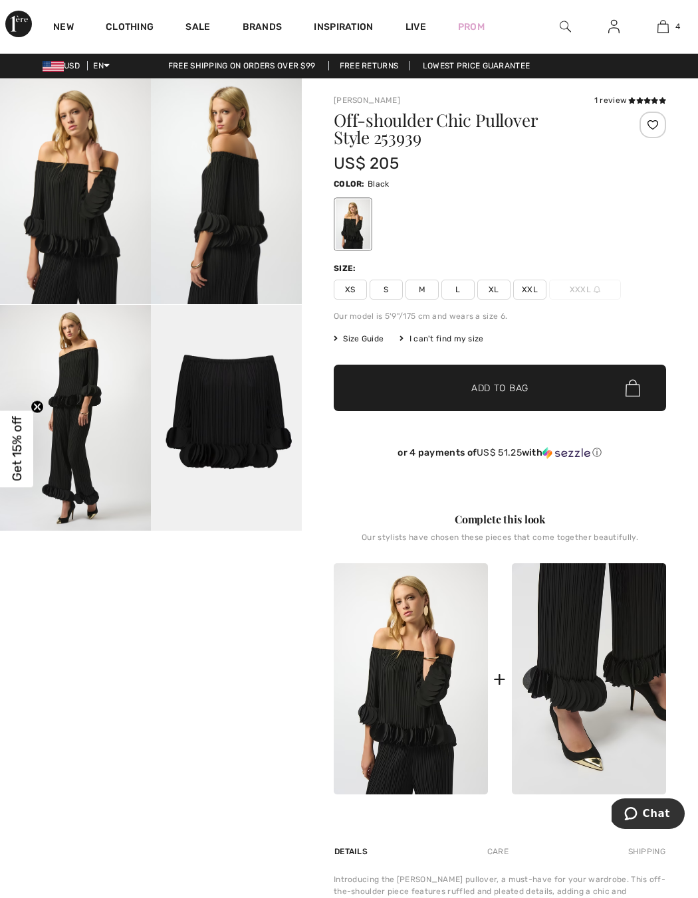
scroll to position [3, 0]
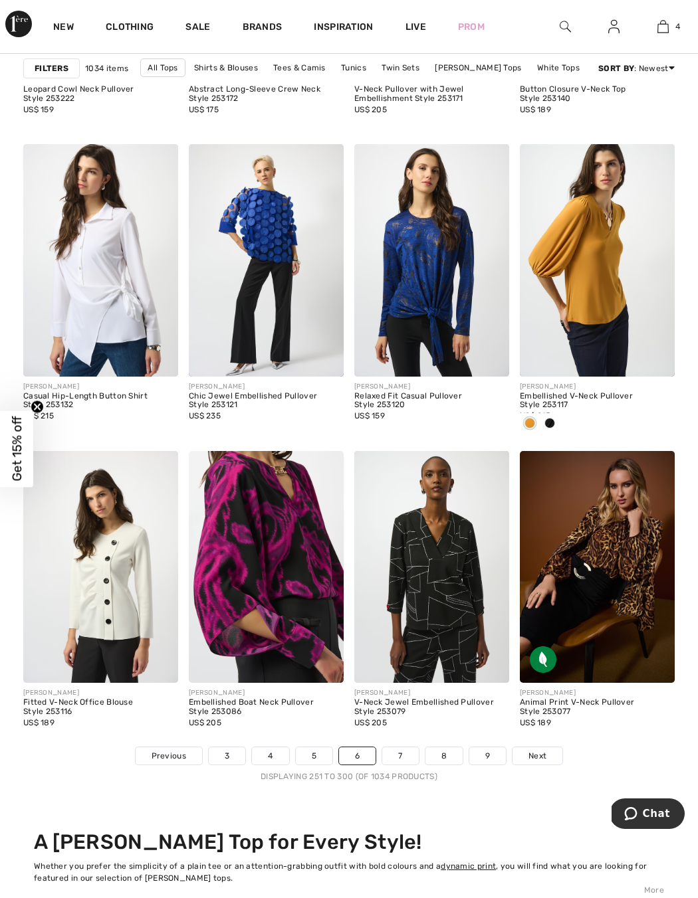
scroll to position [4128, 0]
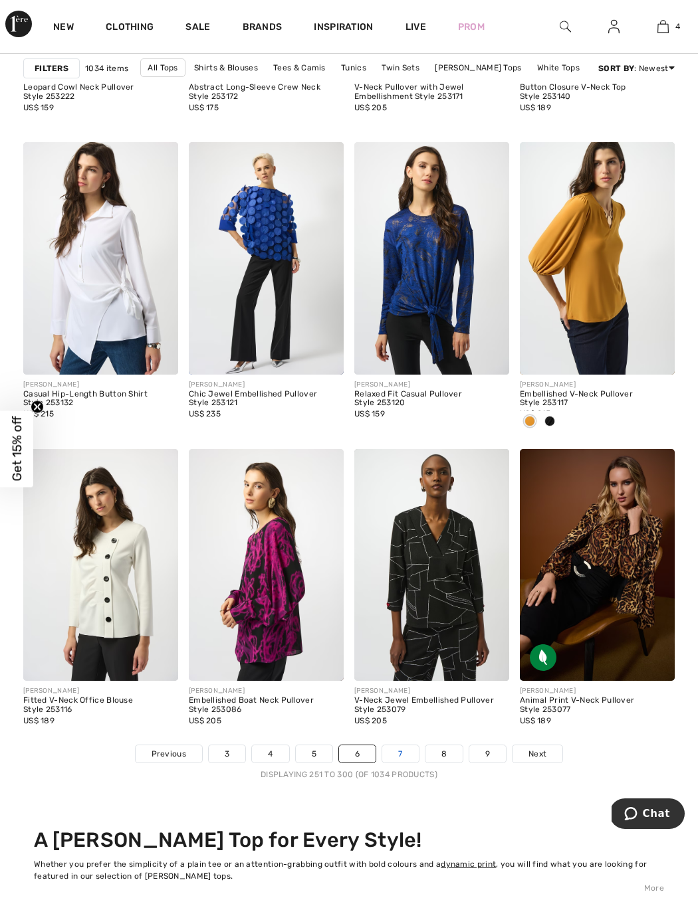
click at [405, 758] on link "7" at bounding box center [400, 753] width 36 height 17
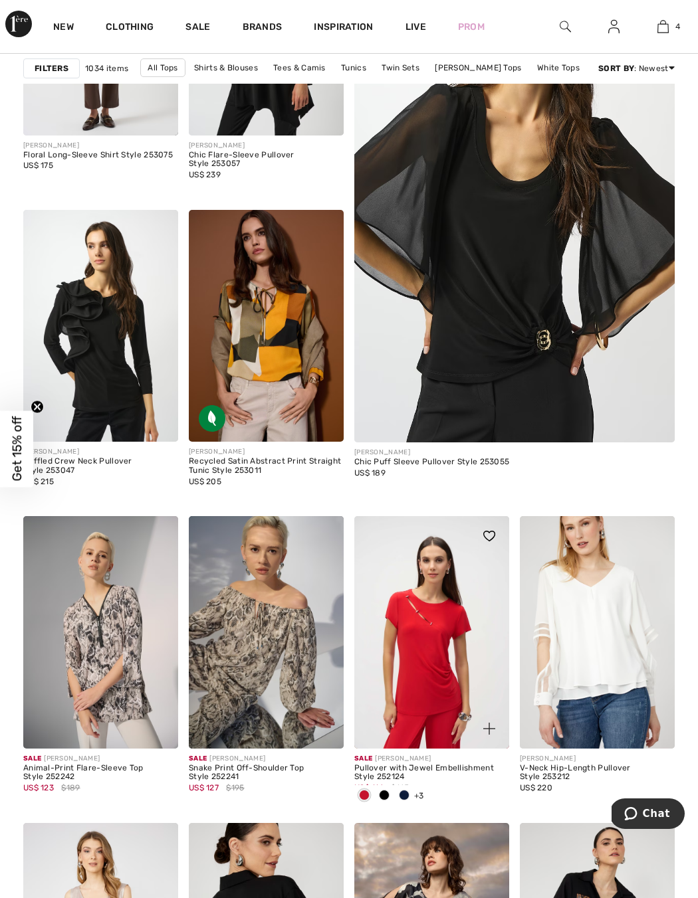
scroll to position [172, 0]
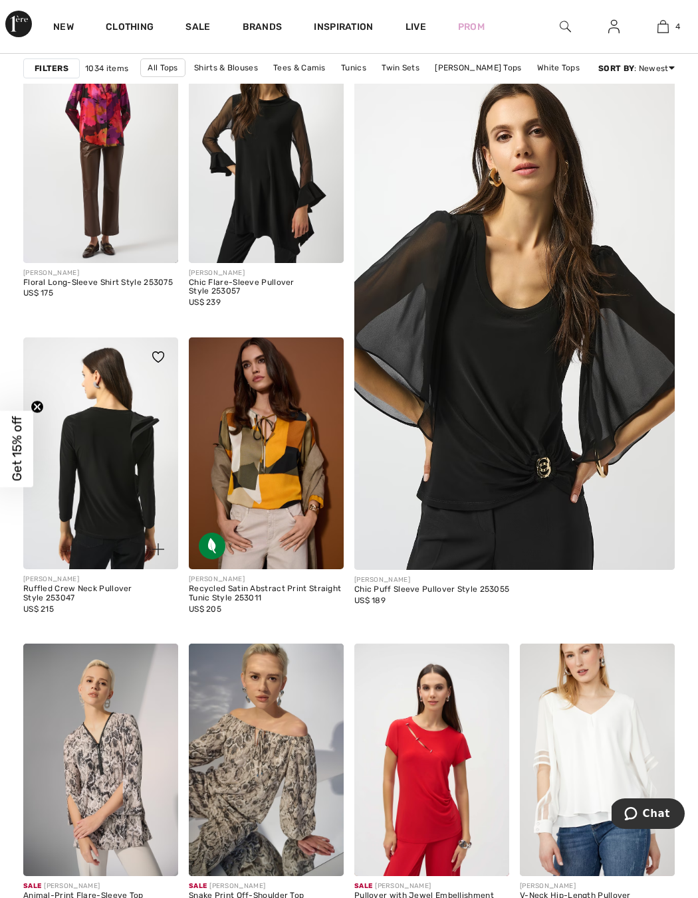
click at [122, 412] on img at bounding box center [100, 453] width 155 height 233
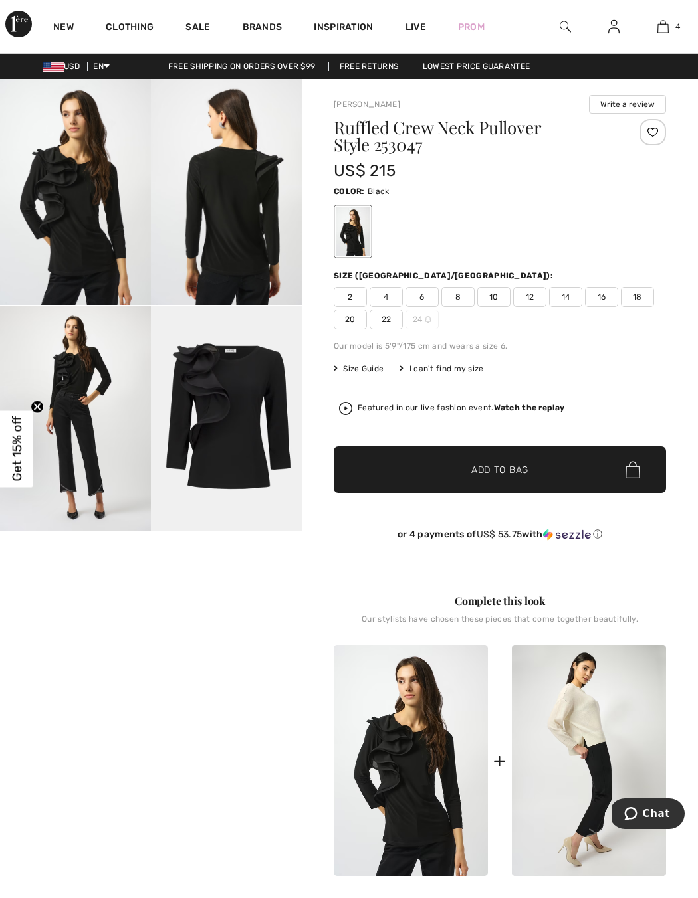
click at [81, 225] on img at bounding box center [75, 192] width 151 height 226
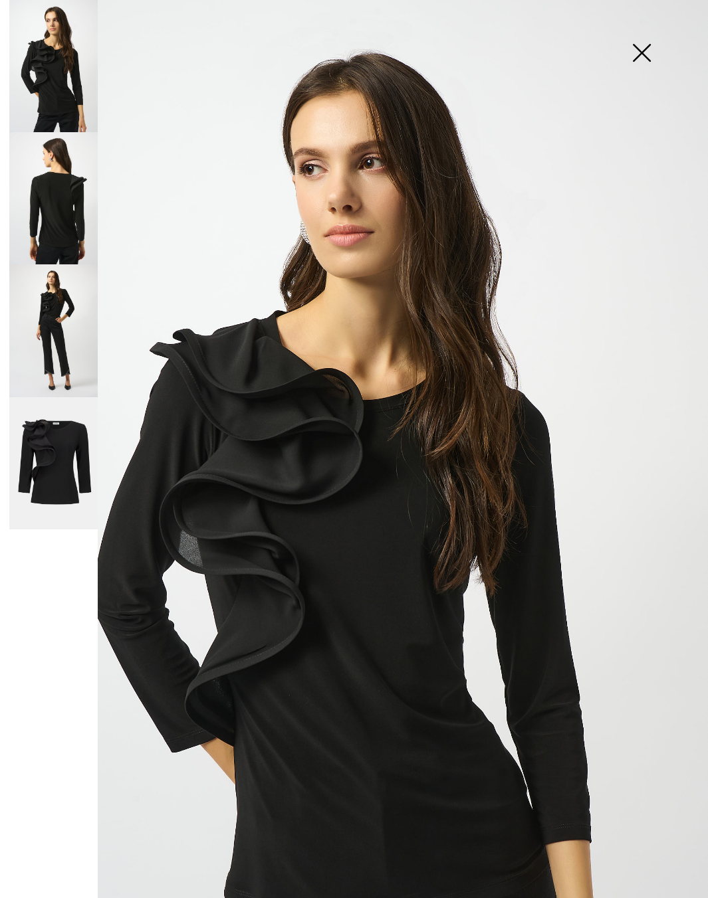
click at [57, 212] on img at bounding box center [53, 198] width 88 height 132
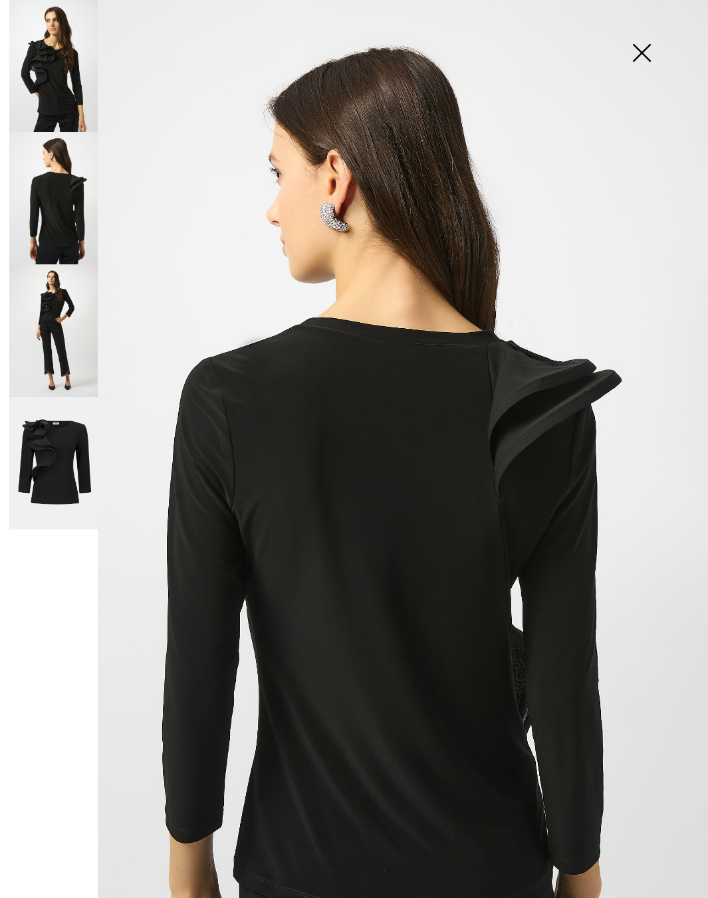
click at [58, 363] on img at bounding box center [53, 330] width 88 height 132
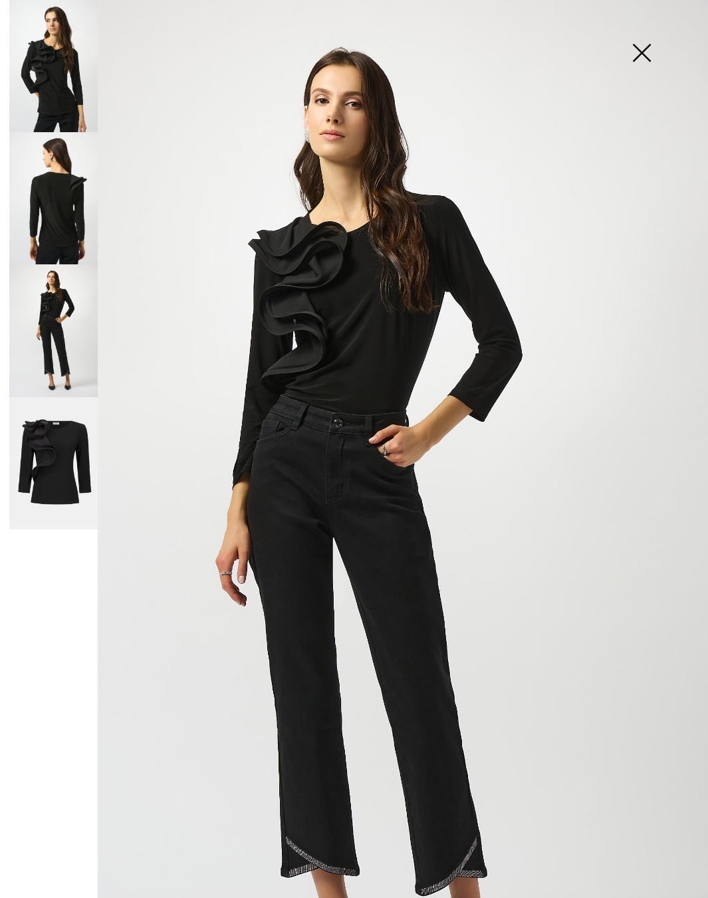
click at [48, 474] on img at bounding box center [53, 463] width 88 height 133
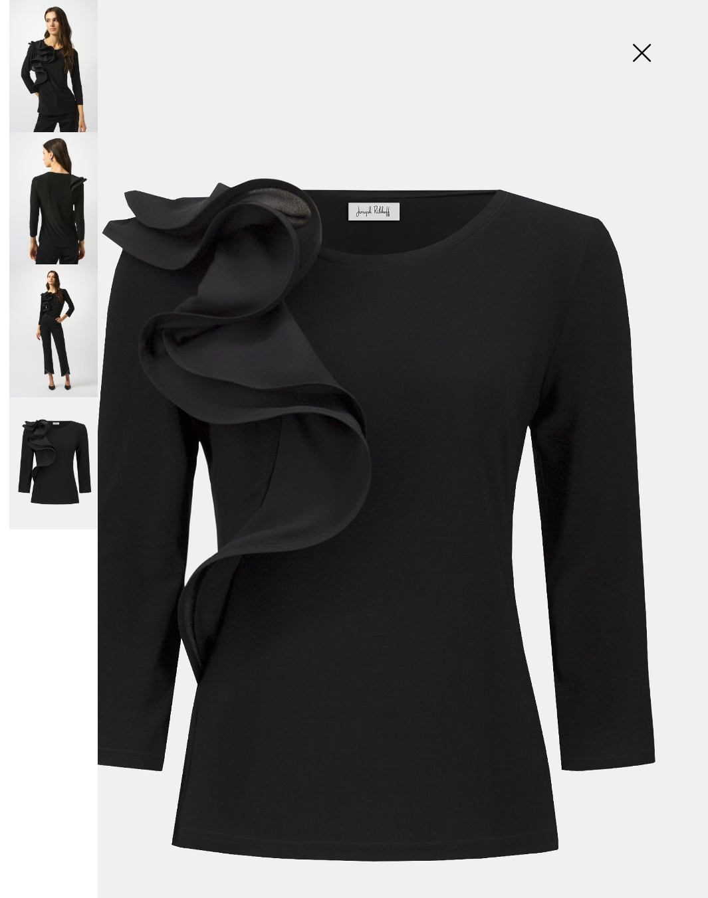
click at [58, 334] on img at bounding box center [53, 330] width 88 height 132
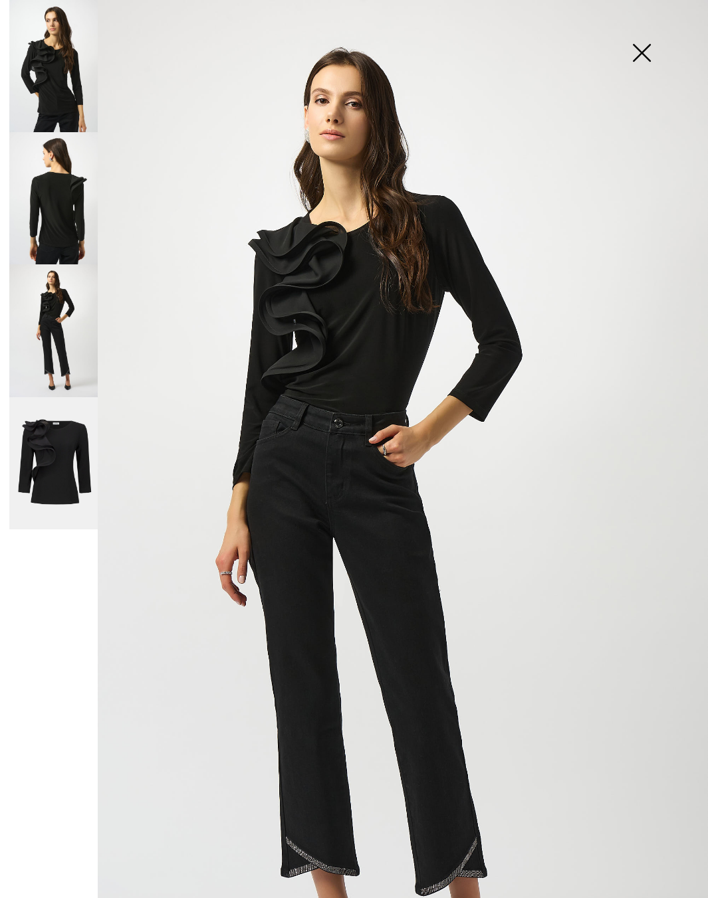
click at [626, 60] on img at bounding box center [641, 54] width 66 height 68
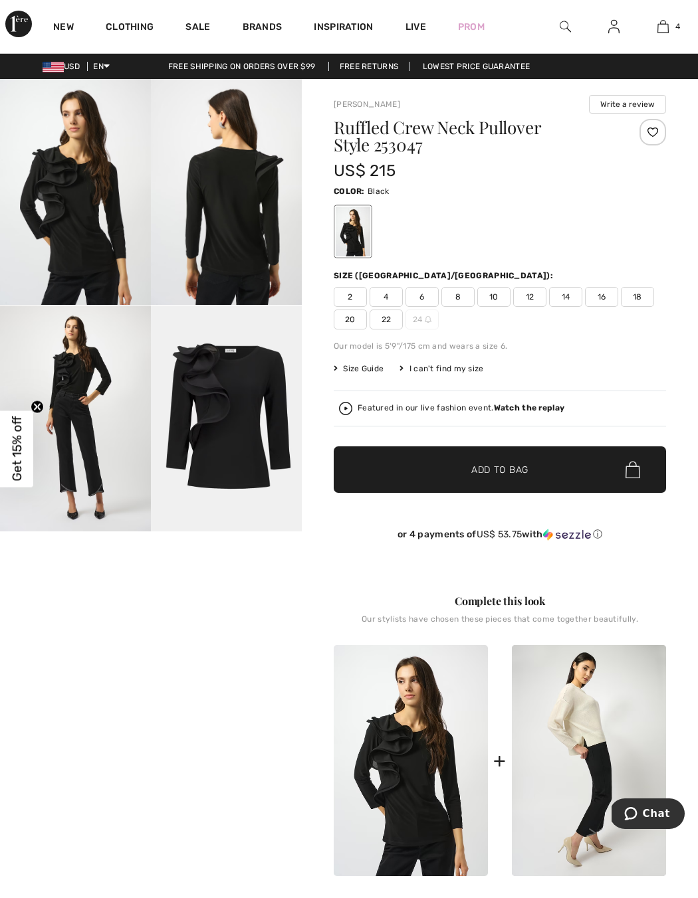
click at [421, 292] on span "6" at bounding box center [421, 297] width 33 height 20
click at [462, 473] on span "✔ Added to Bag" at bounding box center [479, 470] width 81 height 14
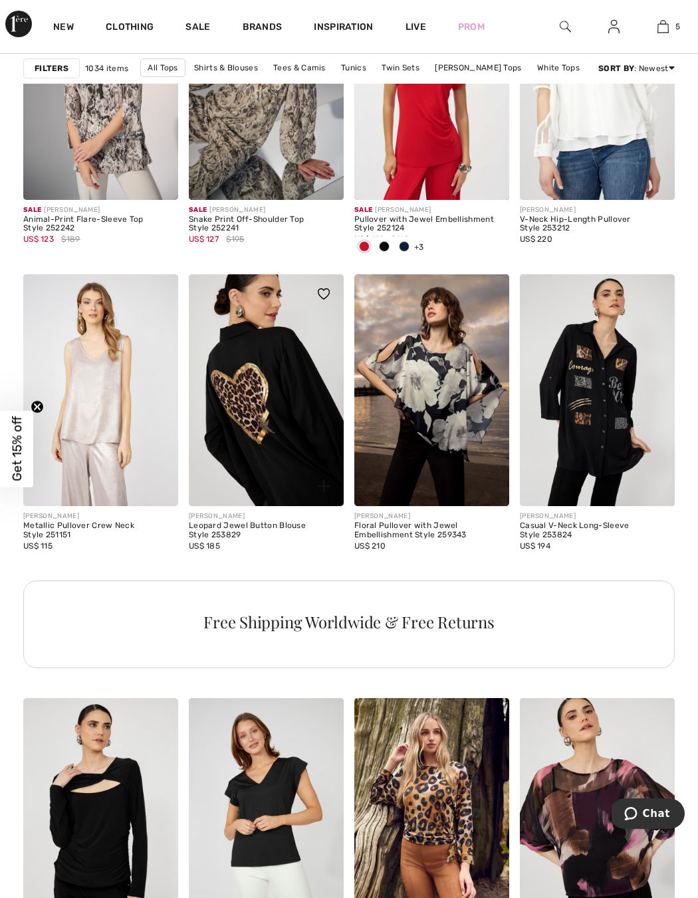
scroll to position [985, 0]
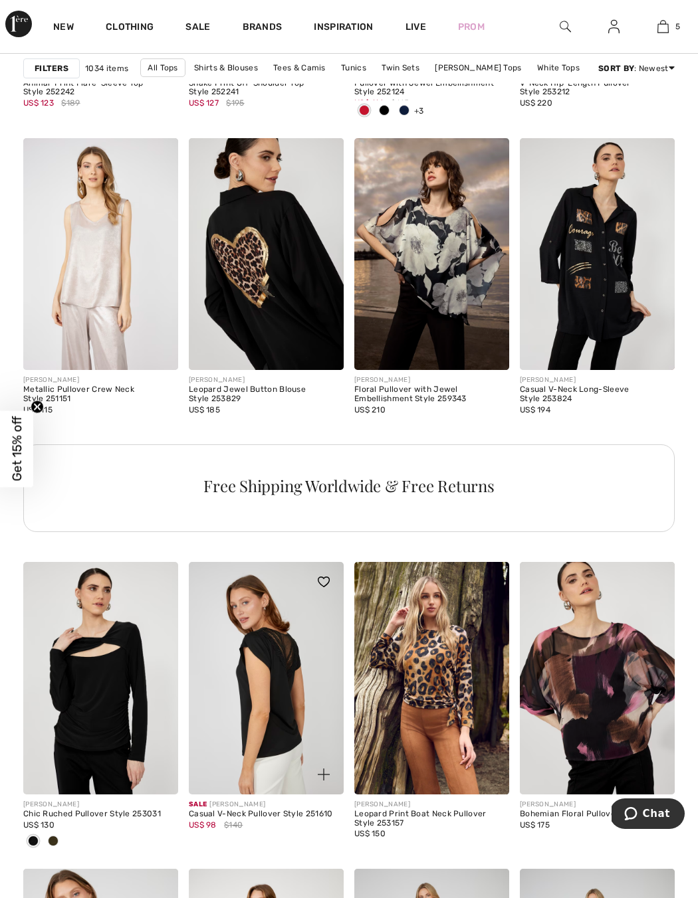
click at [279, 702] on img at bounding box center [266, 678] width 155 height 233
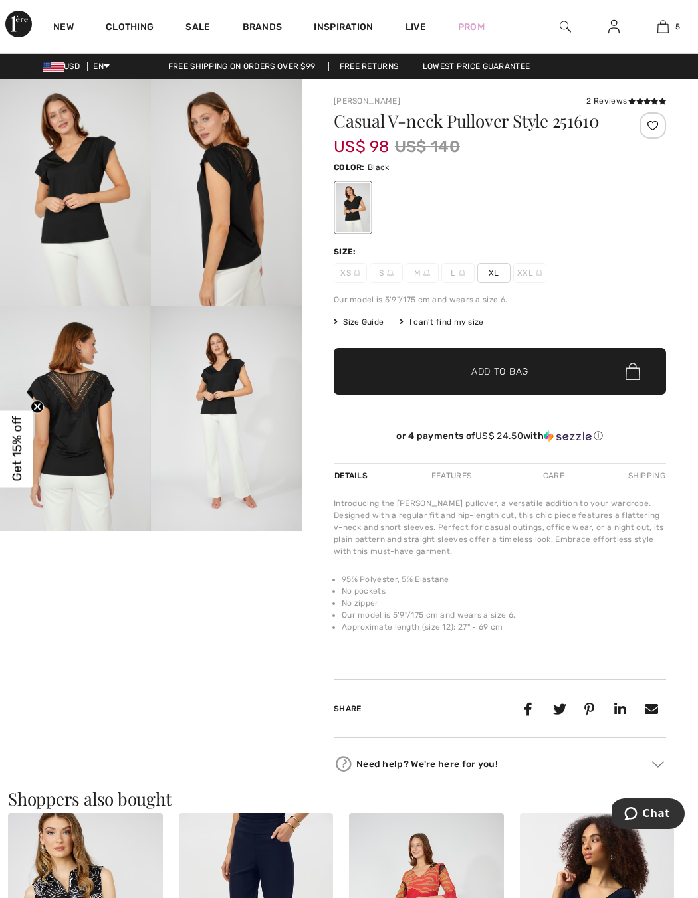
click at [59, 452] on img at bounding box center [75, 419] width 151 height 227
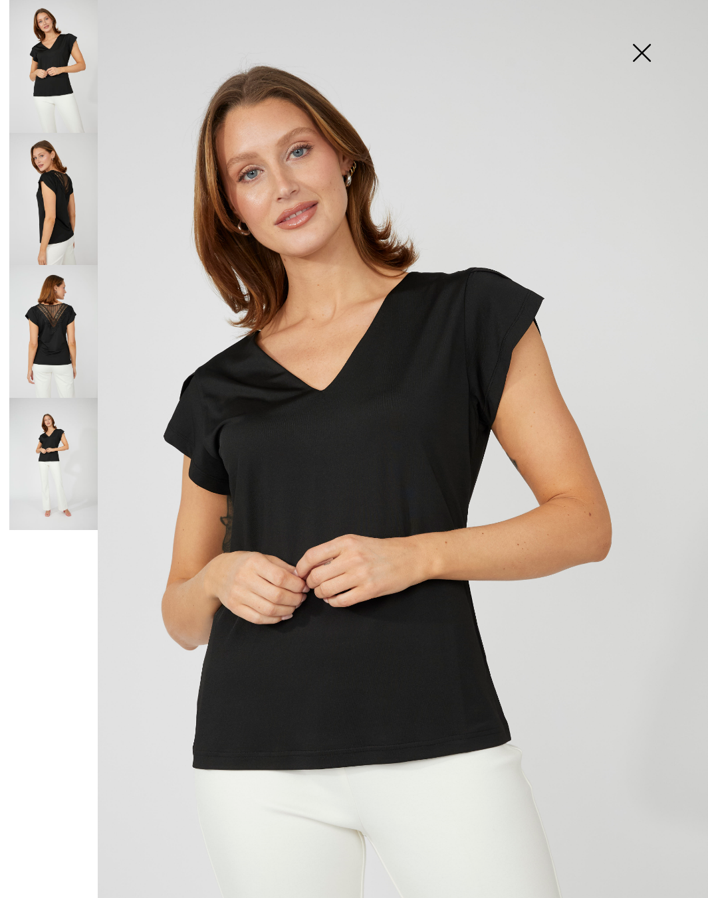
click at [57, 338] on img at bounding box center [53, 331] width 88 height 133
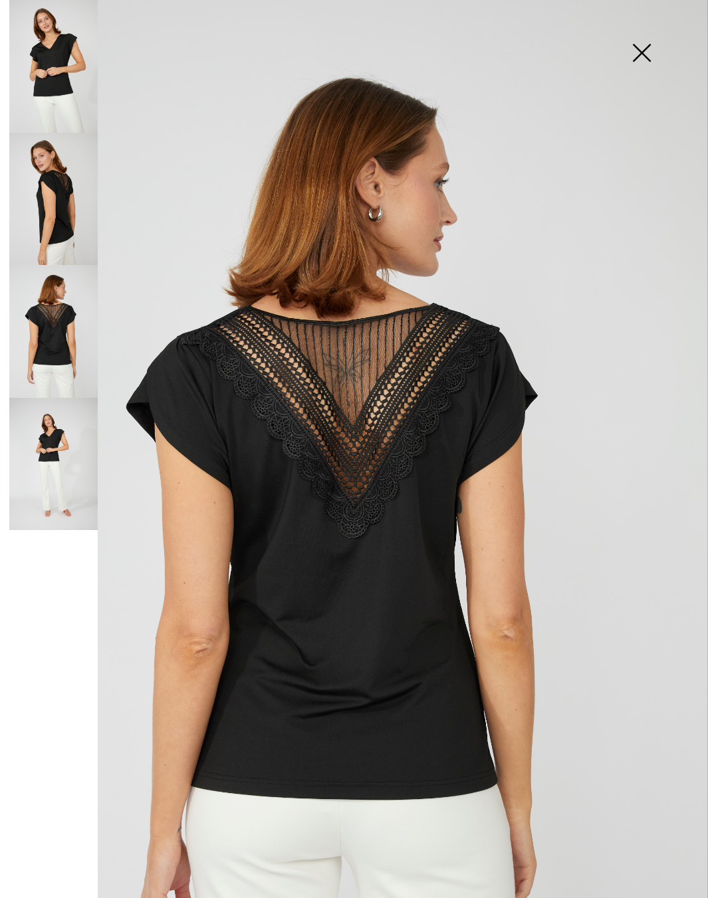
click at [647, 74] on img at bounding box center [641, 54] width 66 height 68
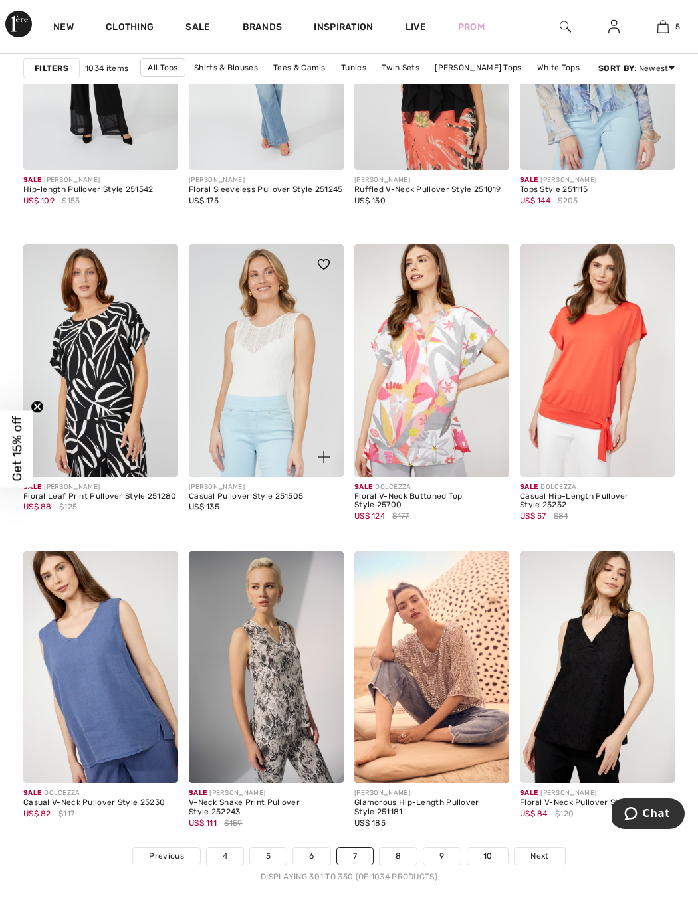
scroll to position [4092, 0]
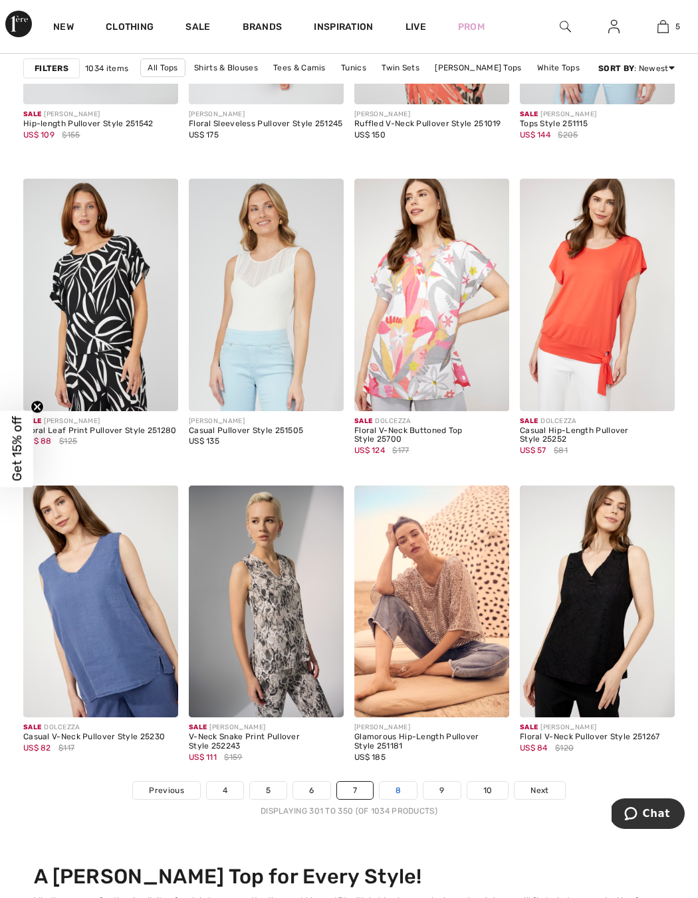
click at [410, 787] on link "8" at bounding box center [397, 790] width 37 height 17
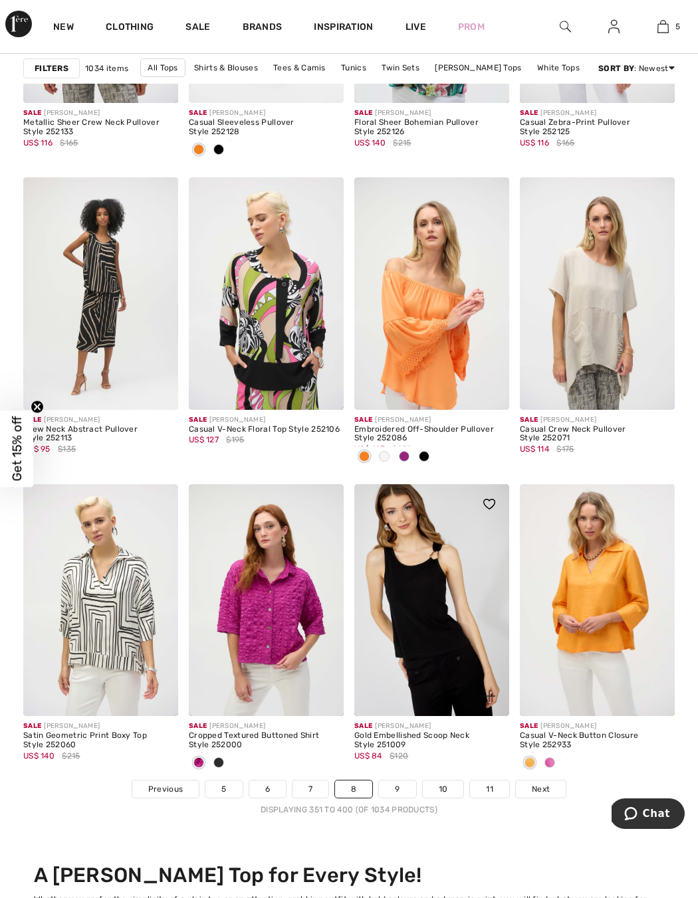
scroll to position [4678, 0]
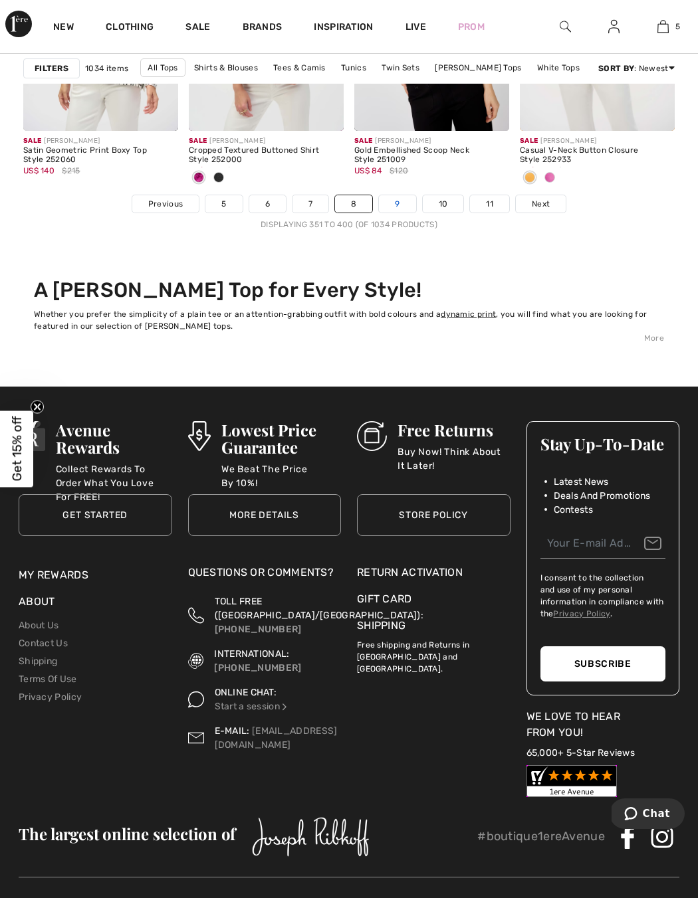
click at [395, 205] on link "9" at bounding box center [397, 203] width 37 height 17
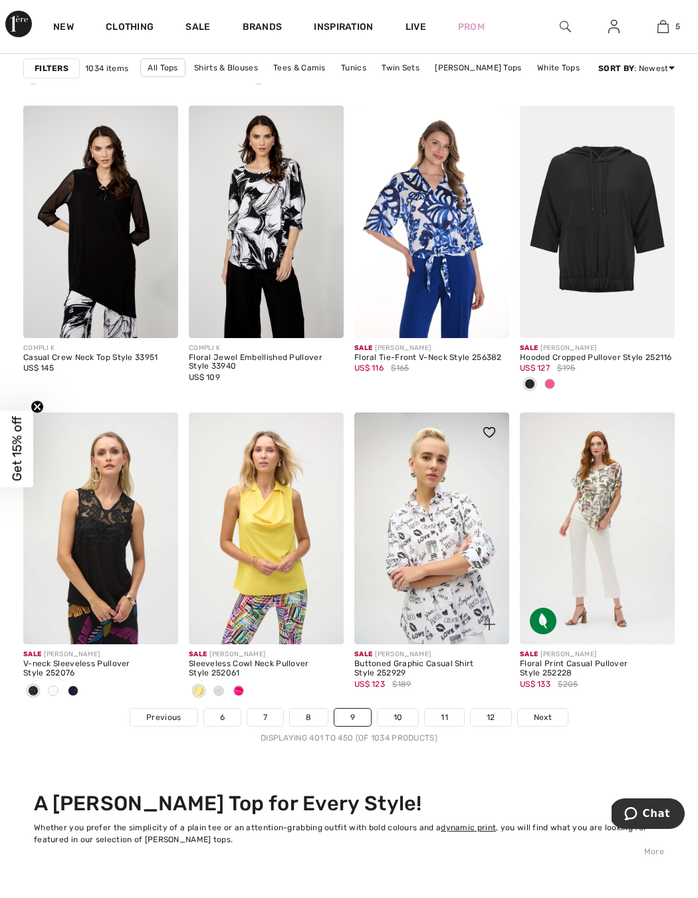
scroll to position [4234, 0]
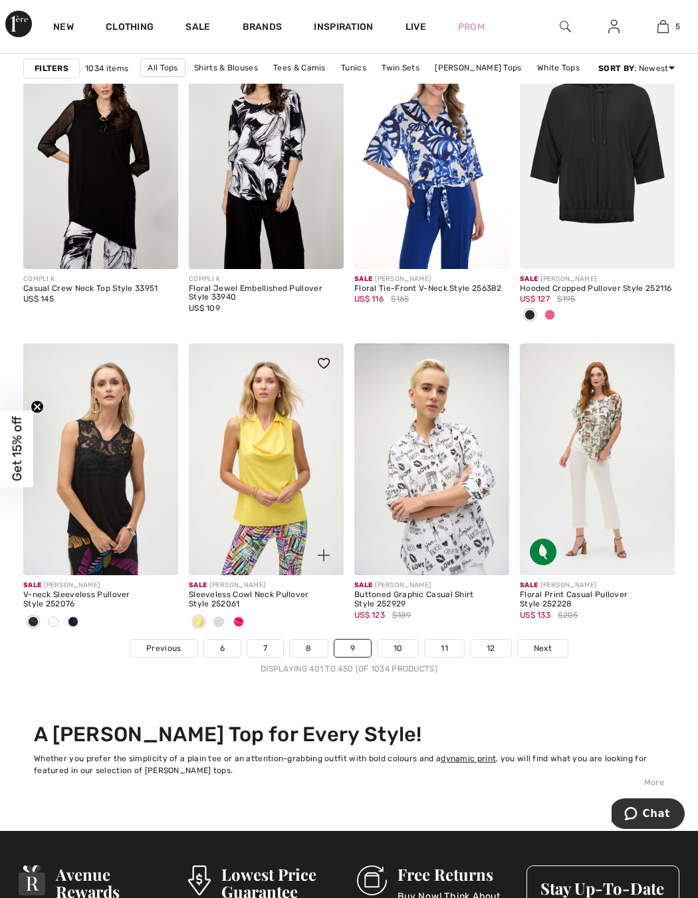
click at [235, 626] on span at bounding box center [238, 622] width 11 height 11
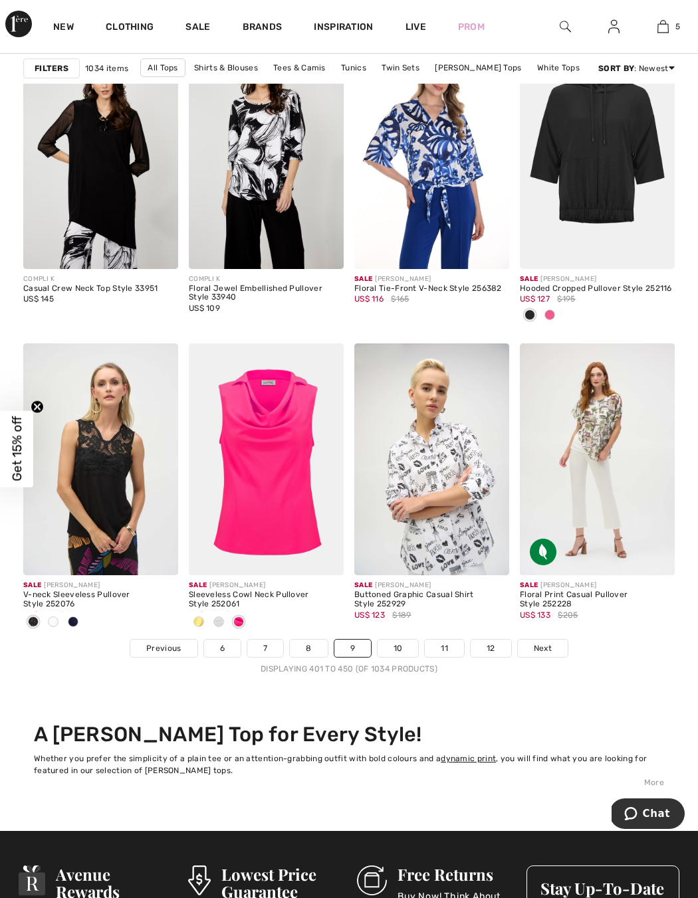
click at [389, 657] on li "10" at bounding box center [398, 648] width 43 height 19
click at [391, 646] on link "10" at bounding box center [397, 648] width 41 height 17
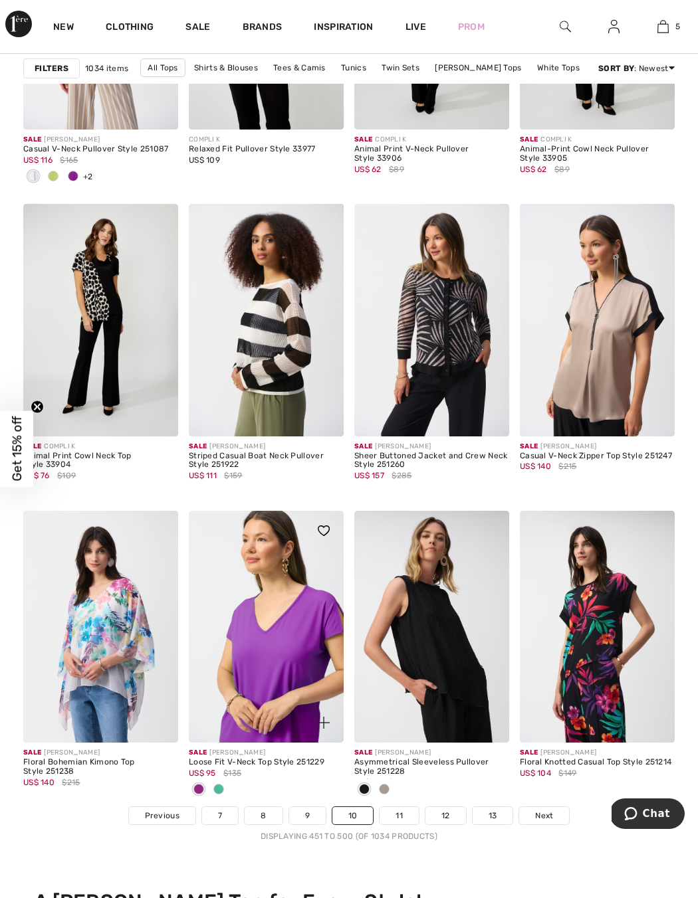
scroll to position [4352, 0]
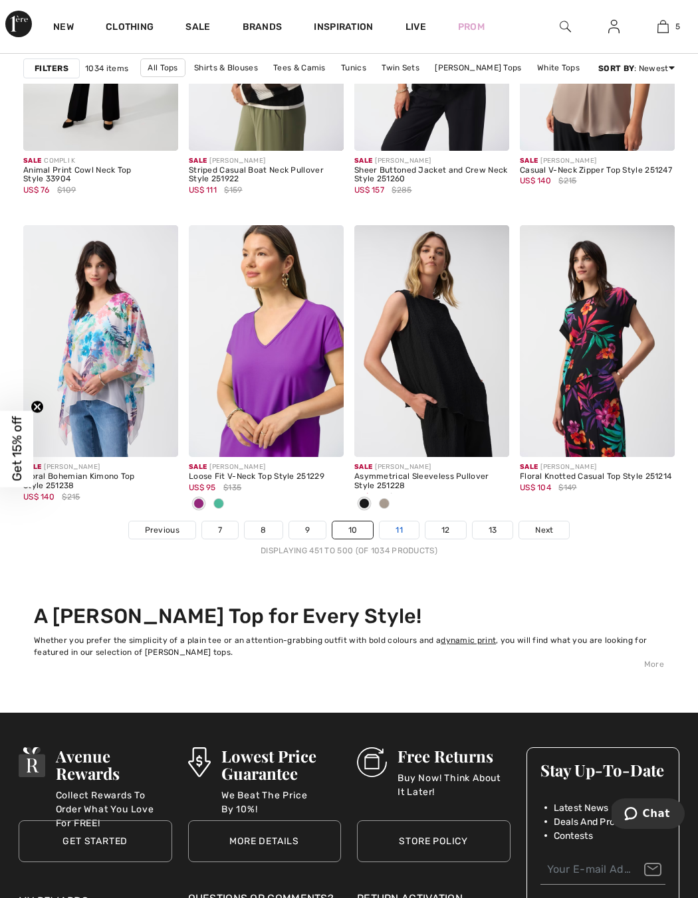
click at [406, 535] on link "11" at bounding box center [398, 530] width 39 height 17
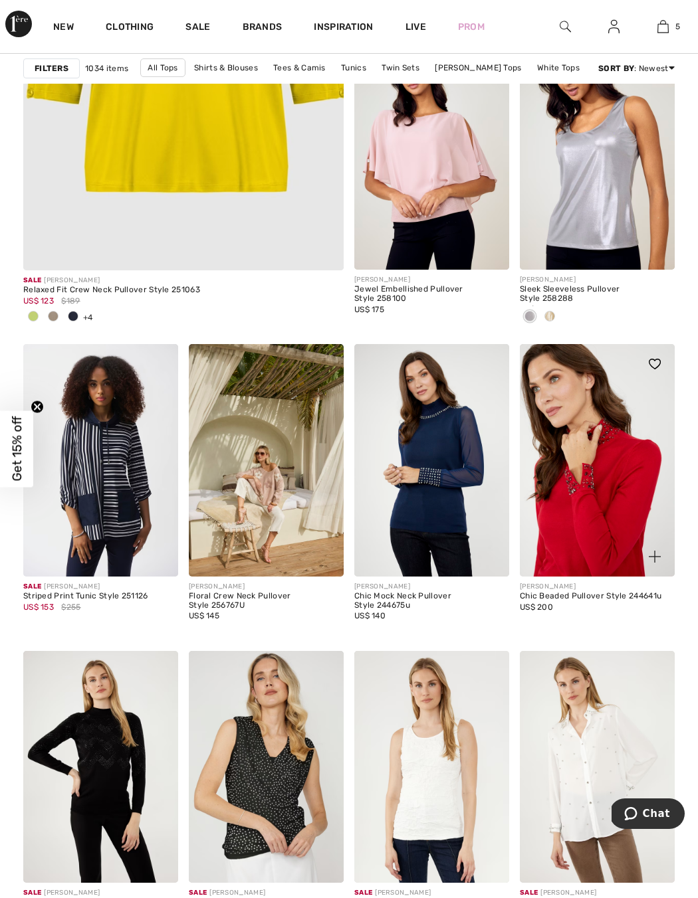
scroll to position [2895, 0]
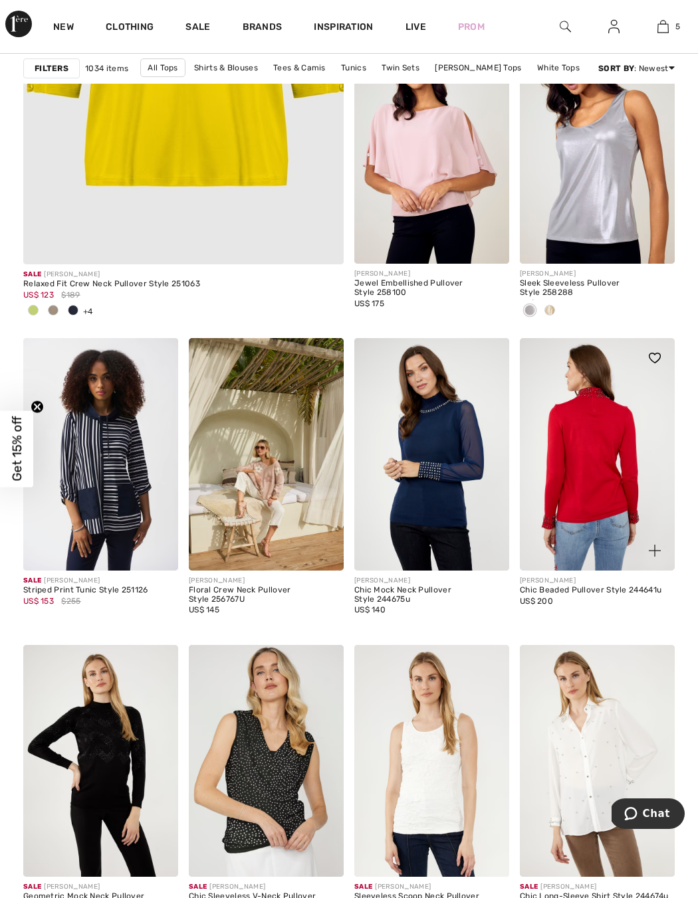
click at [607, 483] on img at bounding box center [597, 454] width 155 height 233
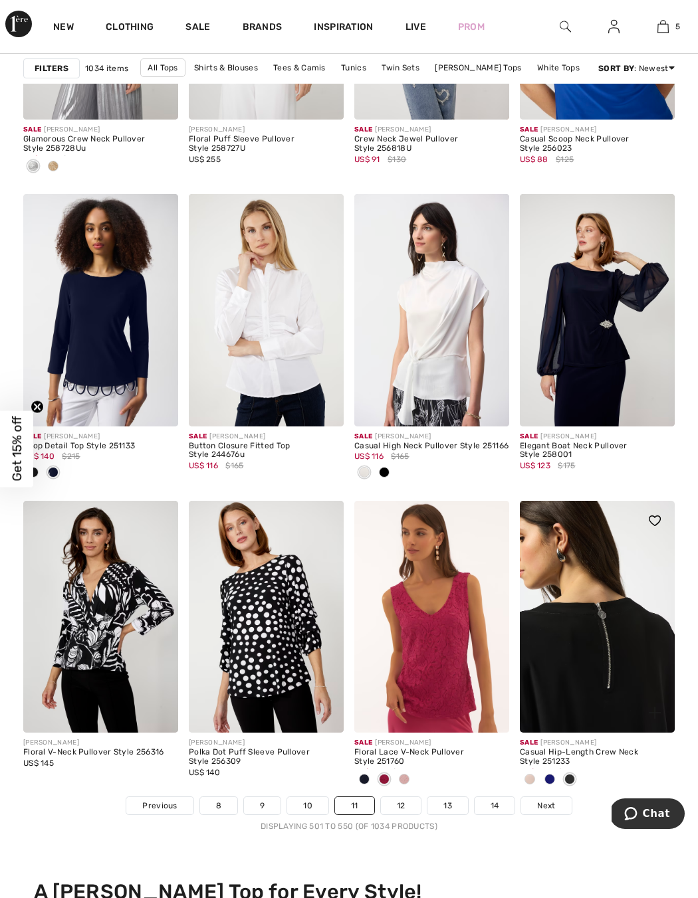
scroll to position [4092, 0]
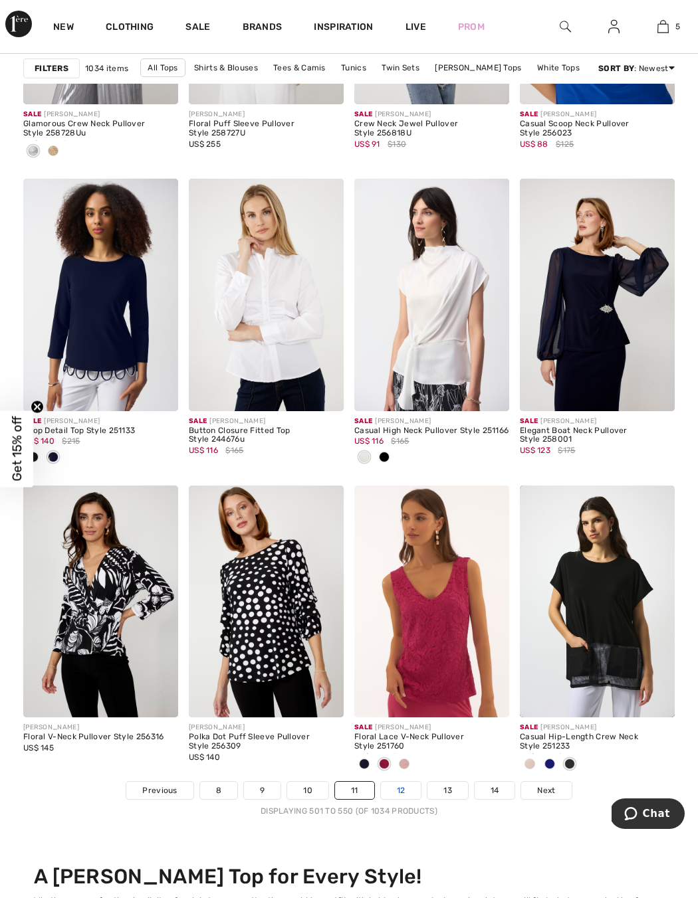
click at [397, 789] on link "12" at bounding box center [401, 790] width 41 height 17
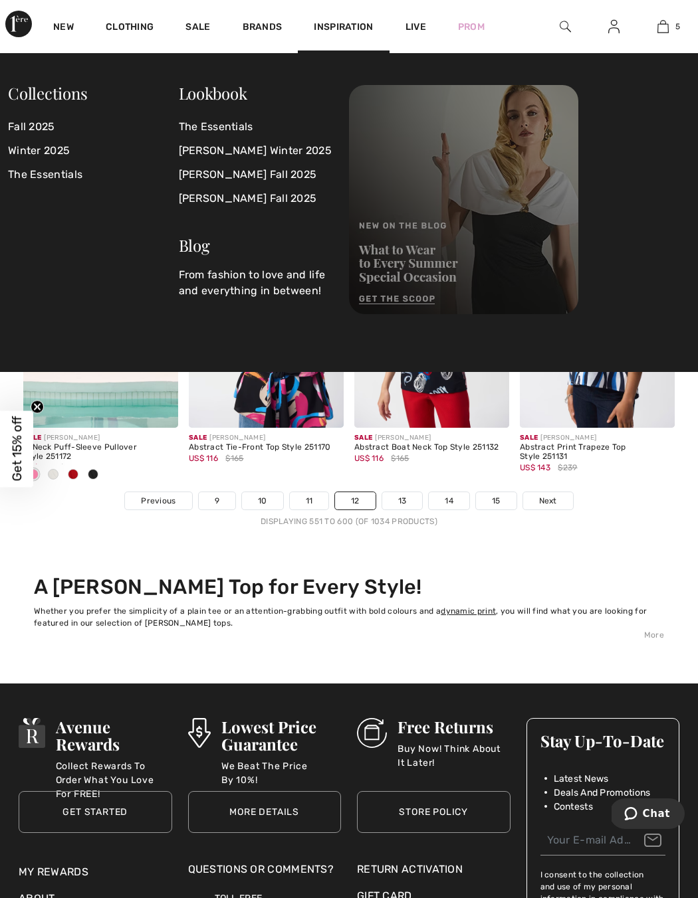
scroll to position [4466, 0]
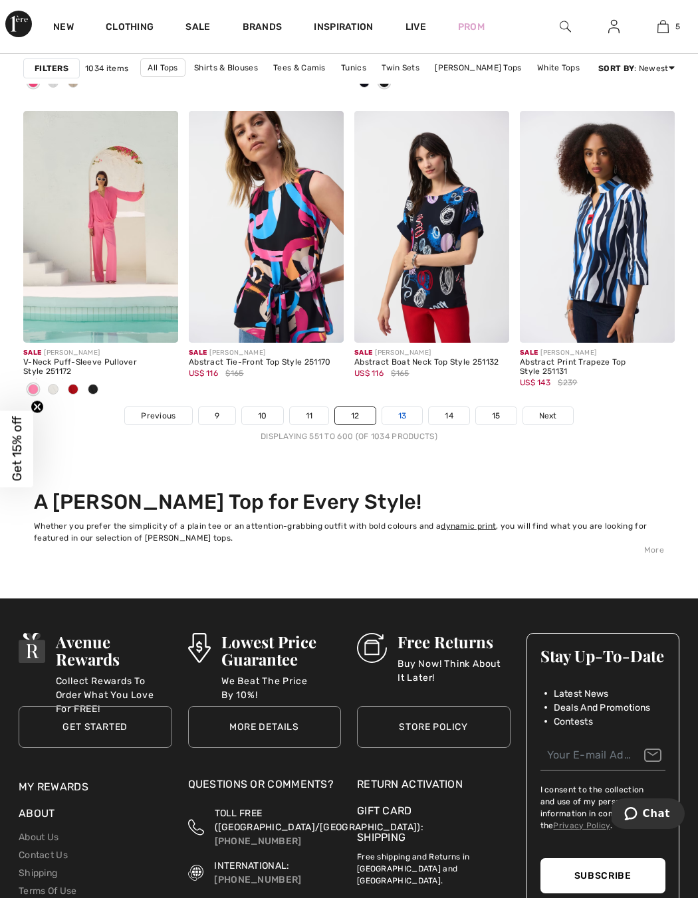
click at [397, 423] on link "13" at bounding box center [402, 415] width 41 height 17
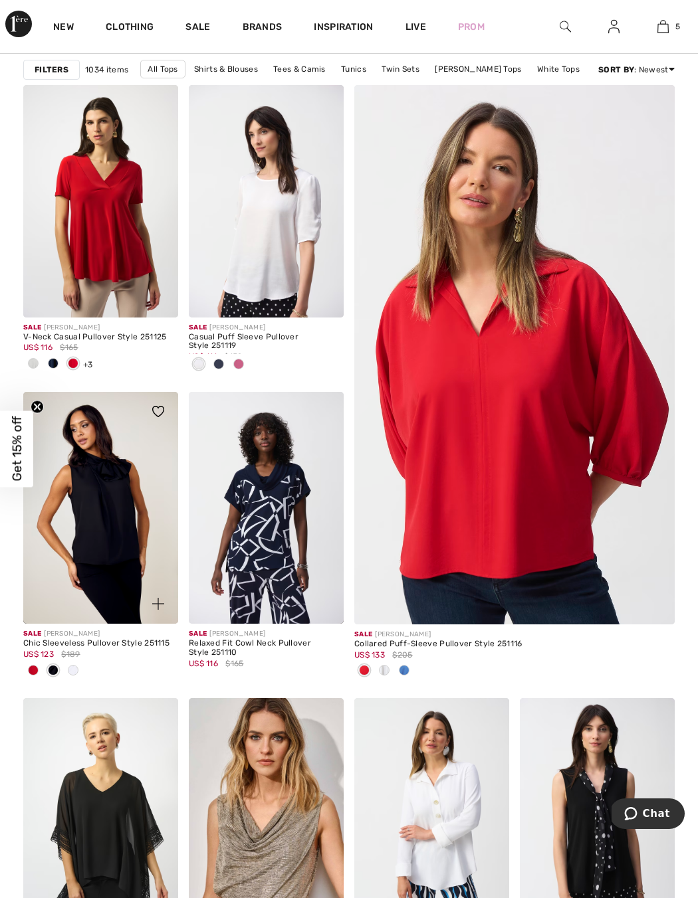
click at [34, 670] on span at bounding box center [33, 670] width 11 height 11
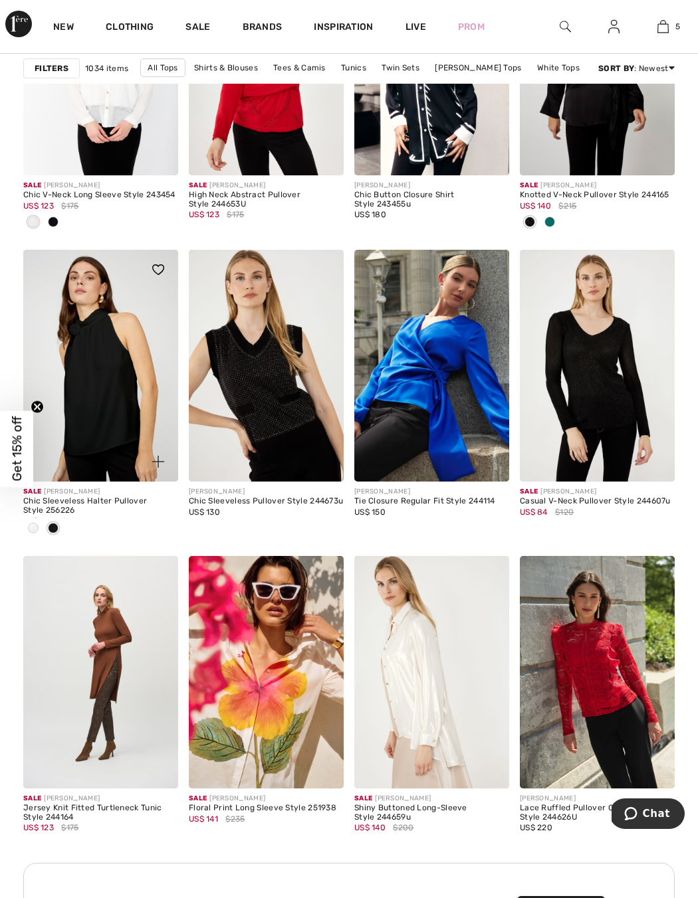
scroll to position [1518, 0]
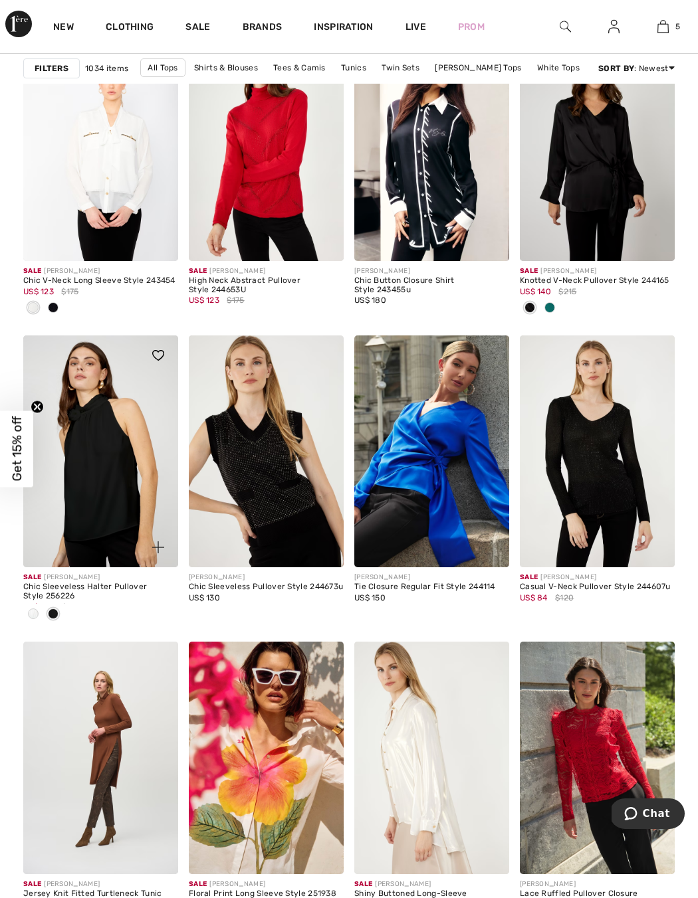
click at [137, 376] on div at bounding box center [150, 362] width 55 height 55
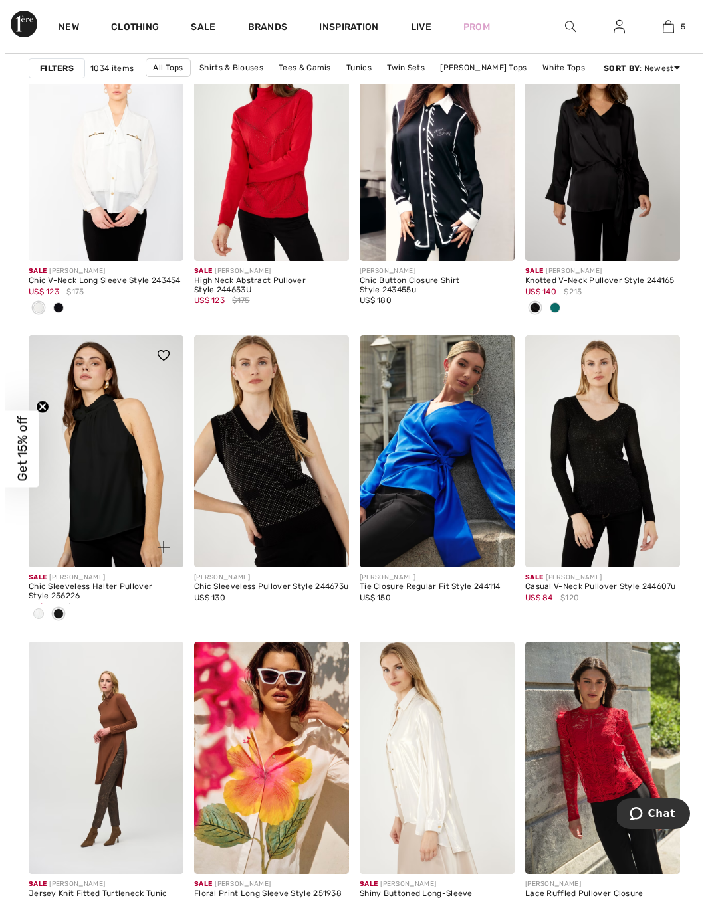
scroll to position [1535, 0]
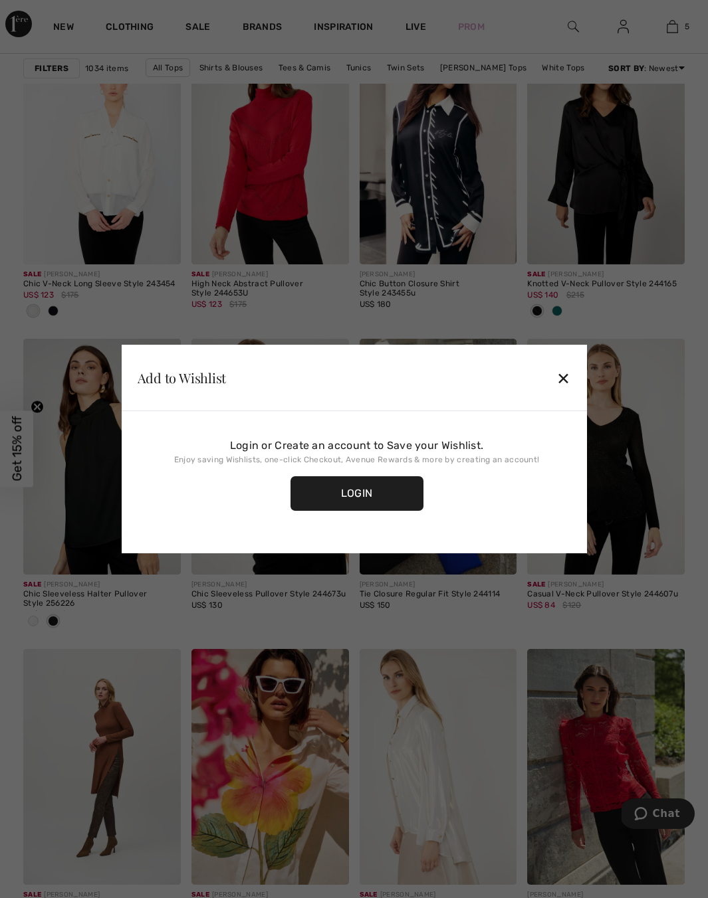
click at [549, 384] on div "Add to Wishlist ✕" at bounding box center [354, 378] width 465 height 66
click at [565, 372] on div "✕" at bounding box center [563, 378] width 14 height 28
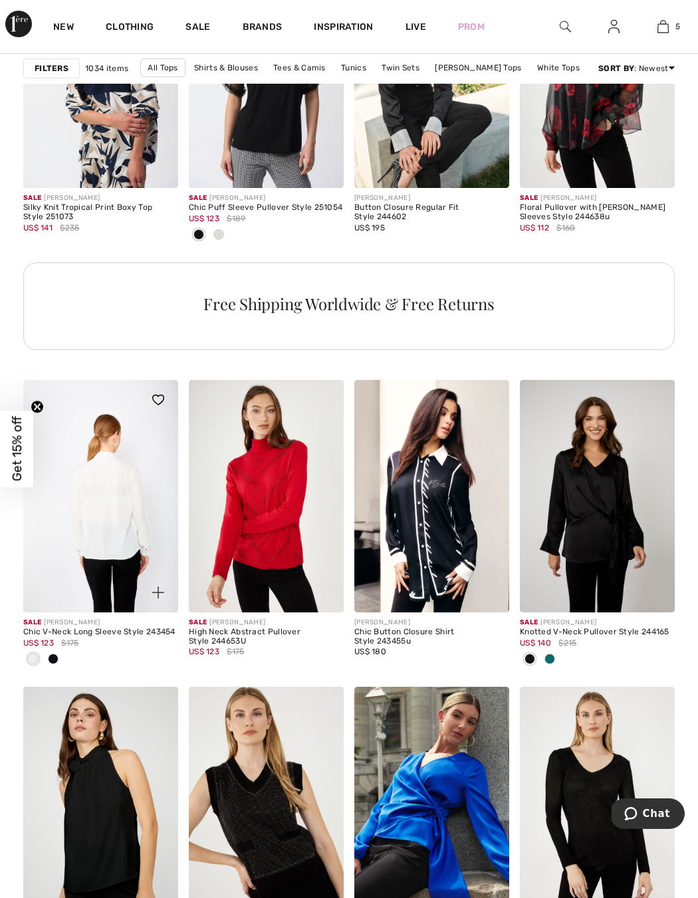
scroll to position [397, 0]
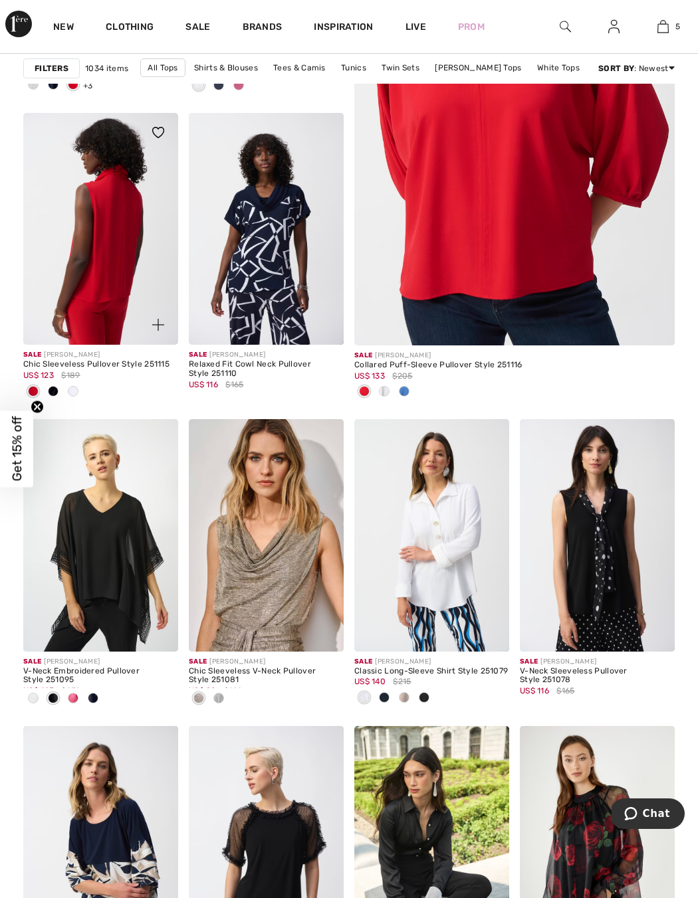
click at [69, 200] on img at bounding box center [100, 229] width 155 height 233
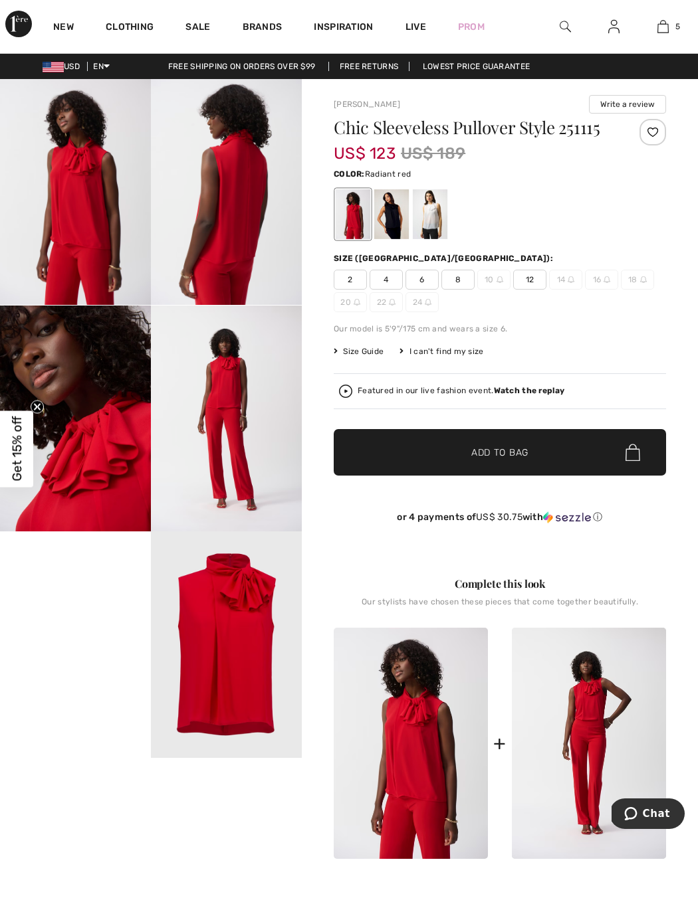
click at [426, 278] on span "6" at bounding box center [421, 280] width 33 height 20
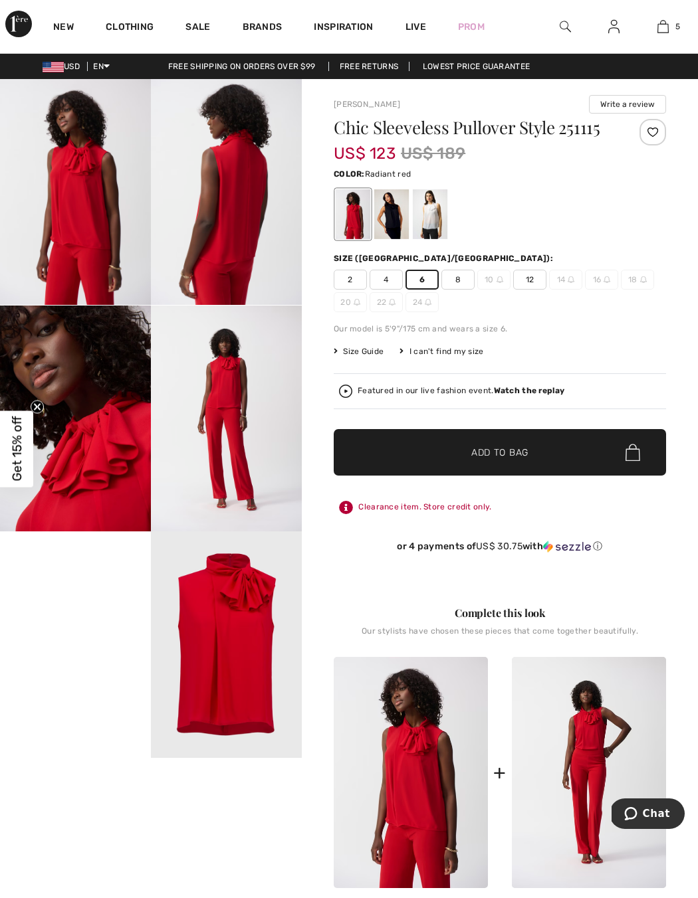
click at [513, 453] on span "Add to Bag" at bounding box center [499, 453] width 57 height 14
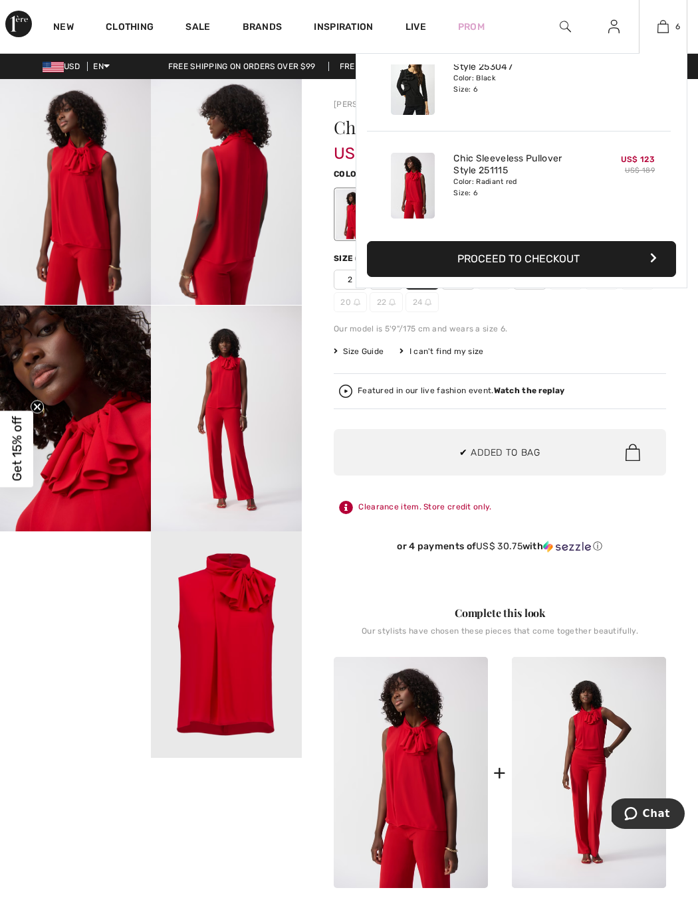
scroll to position [456, 0]
click at [666, 31] on img at bounding box center [662, 27] width 11 height 16
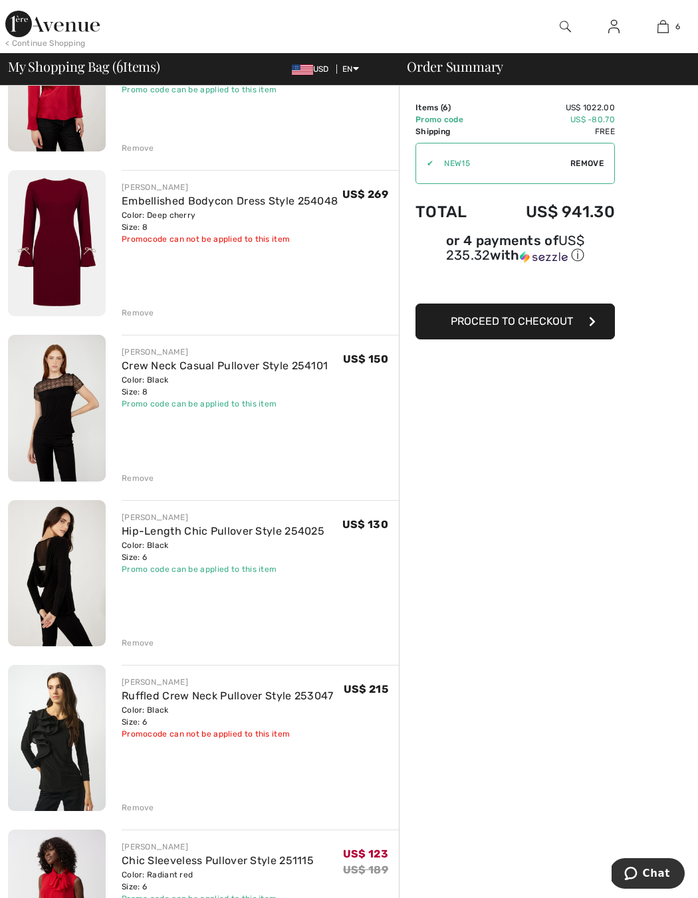
scroll to position [341, 0]
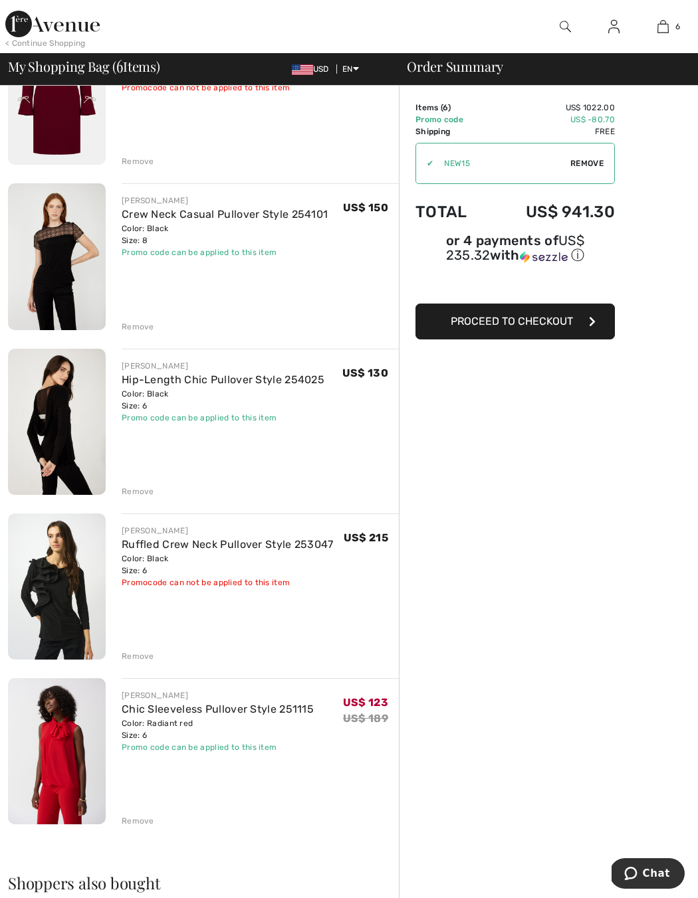
click at [58, 561] on img at bounding box center [57, 587] width 98 height 146
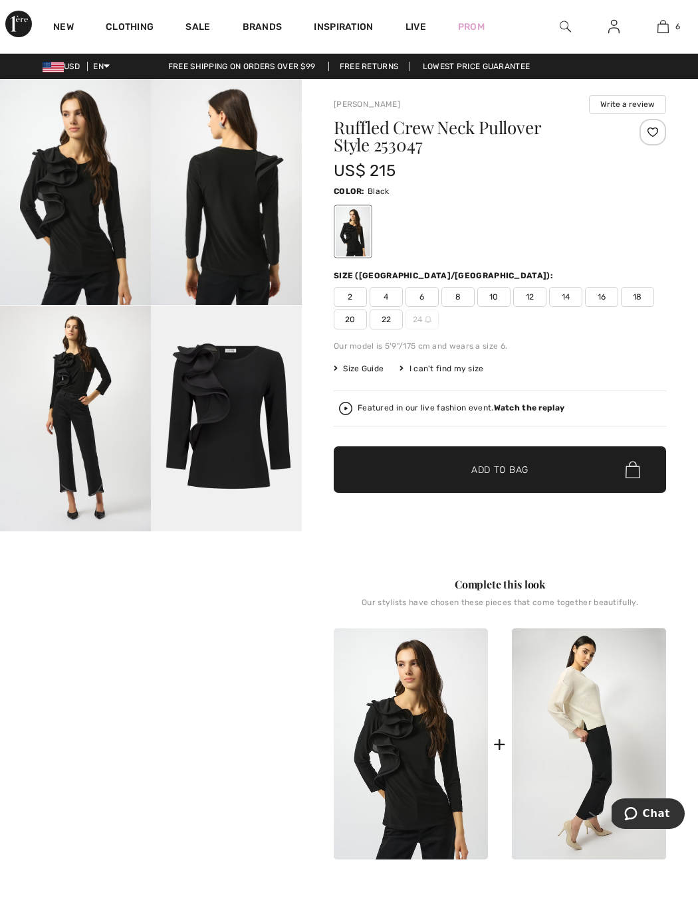
click at [90, 184] on img at bounding box center [75, 192] width 151 height 226
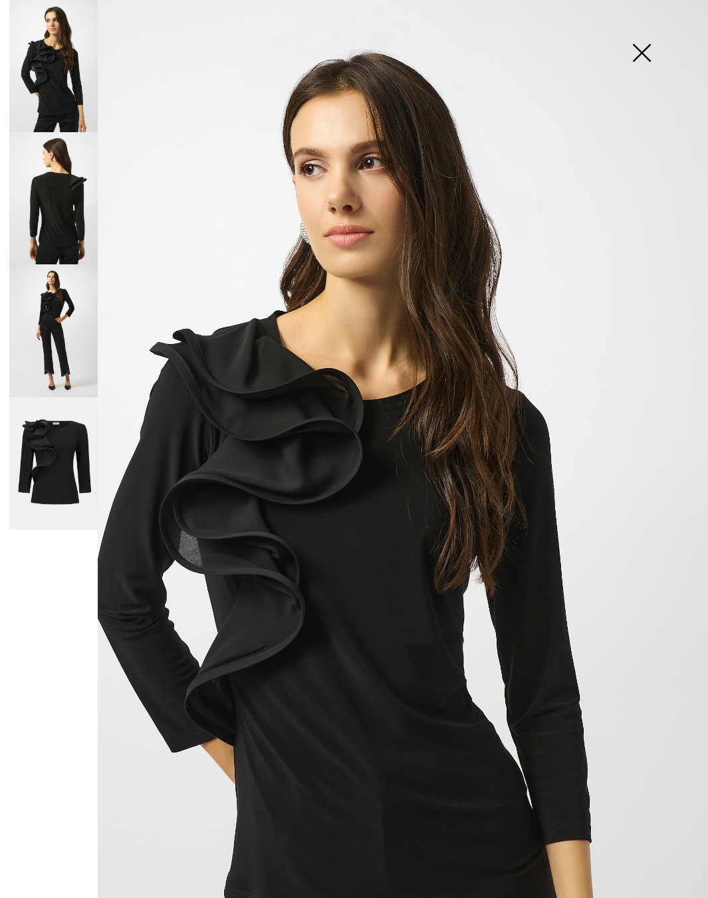
click at [61, 209] on img at bounding box center [53, 198] width 88 height 132
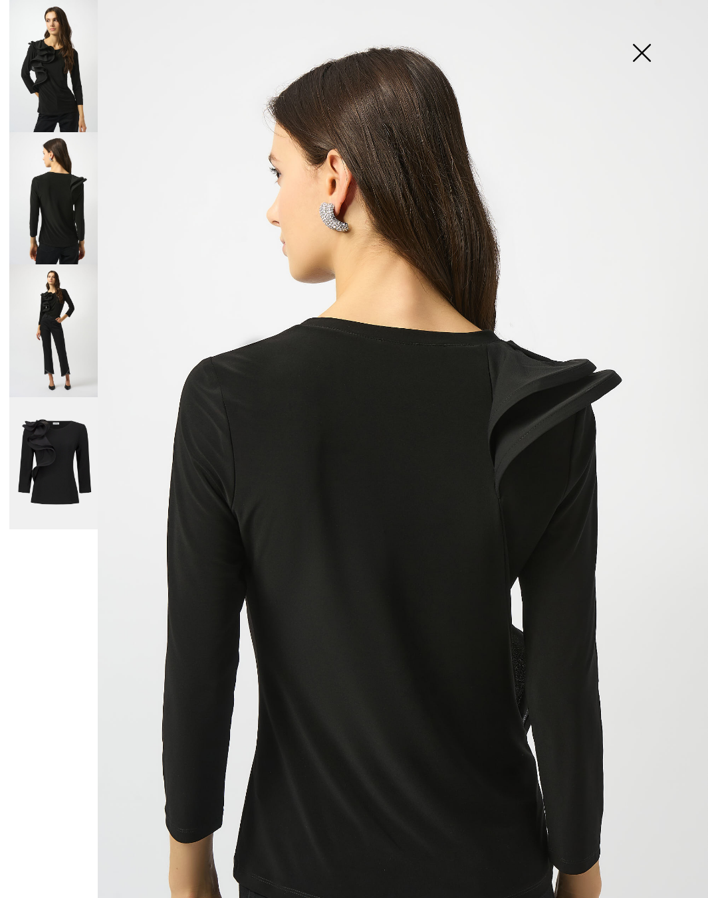
click at [65, 339] on img at bounding box center [53, 330] width 88 height 132
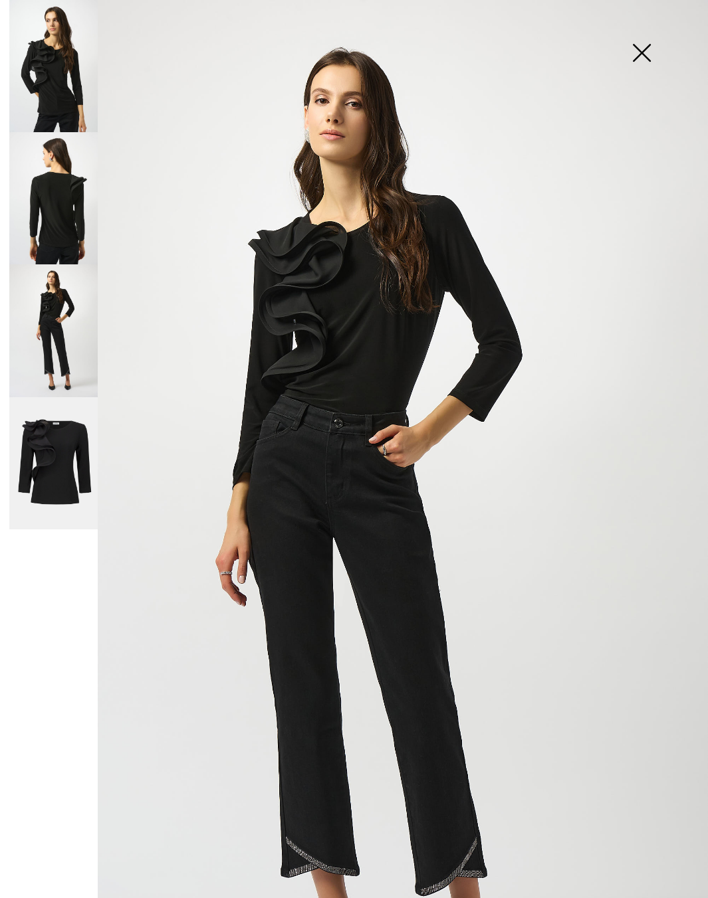
click at [56, 435] on img at bounding box center [53, 463] width 88 height 133
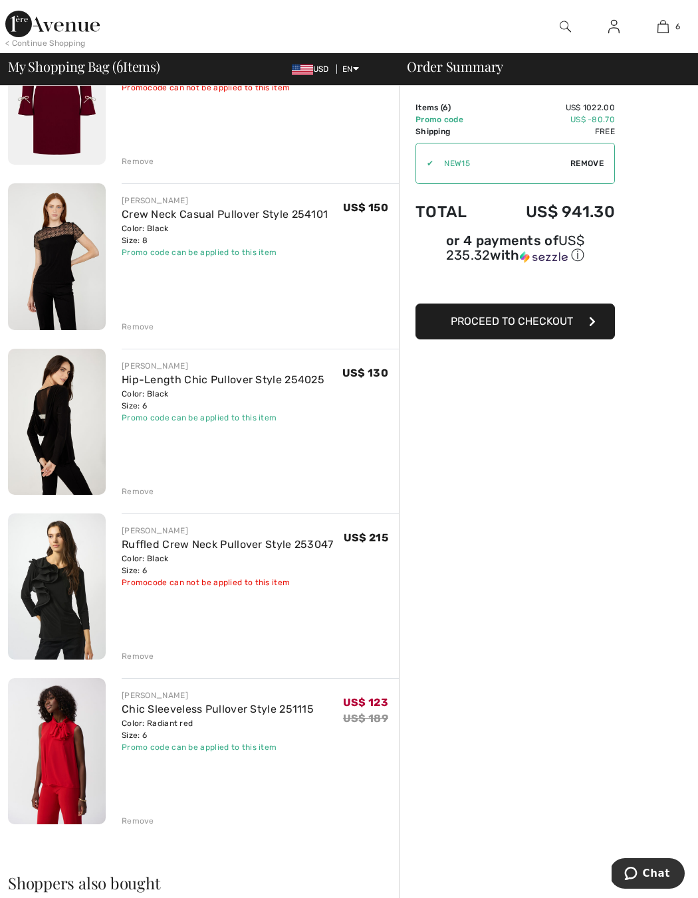
click at [48, 438] on img at bounding box center [57, 422] width 98 height 147
click at [130, 490] on div "Remove" at bounding box center [138, 492] width 33 height 12
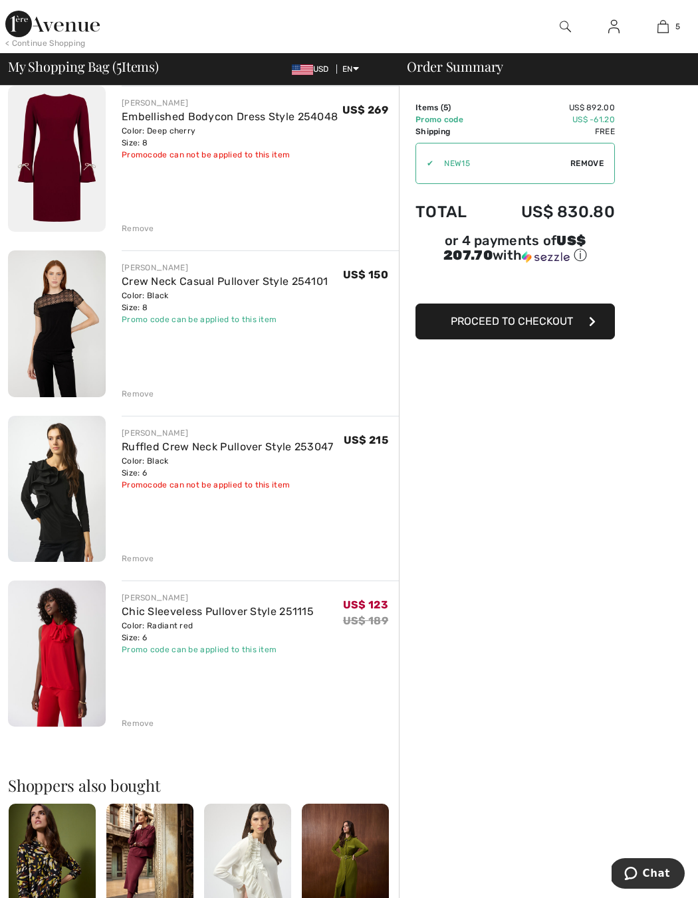
scroll to position [136, 0]
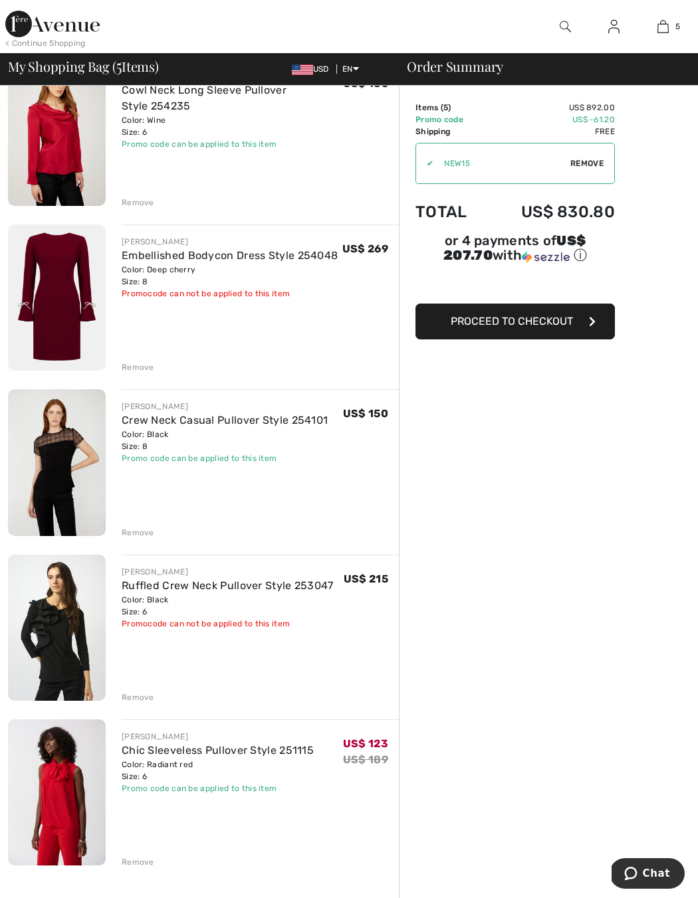
click at [51, 465] on img at bounding box center [57, 462] width 98 height 147
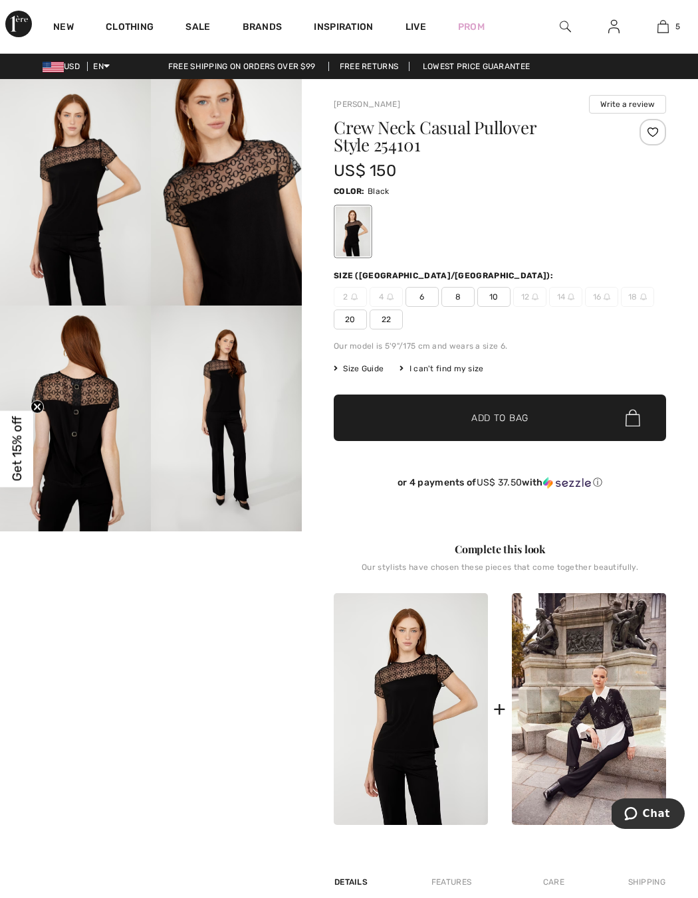
click at [87, 210] on img at bounding box center [75, 192] width 151 height 227
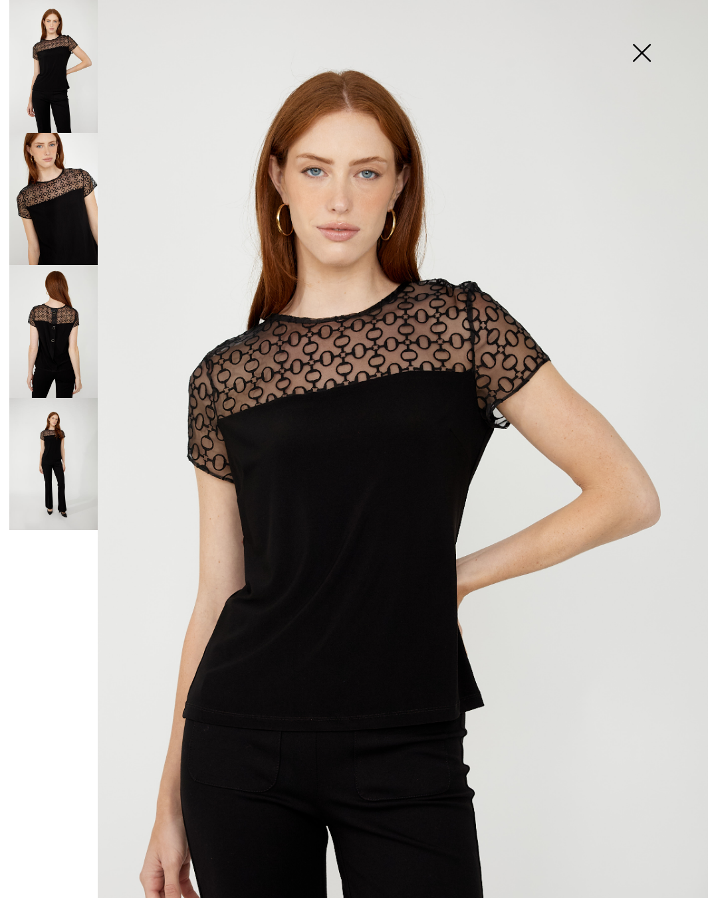
click at [45, 237] on img at bounding box center [53, 199] width 88 height 133
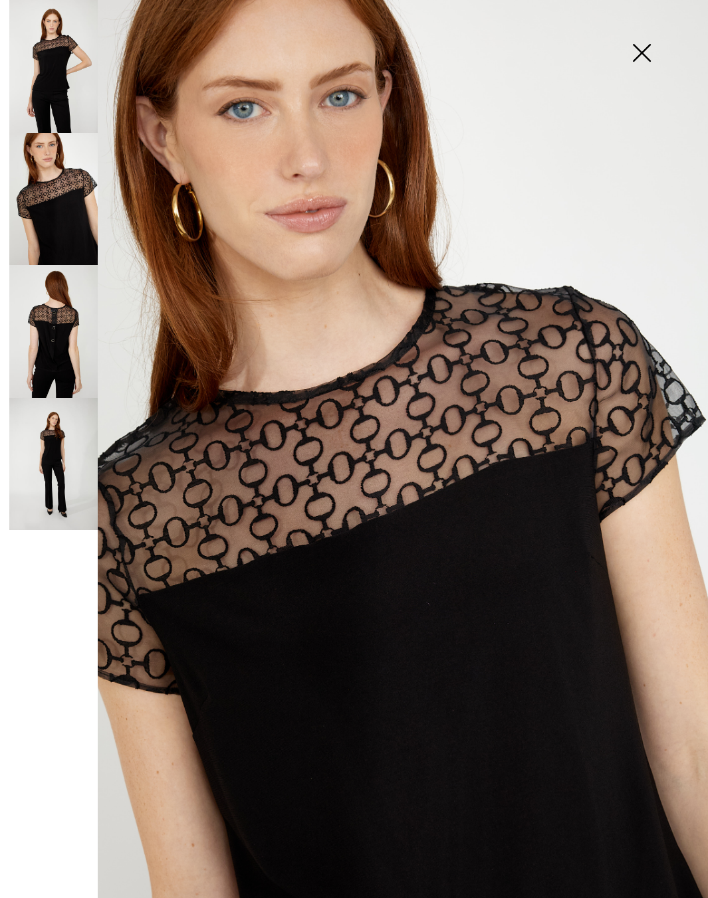
click at [56, 353] on img at bounding box center [53, 331] width 88 height 133
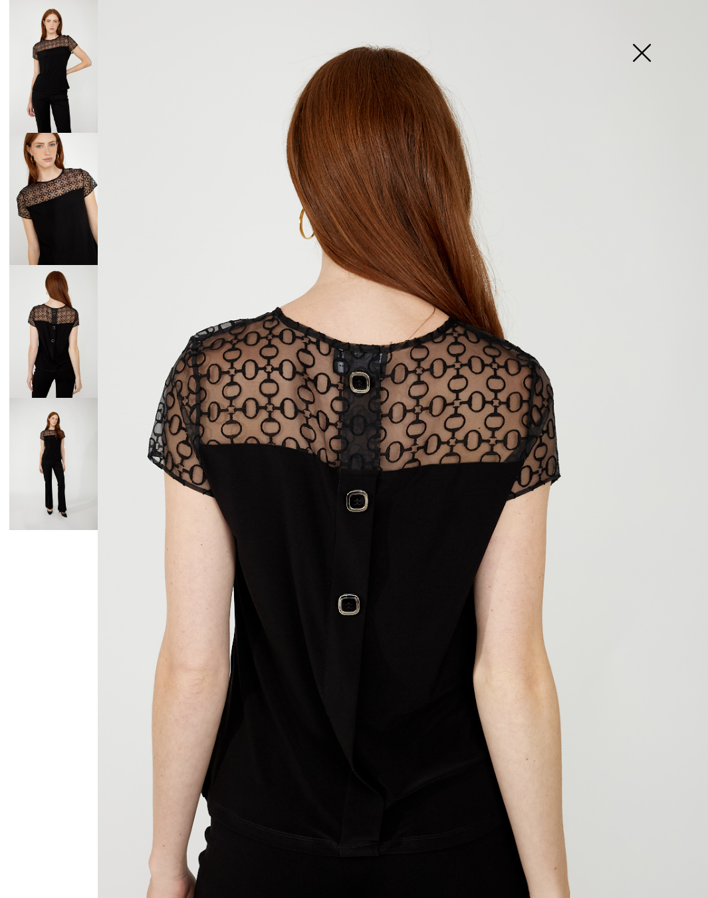
click at [626, 58] on img at bounding box center [641, 54] width 66 height 68
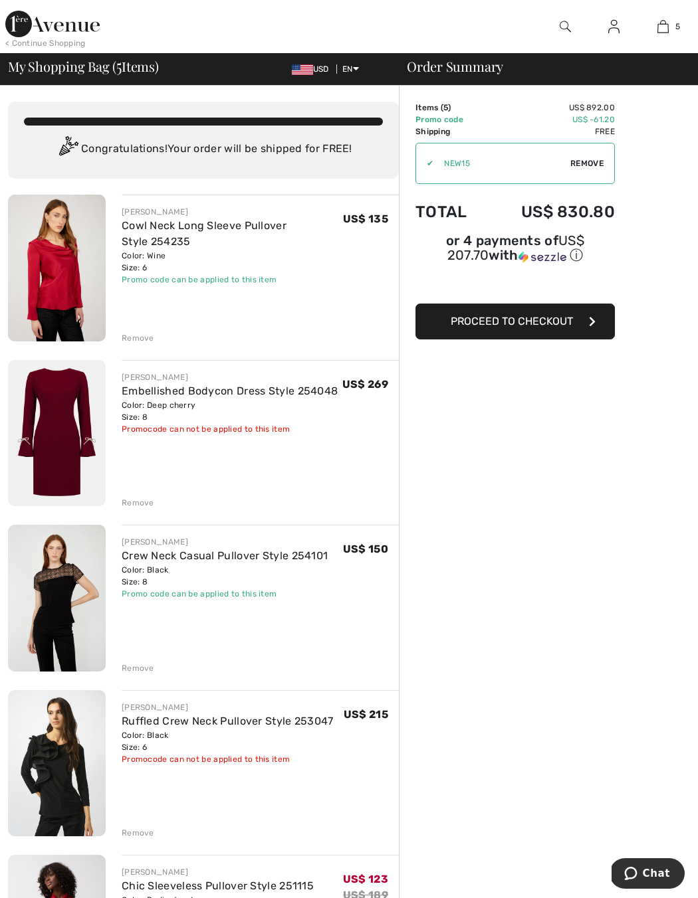
click at [135, 668] on div "Remove" at bounding box center [138, 668] width 33 height 12
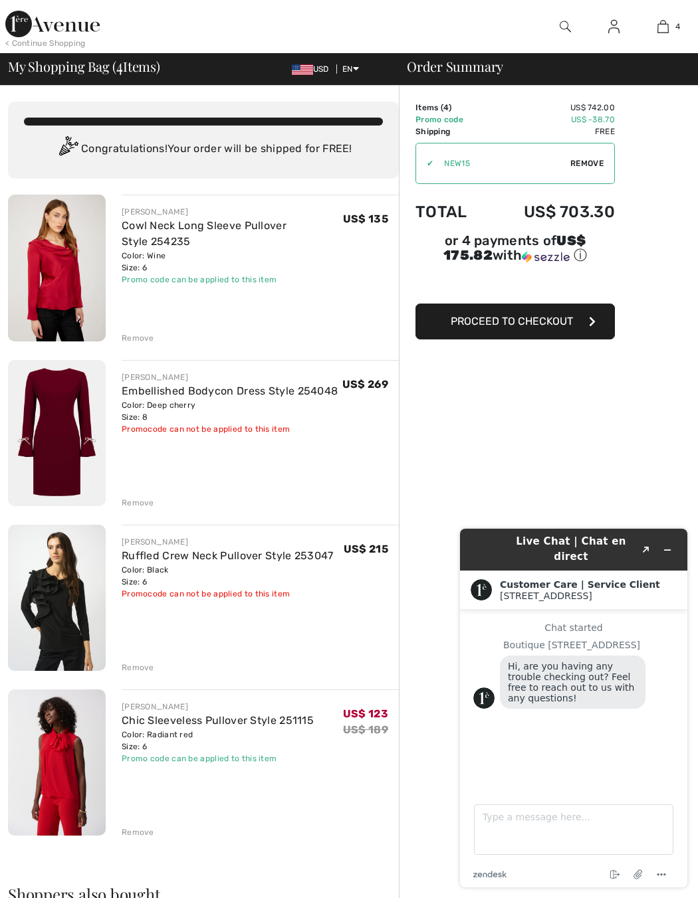
click at [310, 70] on span "USD" at bounding box center [313, 68] width 43 height 9
click at [292, 68] on img at bounding box center [302, 69] width 21 height 11
click at [281, 70] on div "USD EN English Français" at bounding box center [336, 69] width 110 height 12
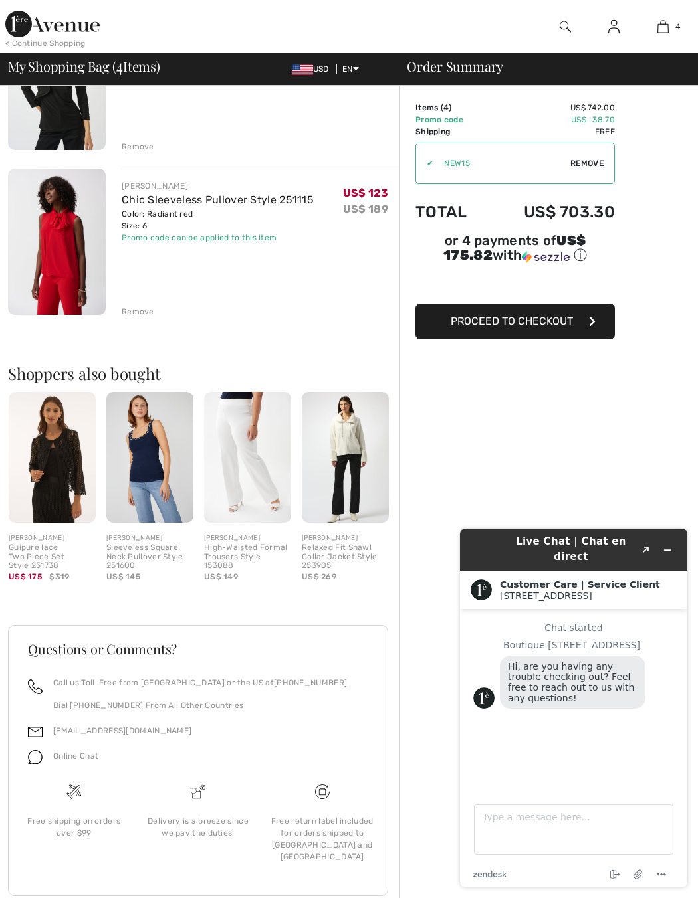
scroll to position [512, 0]
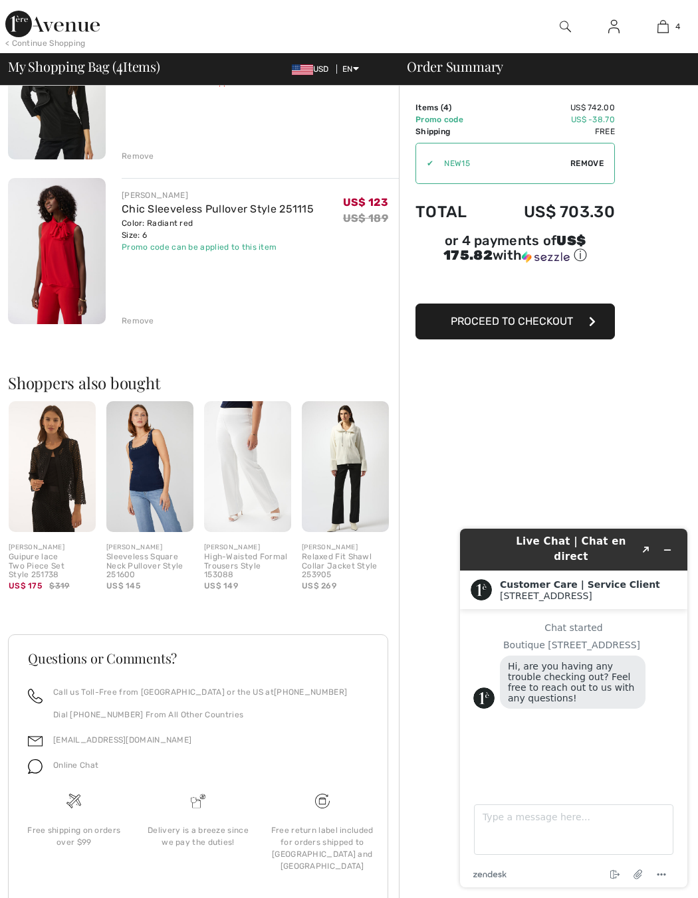
click at [610, 27] on img at bounding box center [613, 27] width 11 height 16
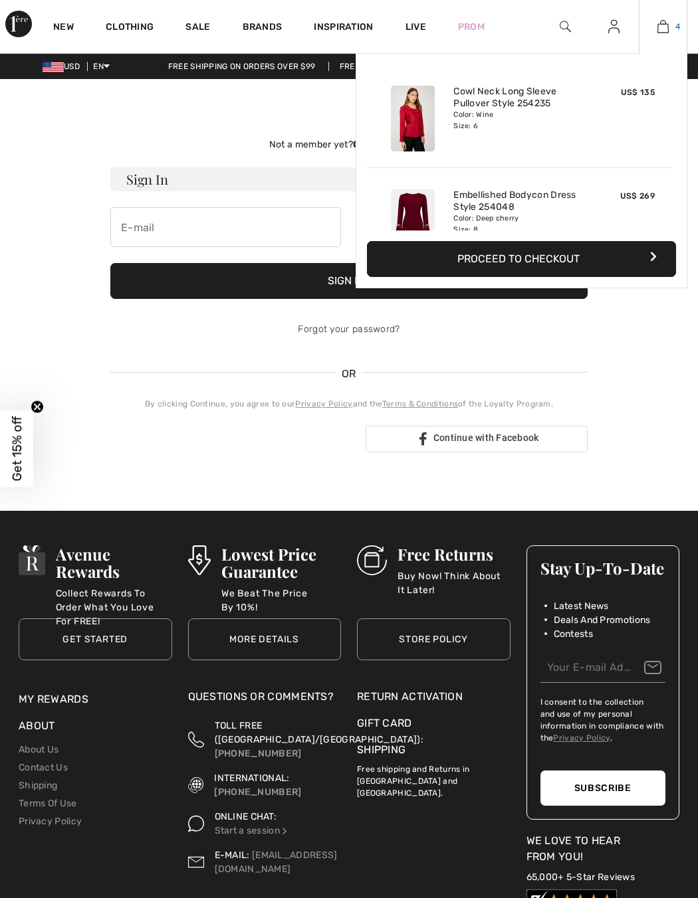
click at [667, 27] on img at bounding box center [662, 27] width 11 height 16
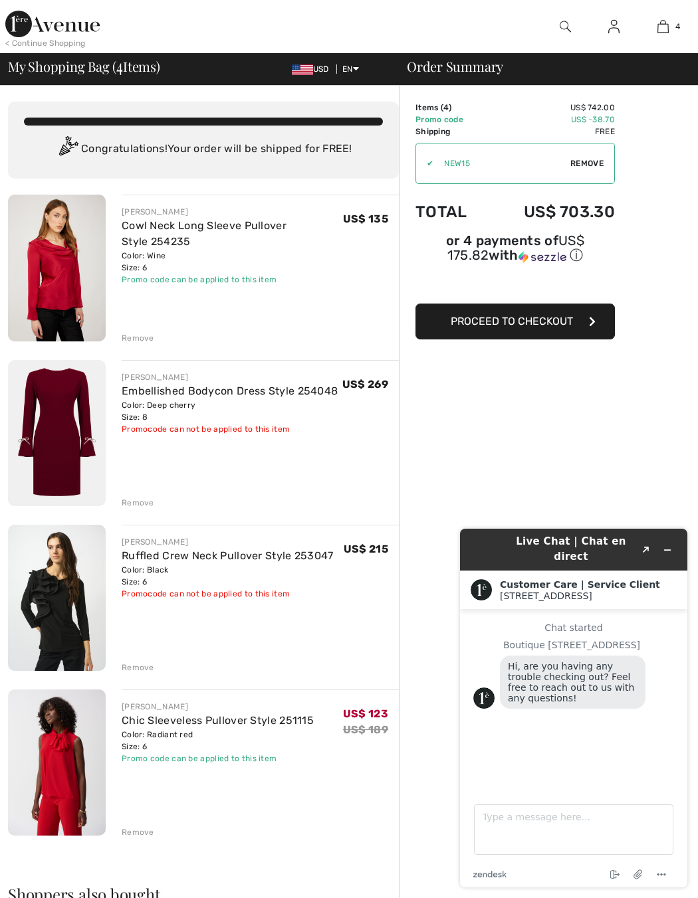
click at [144, 502] on div "Remove" at bounding box center [138, 503] width 33 height 12
